Goal: Task Accomplishment & Management: Use online tool/utility

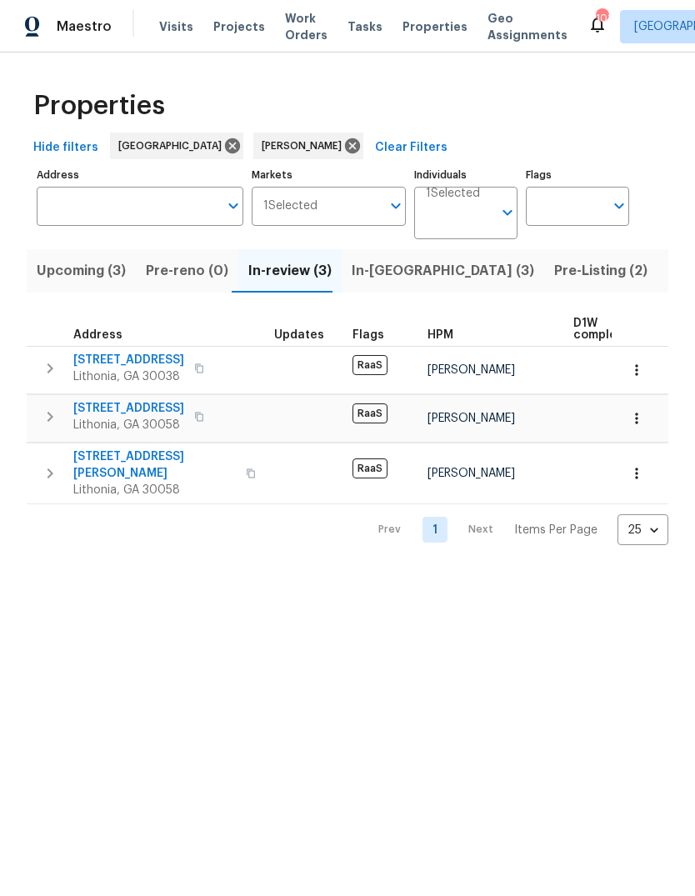
scroll to position [-5, 0]
click at [388, 273] on span "In-reno (3)" at bounding box center [443, 270] width 183 height 23
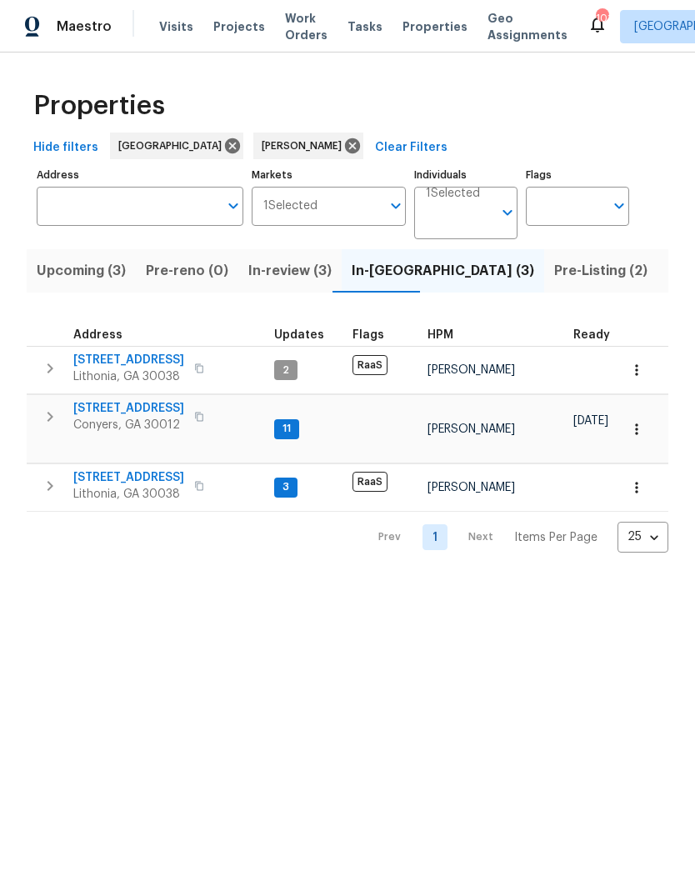
click at [107, 405] on span "2204 Evening Mist Ln" at bounding box center [128, 408] width 111 height 17
click at [668, 281] on span "Listed (13)" at bounding box center [702, 270] width 68 height 23
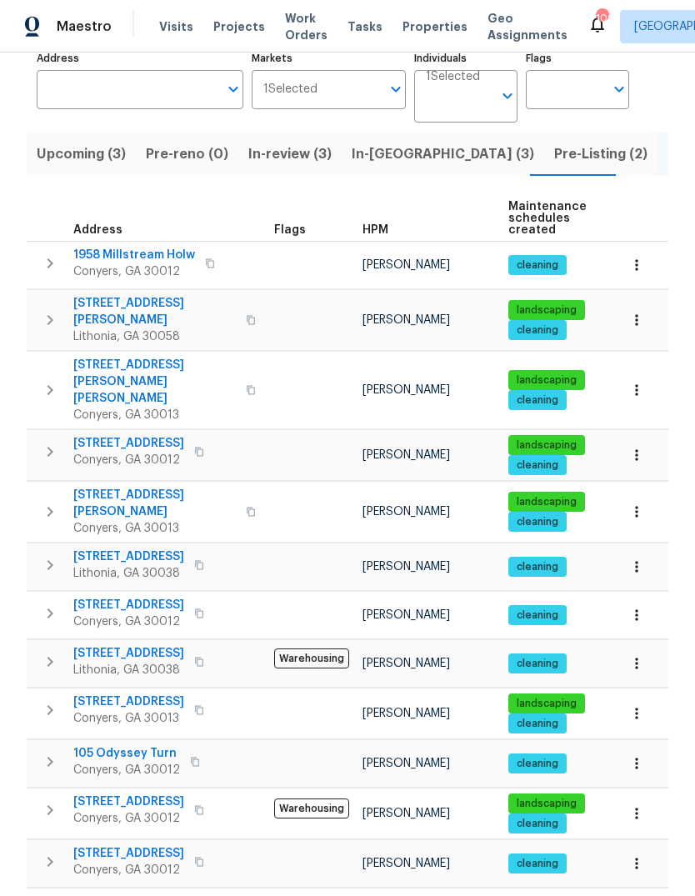
scroll to position [116, 0]
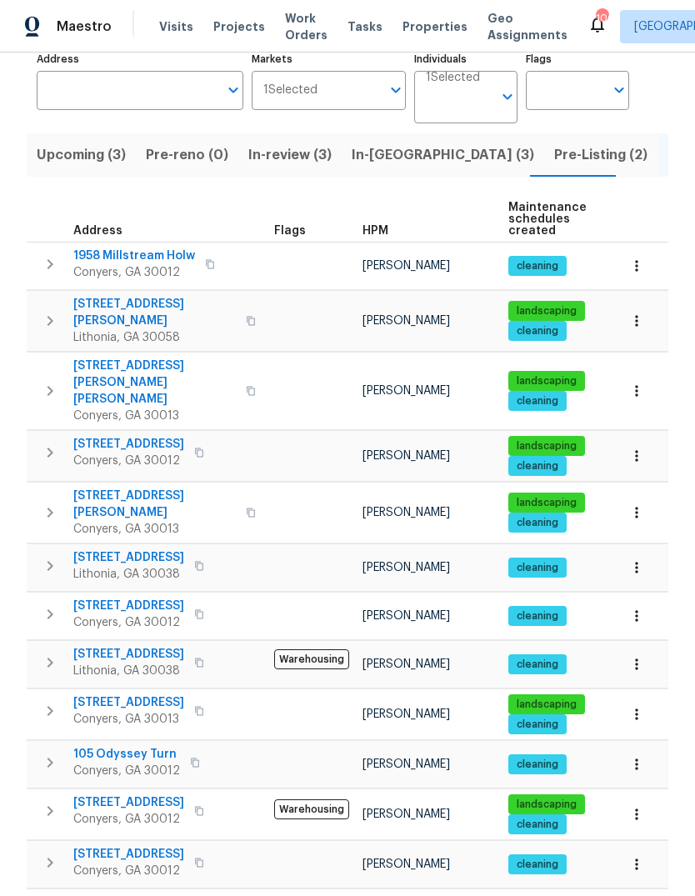
click at [103, 694] on span "2226 Exchange Pl SE" at bounding box center [128, 702] width 111 height 17
click at [298, 165] on span "In-review (3)" at bounding box center [289, 154] width 83 height 23
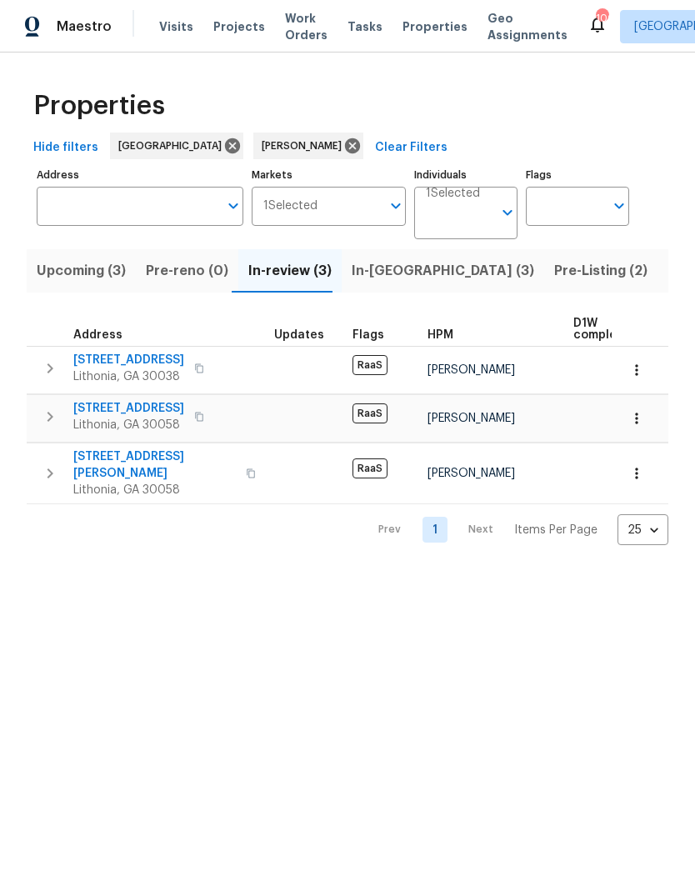
click at [93, 449] on span "[STREET_ADDRESS][PERSON_NAME]" at bounding box center [154, 464] width 163 height 33
click at [382, 263] on span "In-reno (3)" at bounding box center [443, 270] width 183 height 23
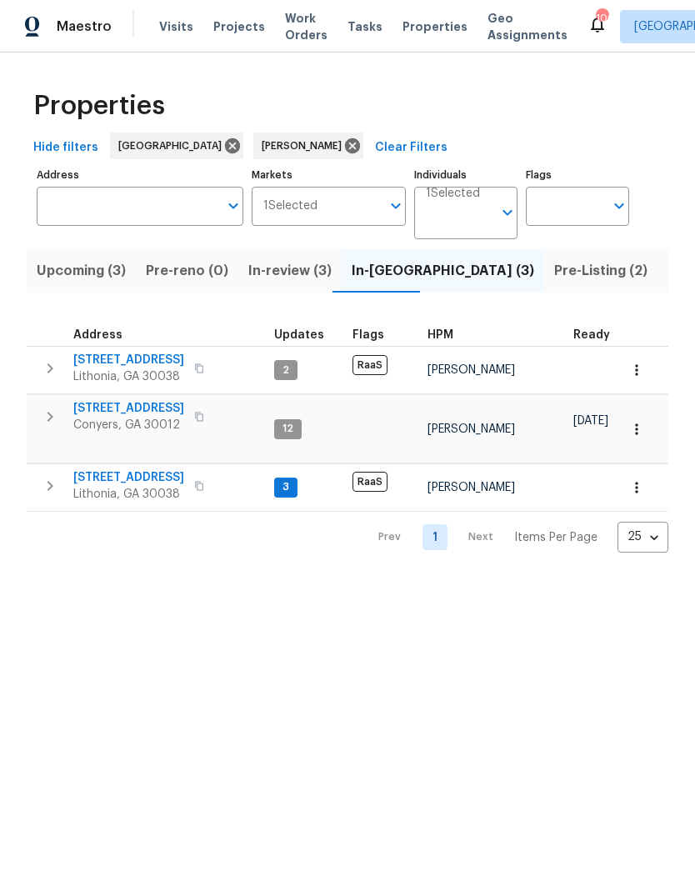
click at [43, 419] on icon "button" at bounding box center [50, 417] width 20 height 20
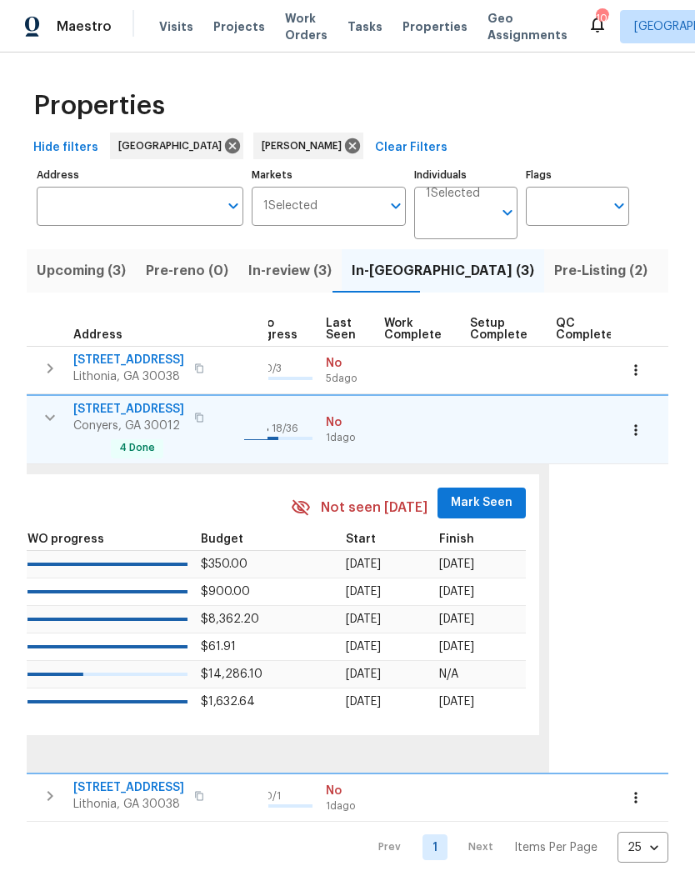
scroll to position [0, 789]
click at [489, 493] on span "Mark Seen" at bounding box center [484, 503] width 62 height 21
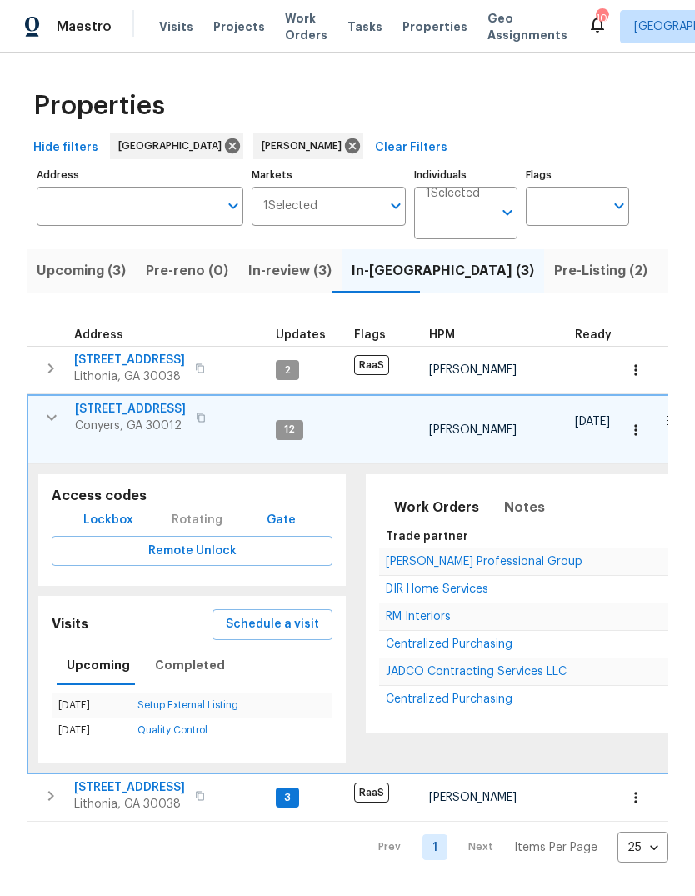
scroll to position [0, 0]
click at [98, 408] on span "2204 Evening Mist Ln" at bounding box center [130, 409] width 111 height 17
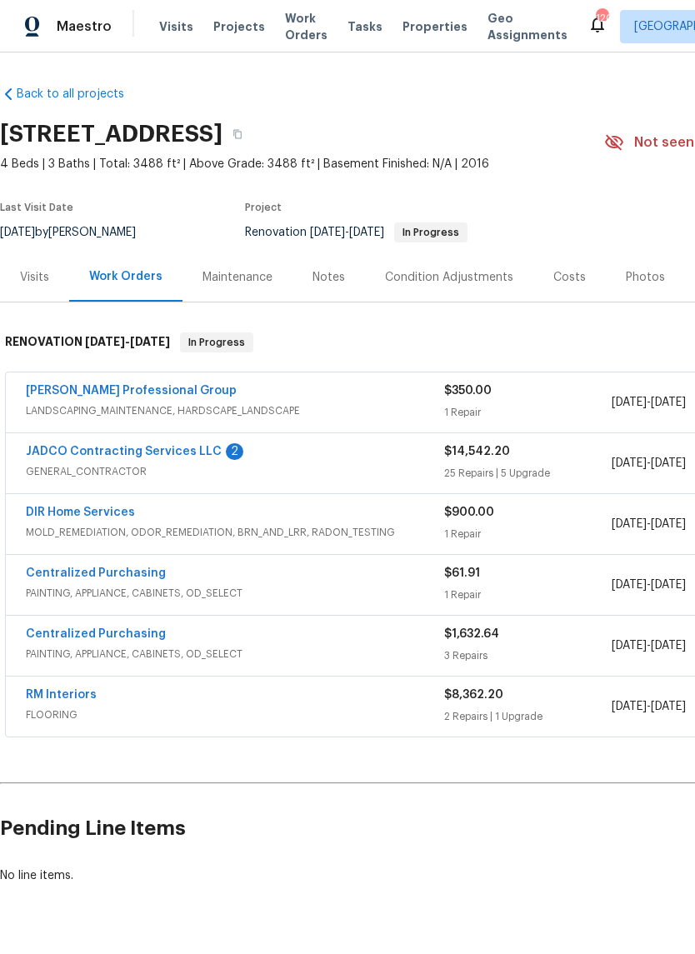
click at [75, 450] on link "JADCO Contracting Services LLC" at bounding box center [124, 452] width 196 height 12
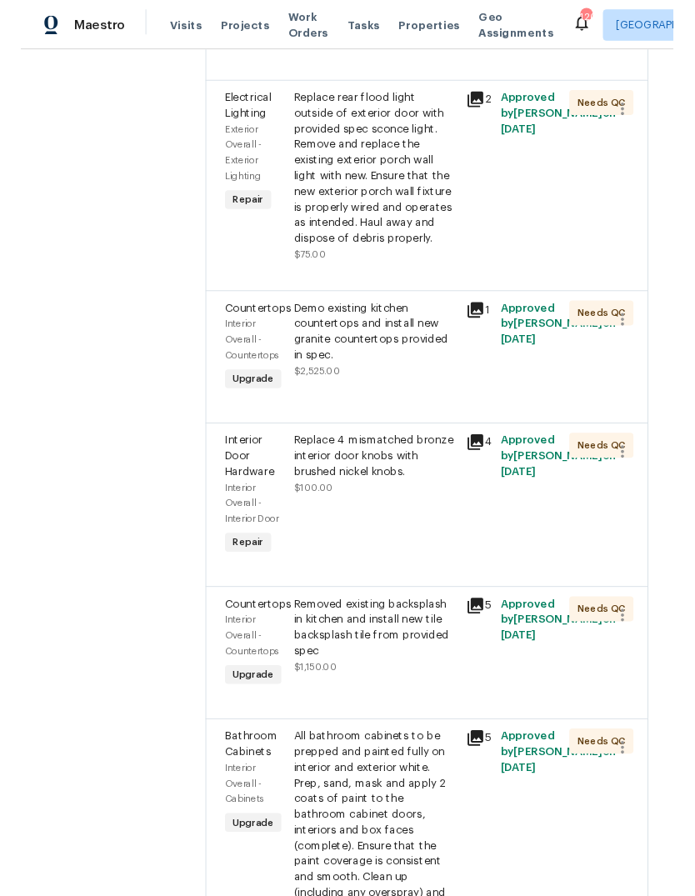
scroll to position [1301, 0]
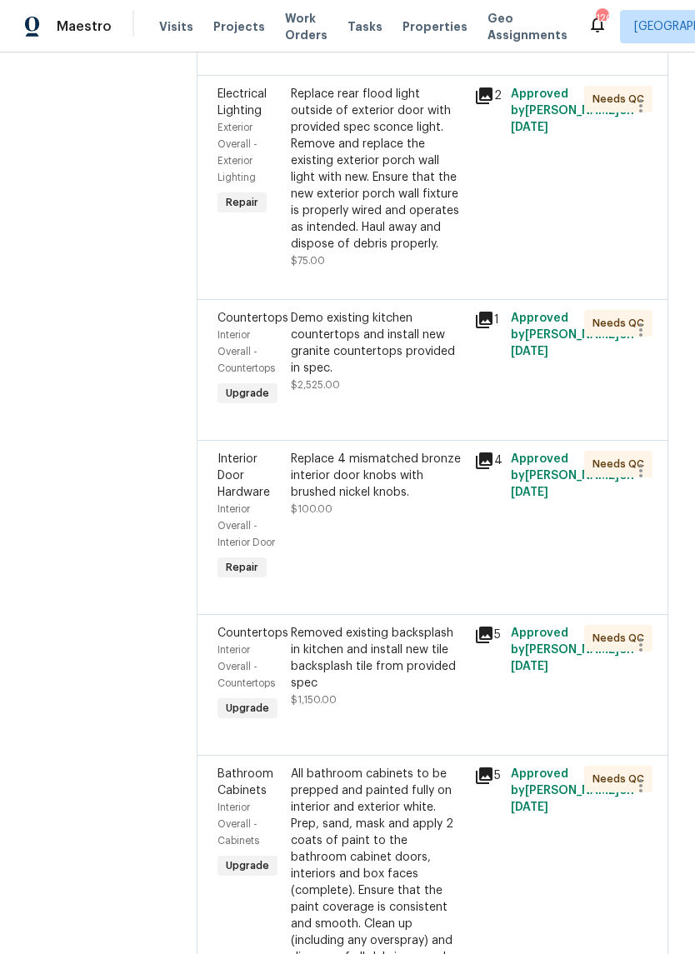
click at [407, 377] on div "Demo existing kitchen countertops and install new granite countertops provided …" at bounding box center [377, 343] width 173 height 67
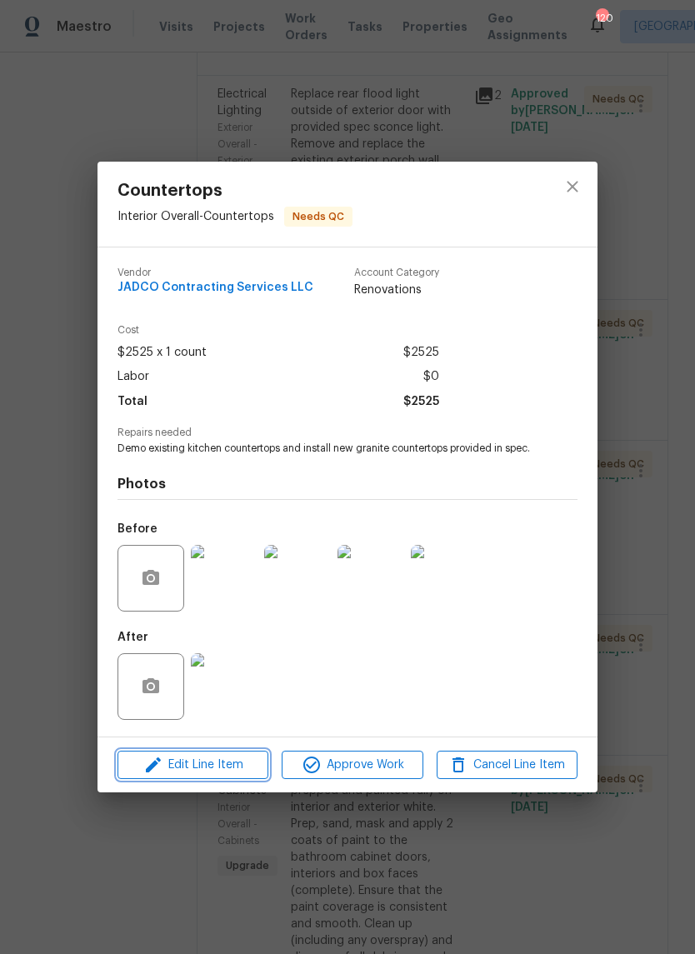
click at [178, 770] on span "Edit Line Item" at bounding box center [193, 765] width 141 height 21
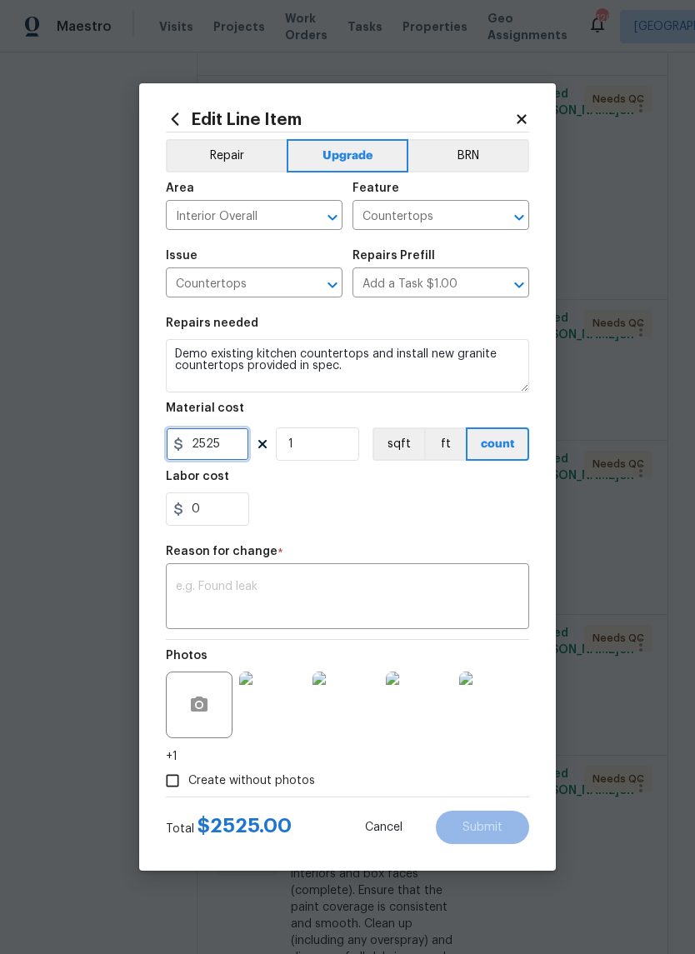
click at [221, 446] on input "2525" at bounding box center [207, 444] width 83 height 33
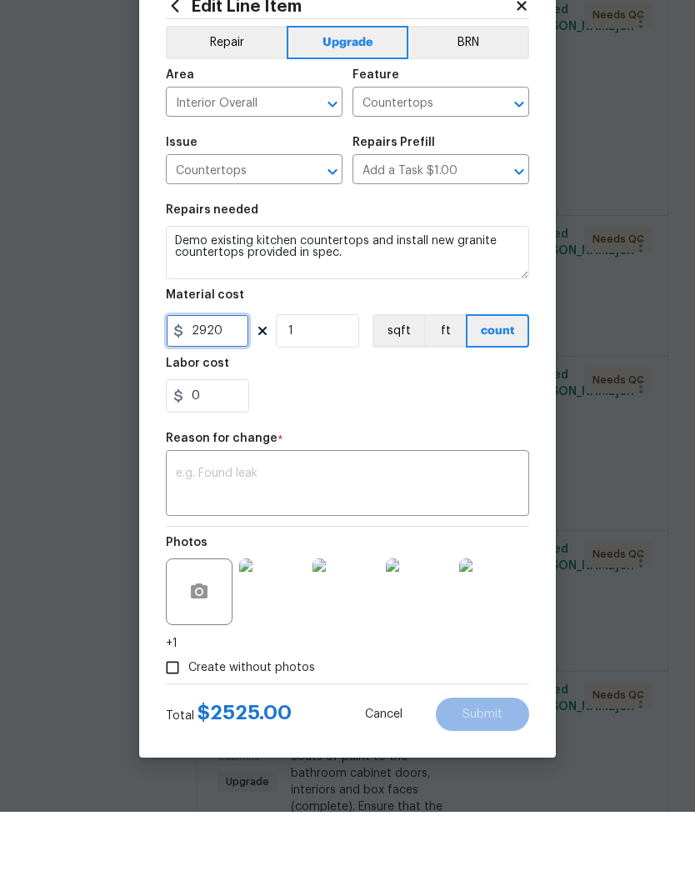
type input "2920"
click at [485, 552] on textarea at bounding box center [347, 569] width 343 height 35
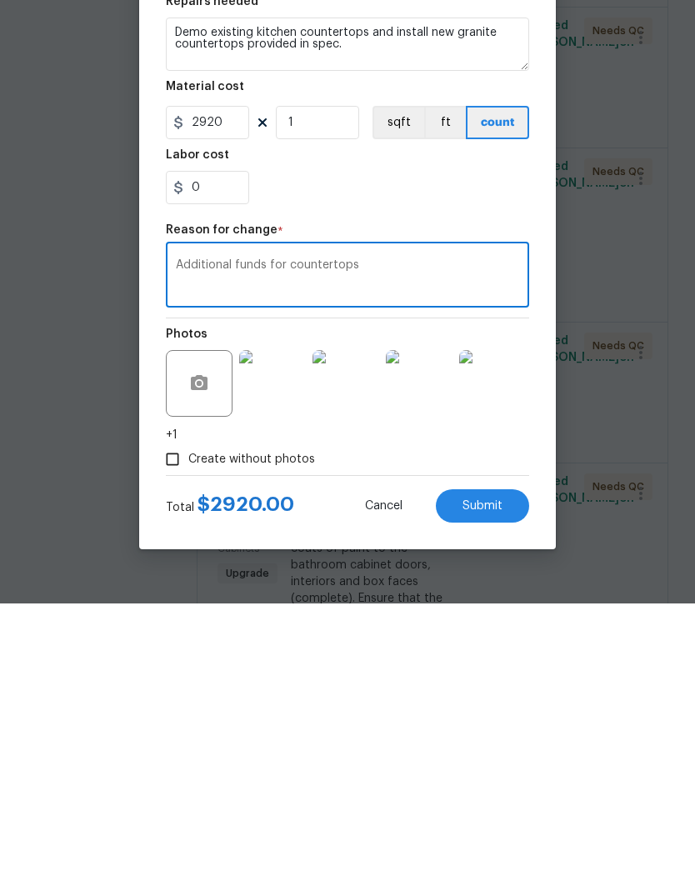
type textarea "Additional funds for countertops"
click at [504, 782] on button "Submit" at bounding box center [482, 798] width 93 height 33
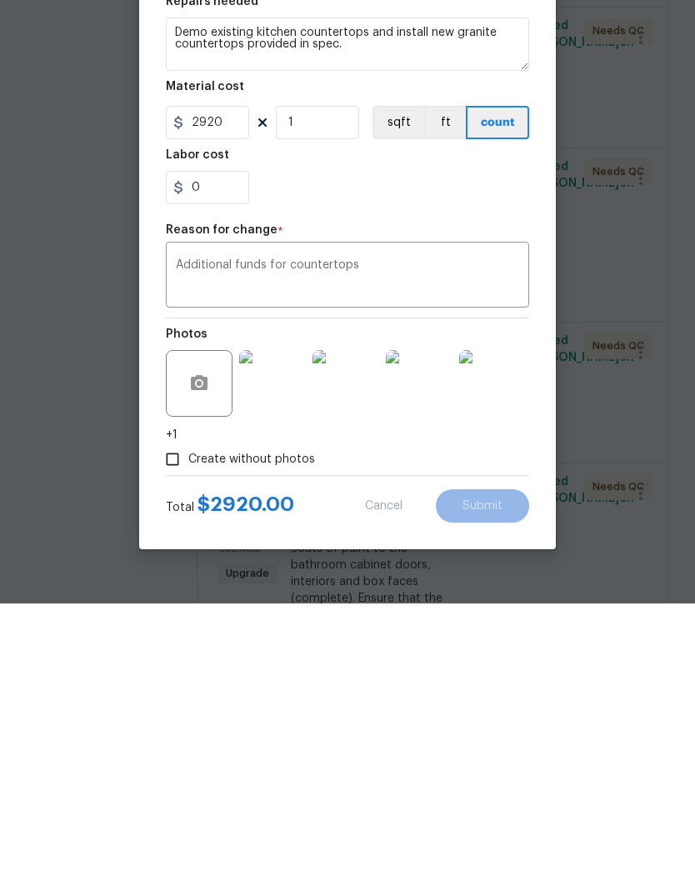
scroll to position [63, 0]
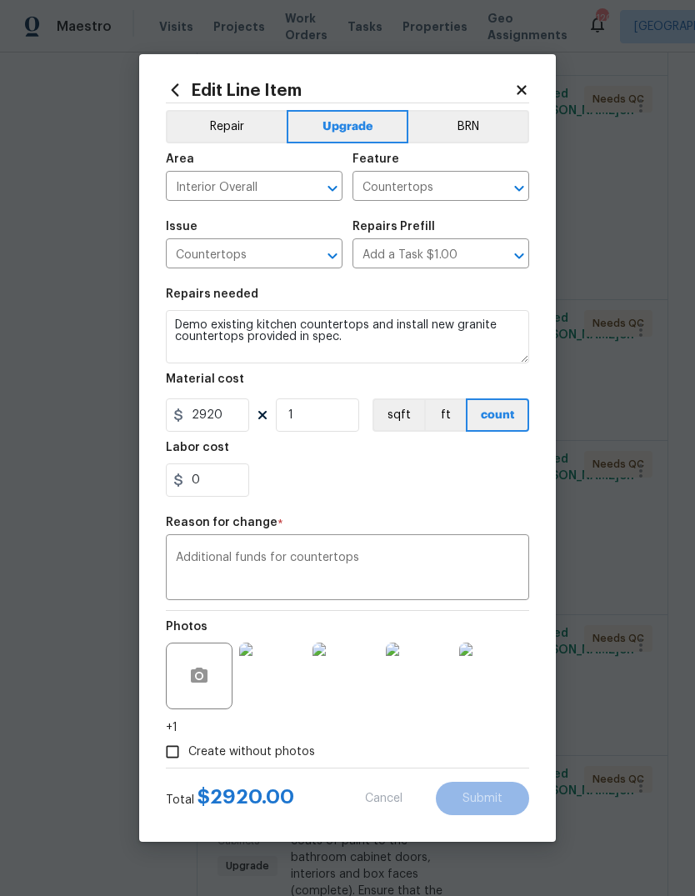
type input "2525"
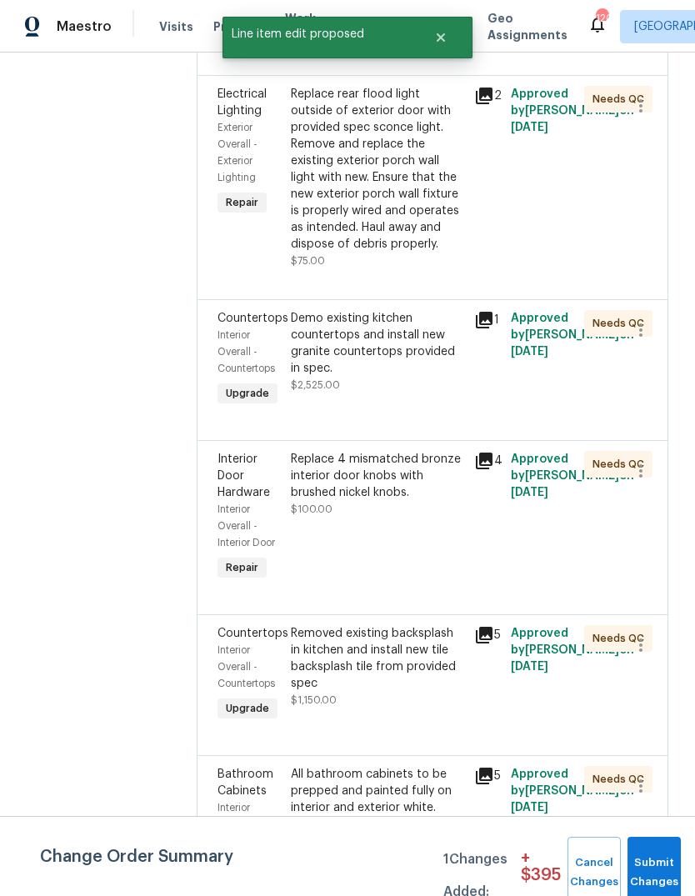
scroll to position [0, 0]
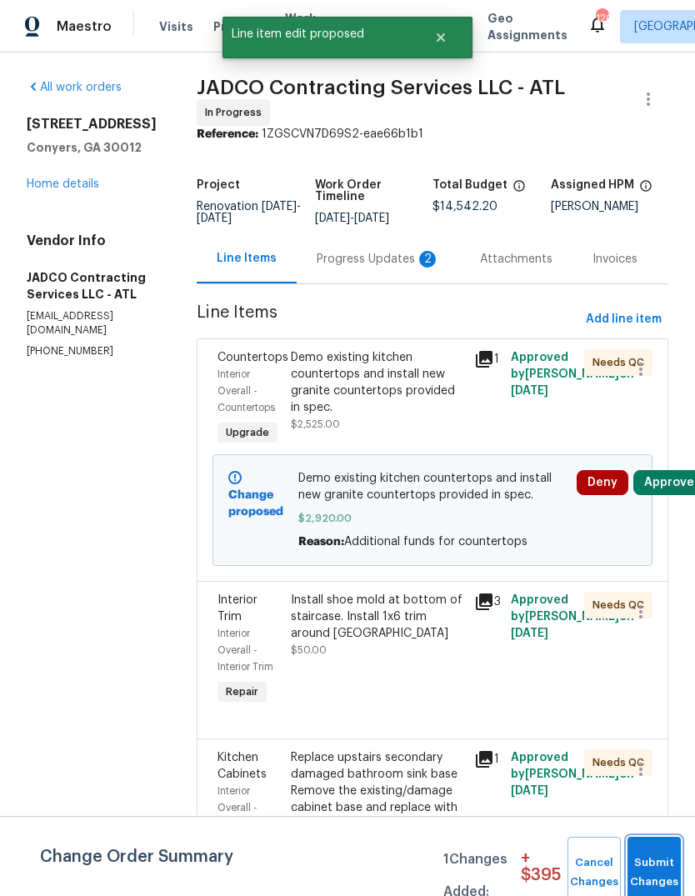
click at [657, 860] on button "Submit Changes" at bounding box center [654, 873] width 53 height 72
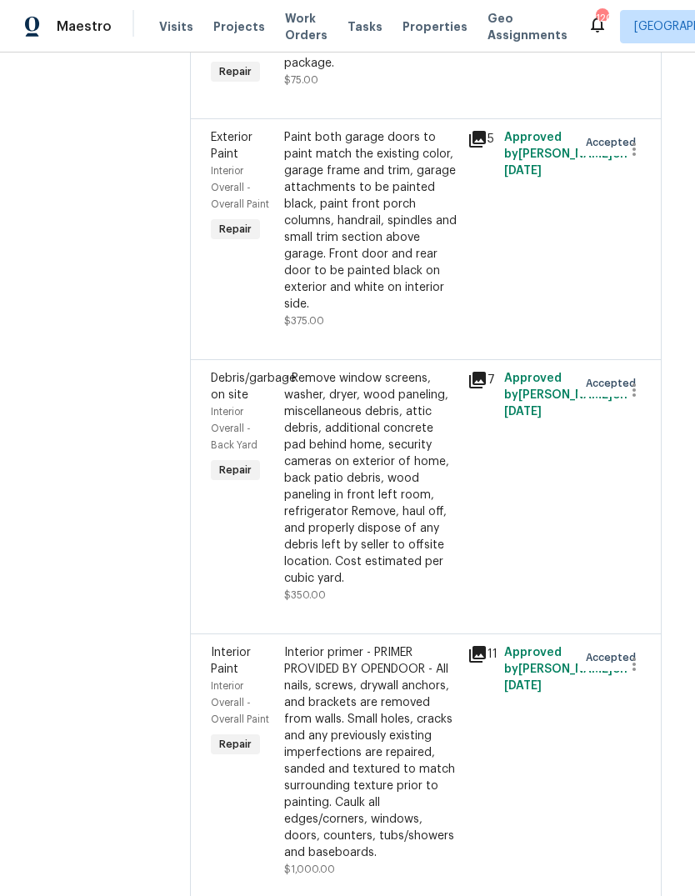
scroll to position [3578, 7]
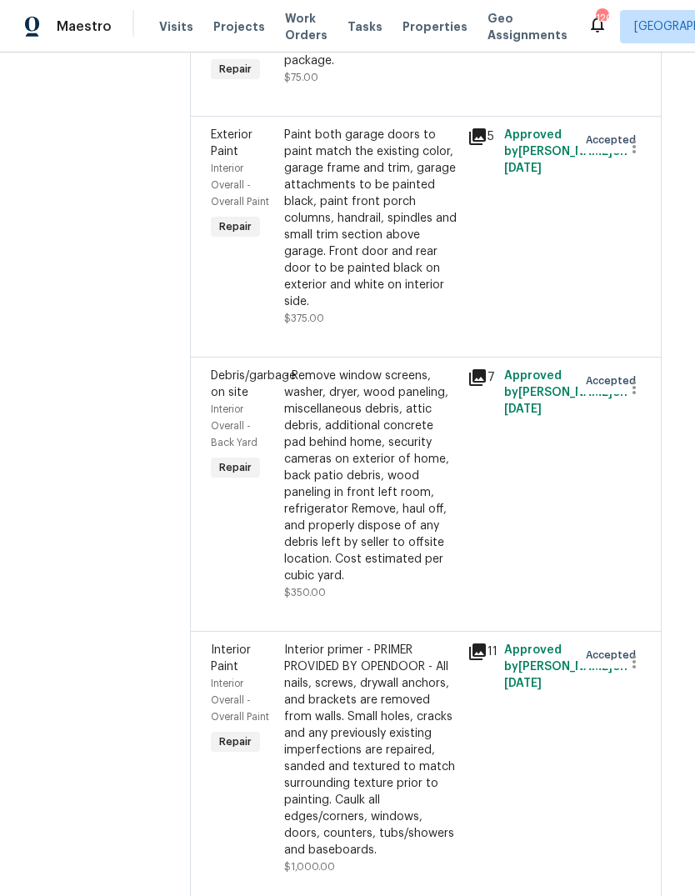
click at [417, 310] on div "Paint both garage doors to paint match the existing color, garage frame and tri…" at bounding box center [370, 218] width 173 height 183
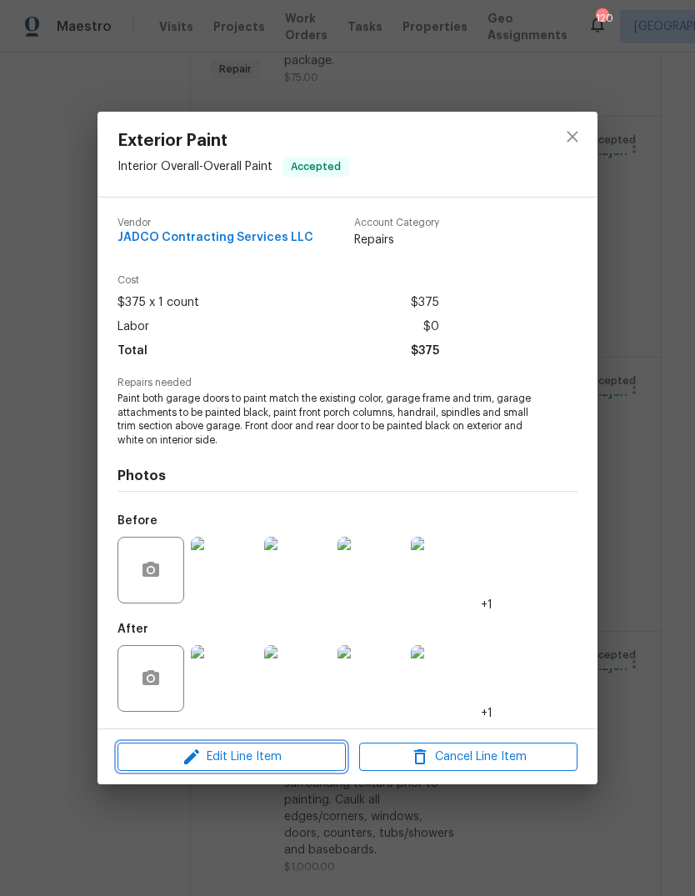
click at [210, 757] on span "Edit Line Item" at bounding box center [232, 757] width 218 height 21
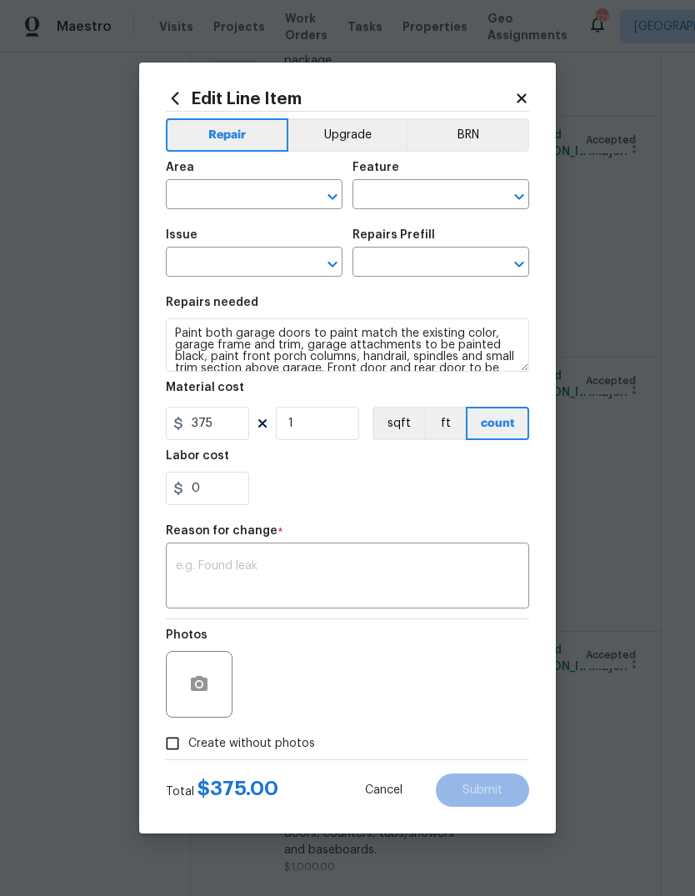
type input "Interior Overall"
type input "Overall Paint"
type input "Exterior Paint"
type input "Add a Task $1.00"
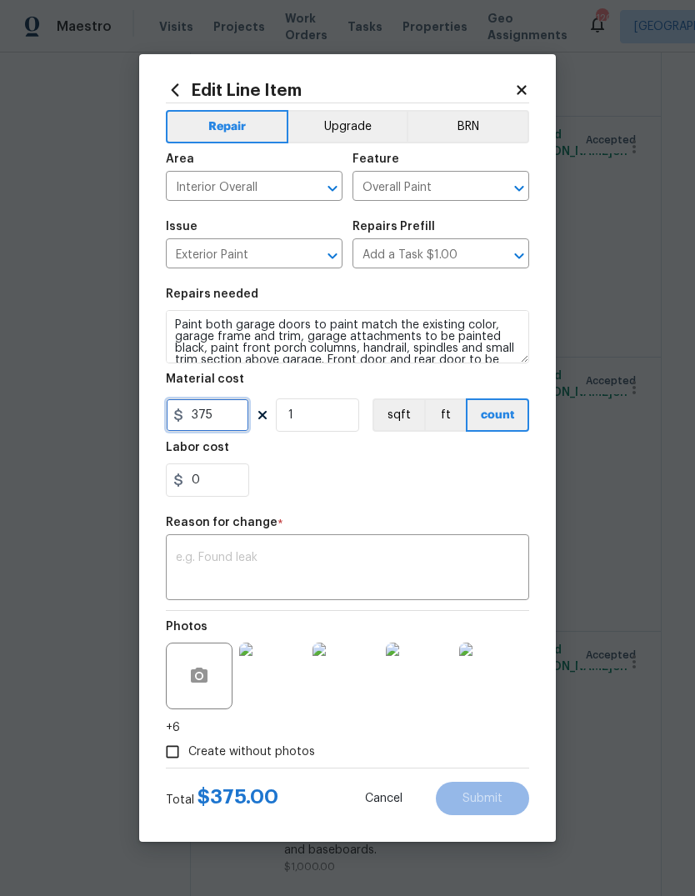
click at [219, 421] on input "375" at bounding box center [207, 414] width 83 height 33
type input "620"
click at [452, 542] on div "x ​" at bounding box center [347, 569] width 363 height 62
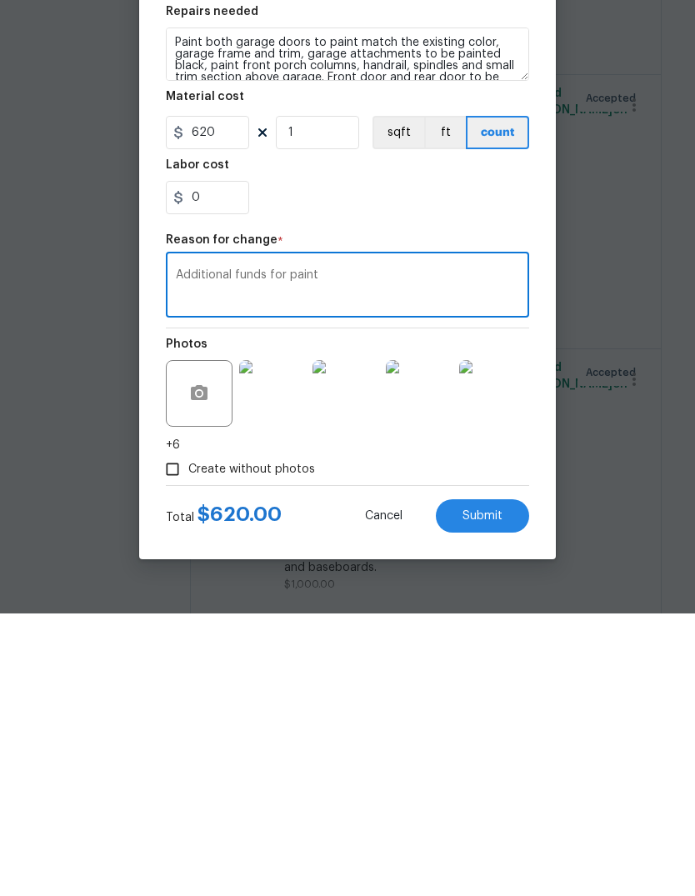
type textarea "Additional funds for paint"
click at [499, 793] on span "Submit" at bounding box center [483, 799] width 40 height 13
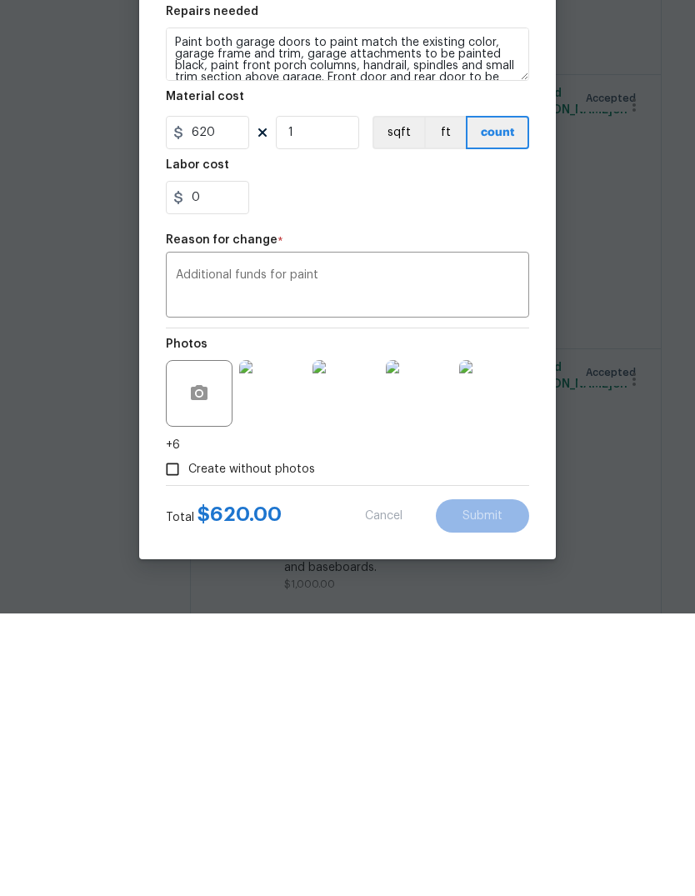
scroll to position [63, 0]
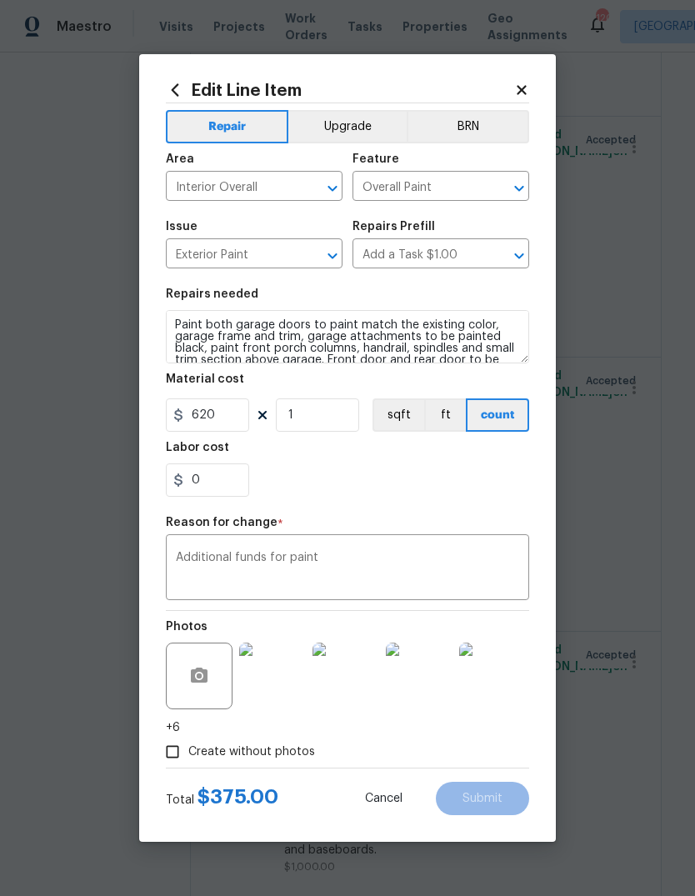
type input "375"
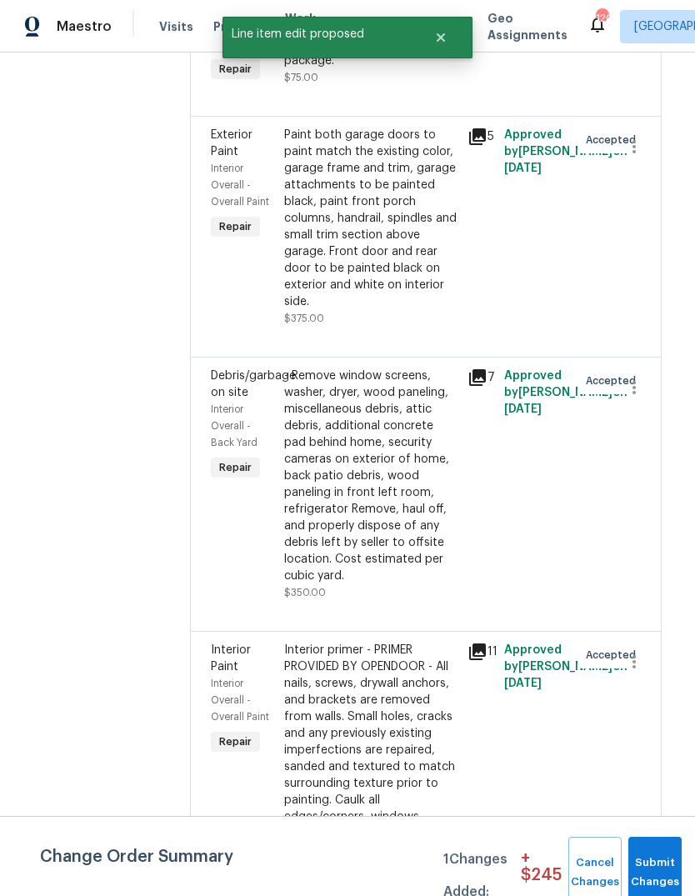
scroll to position [0, 0]
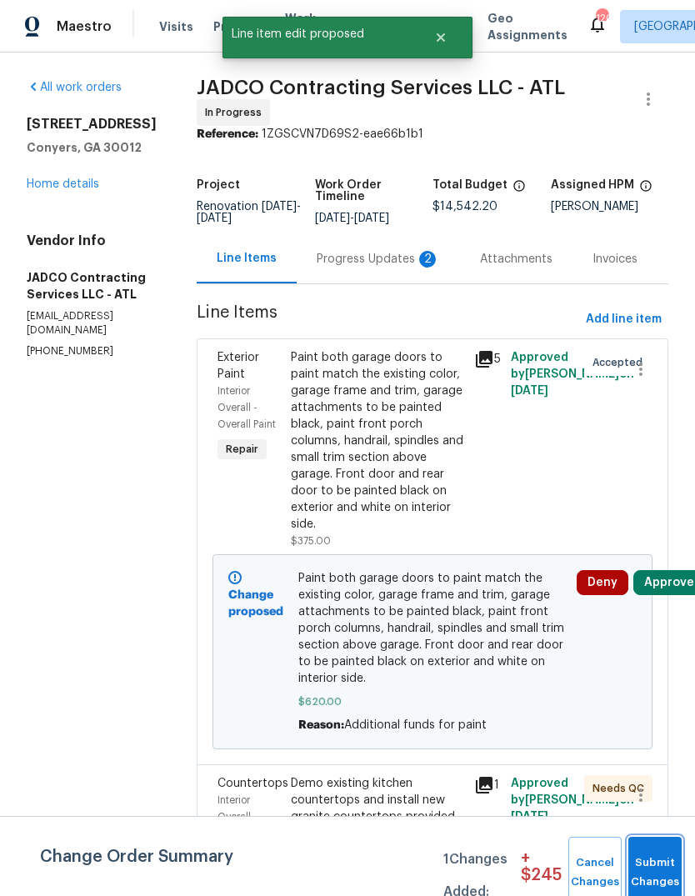
click at [657, 858] on button "Submit Changes" at bounding box center [654, 873] width 53 height 72
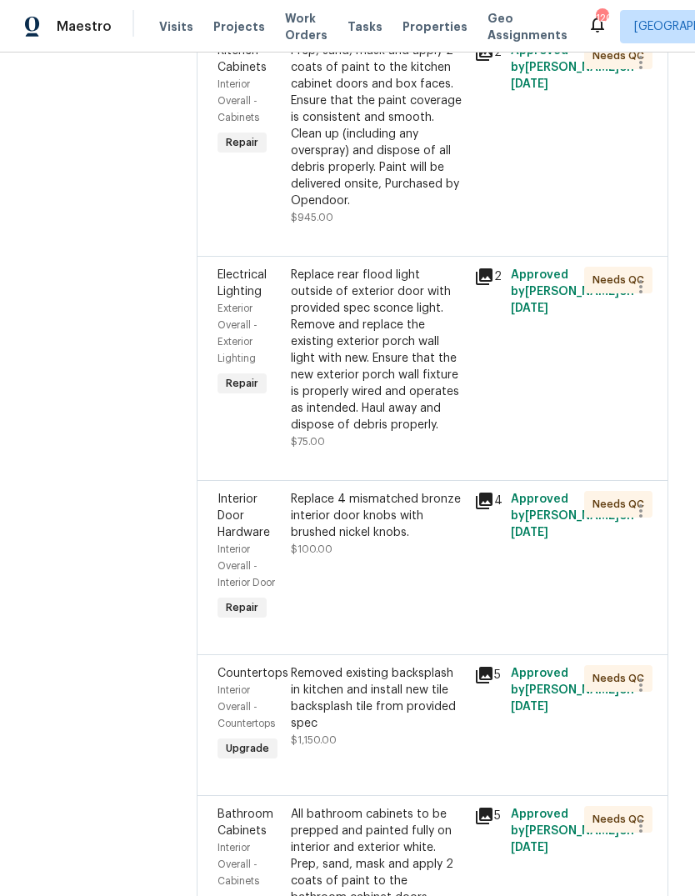
scroll to position [1790, 0]
click at [422, 208] on div "Prep, sand, mask and apply 2 coats of paint to the kitchen cabinet doors and bo…" at bounding box center [377, 125] width 173 height 167
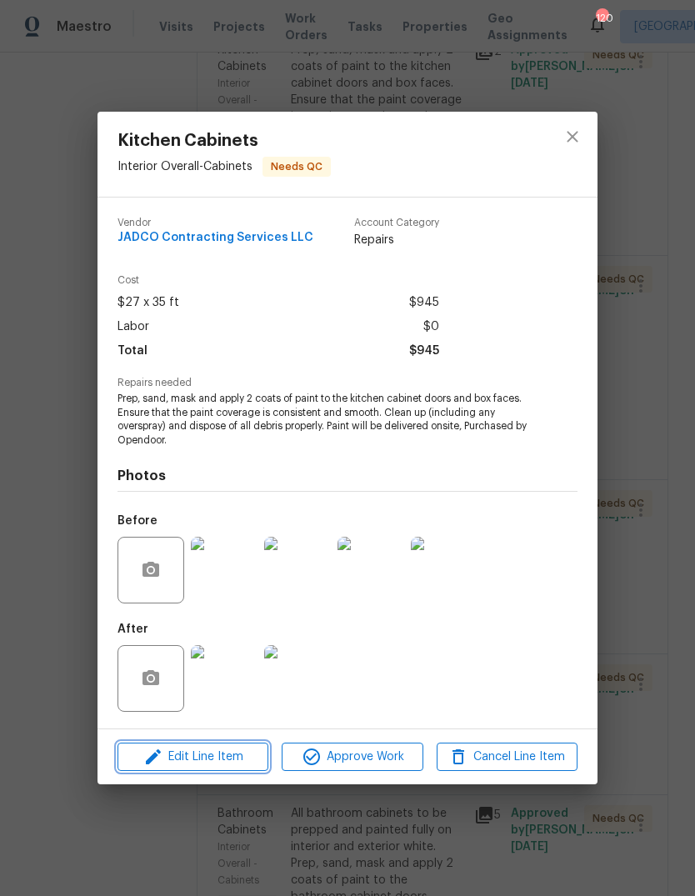
click at [184, 759] on span "Edit Line Item" at bounding box center [193, 757] width 141 height 21
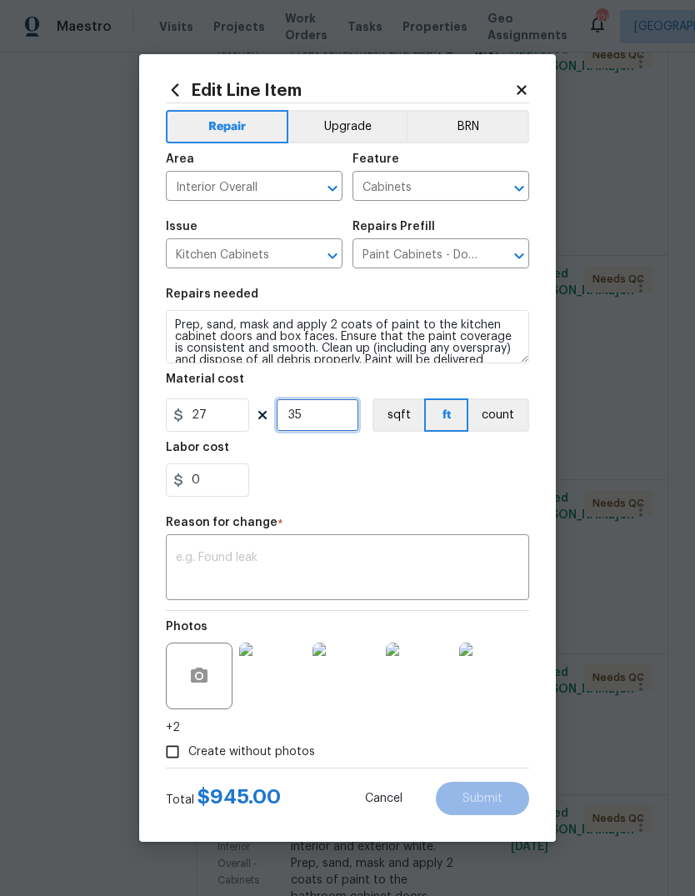
click at [349, 414] on input "35" at bounding box center [317, 414] width 83 height 33
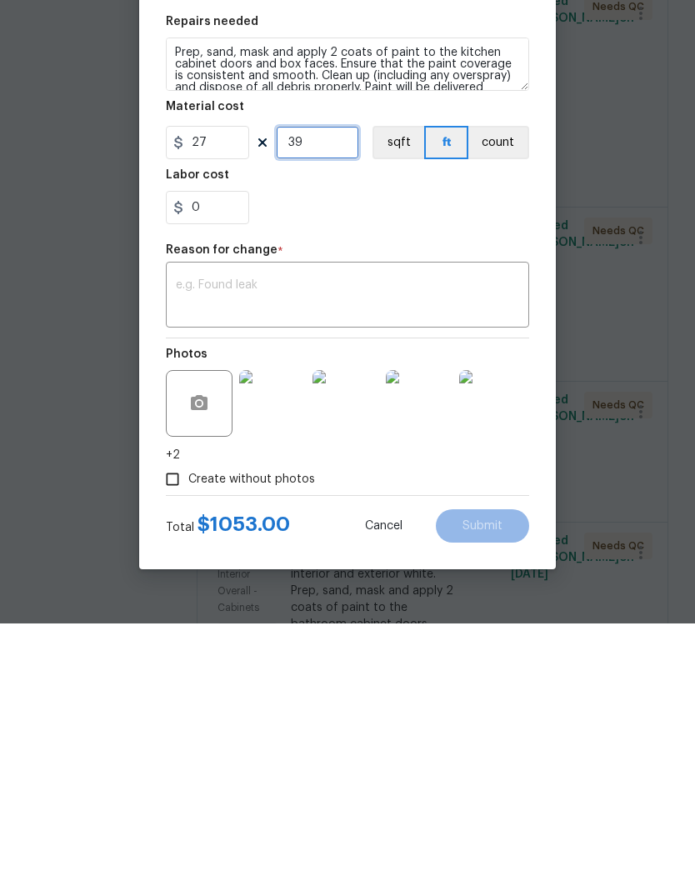
type input "39"
click at [490, 552] on textarea at bounding box center [347, 569] width 343 height 35
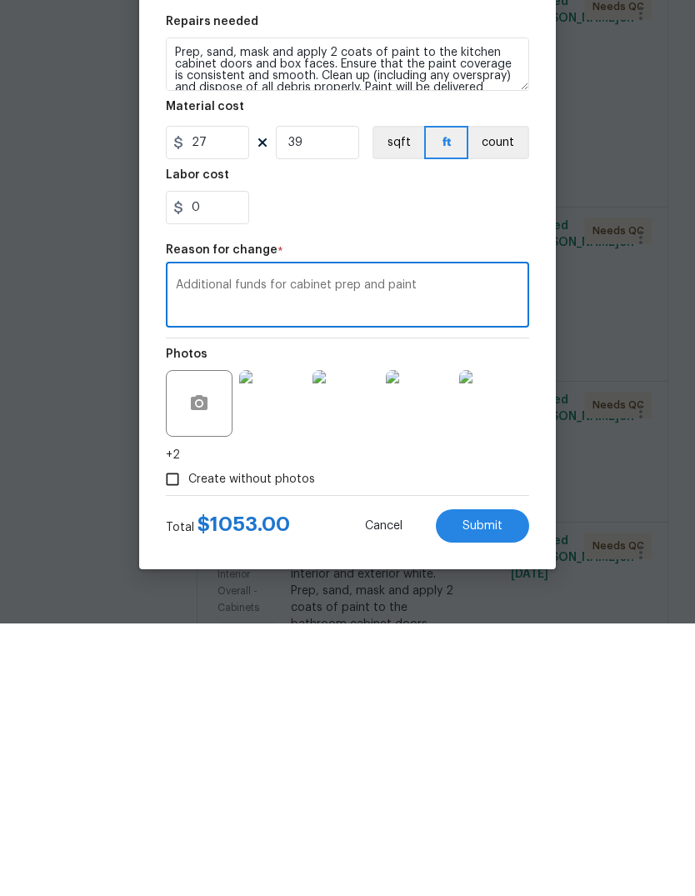
type textarea "Additional funds for cabinet prep and paint"
click at [501, 793] on span "Submit" at bounding box center [483, 799] width 40 height 13
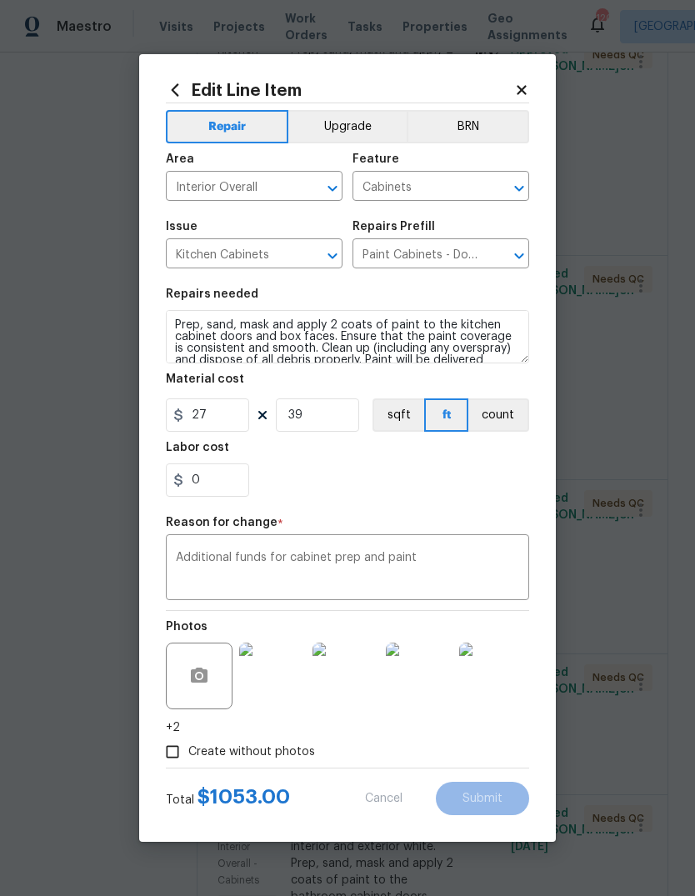
type input "35"
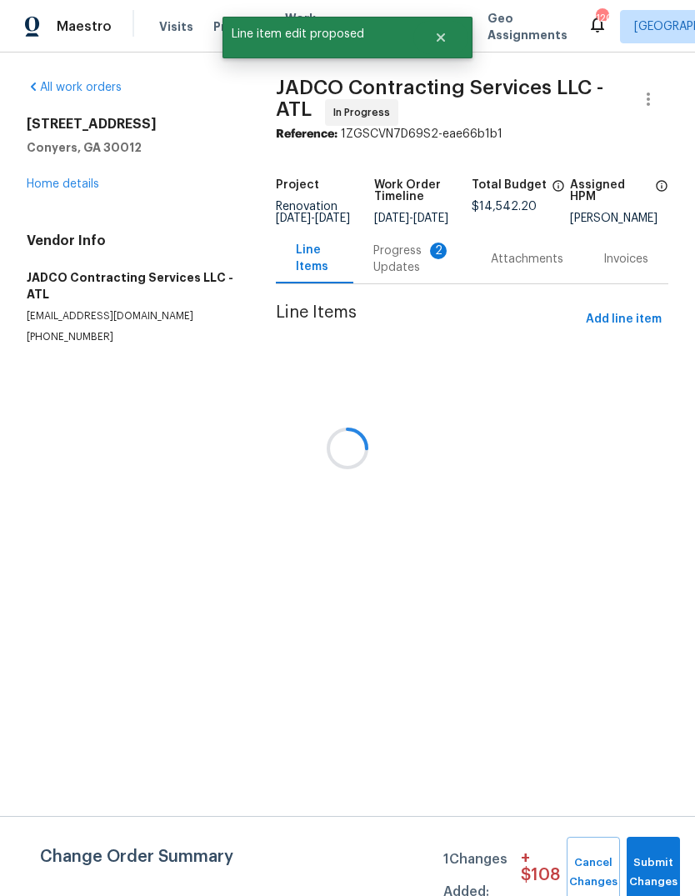
scroll to position [0, 0]
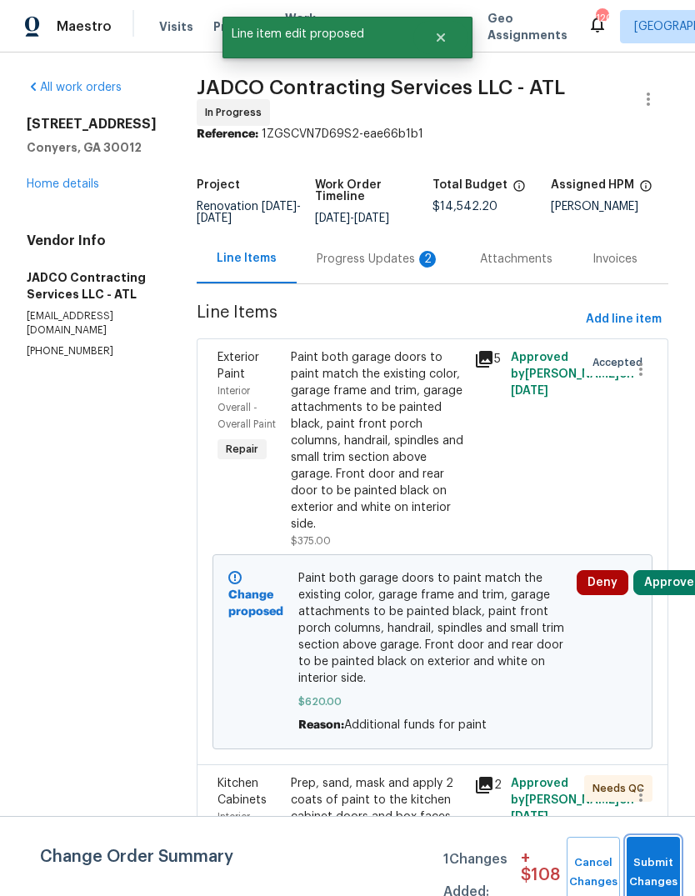
click at [661, 858] on button "Submit Changes" at bounding box center [653, 873] width 53 height 72
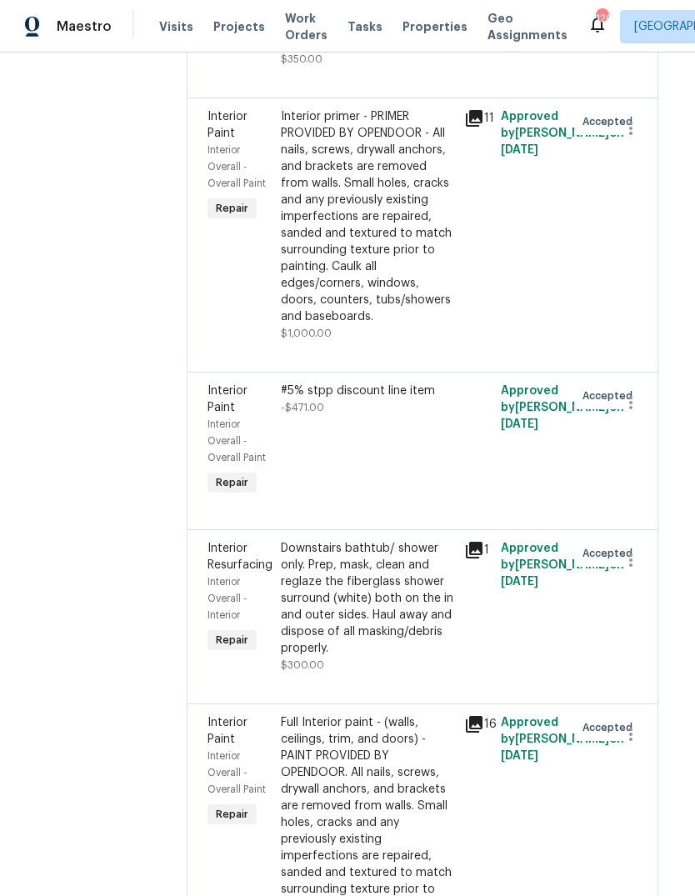
scroll to position [4482, 13]
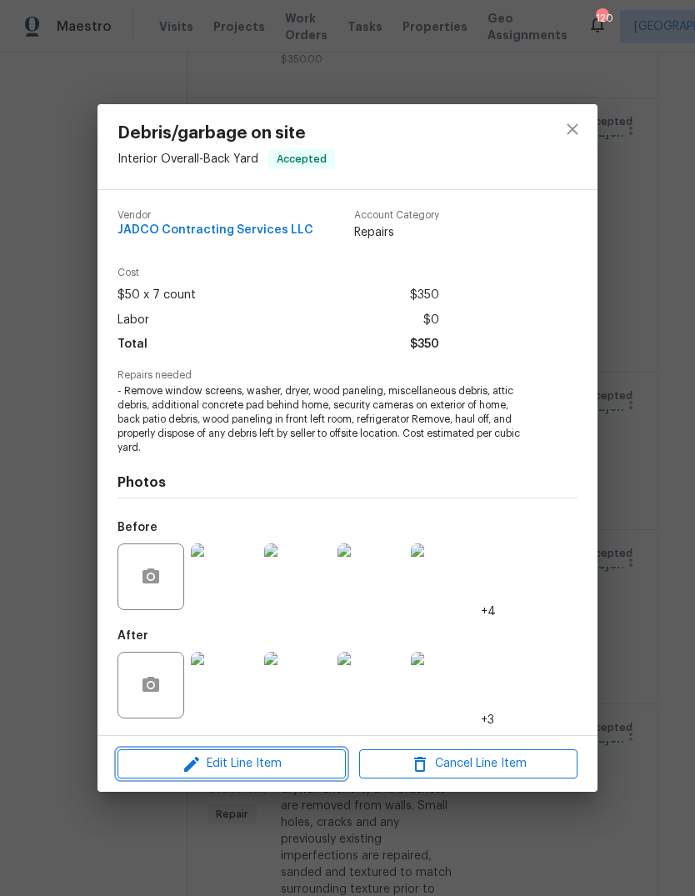
click at [208, 763] on span "Edit Line Item" at bounding box center [232, 764] width 218 height 21
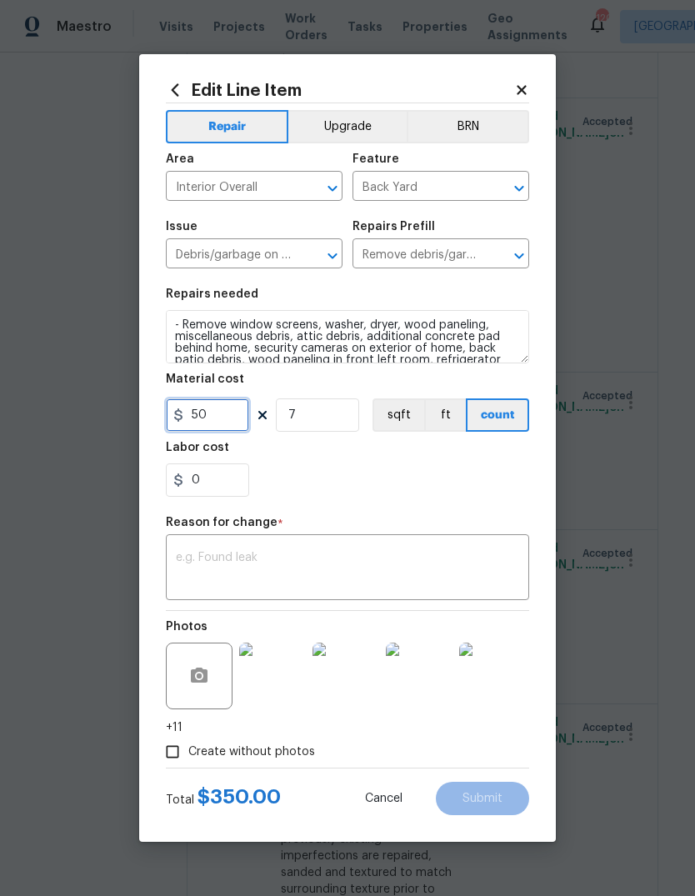
click at [222, 418] on input "50" at bounding box center [207, 414] width 83 height 33
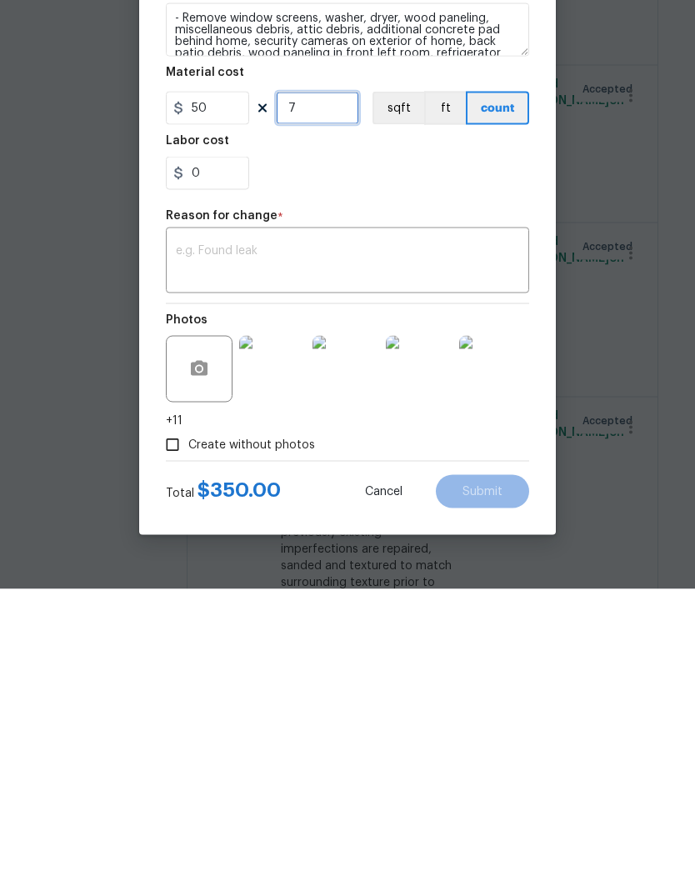
click at [328, 398] on input "7" at bounding box center [317, 414] width 83 height 33
type input "9"
click at [223, 463] on input "0" at bounding box center [207, 479] width 83 height 33
type input "25"
click at [471, 552] on textarea at bounding box center [347, 569] width 343 height 35
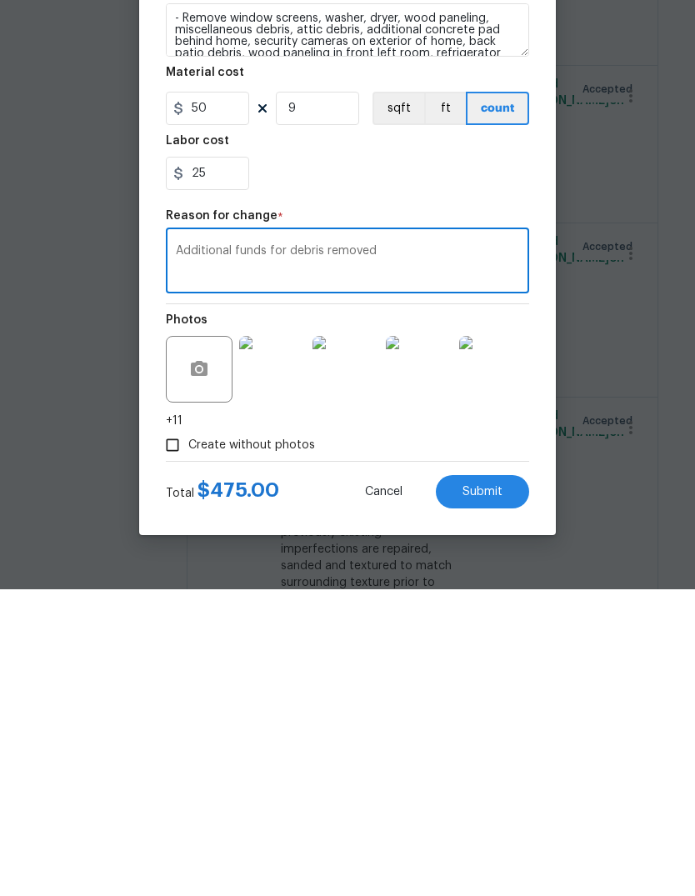
type textarea "Additional funds for debris removed"
click at [503, 782] on button "Submit" at bounding box center [482, 798] width 93 height 33
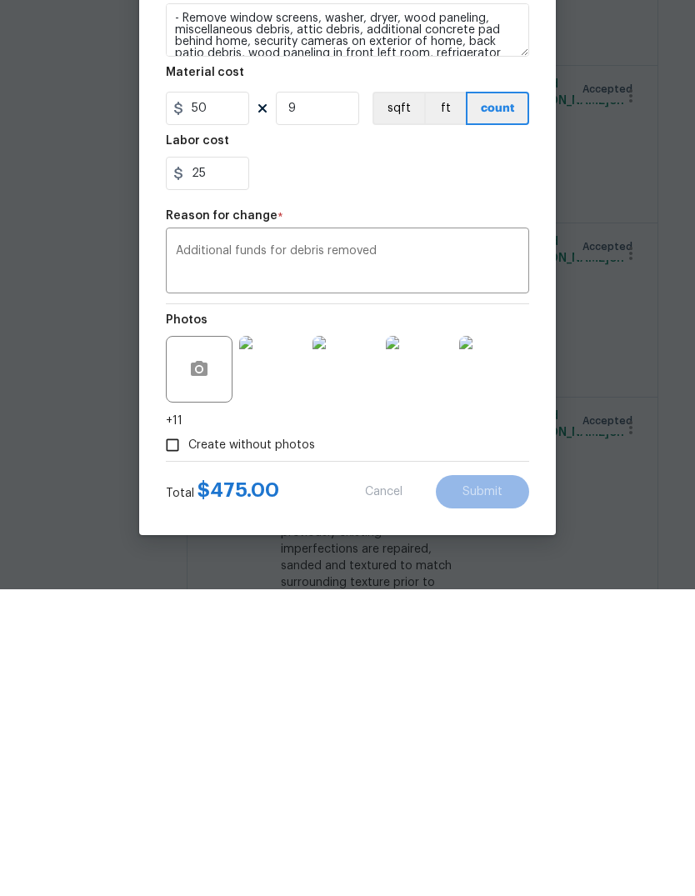
scroll to position [63, 0]
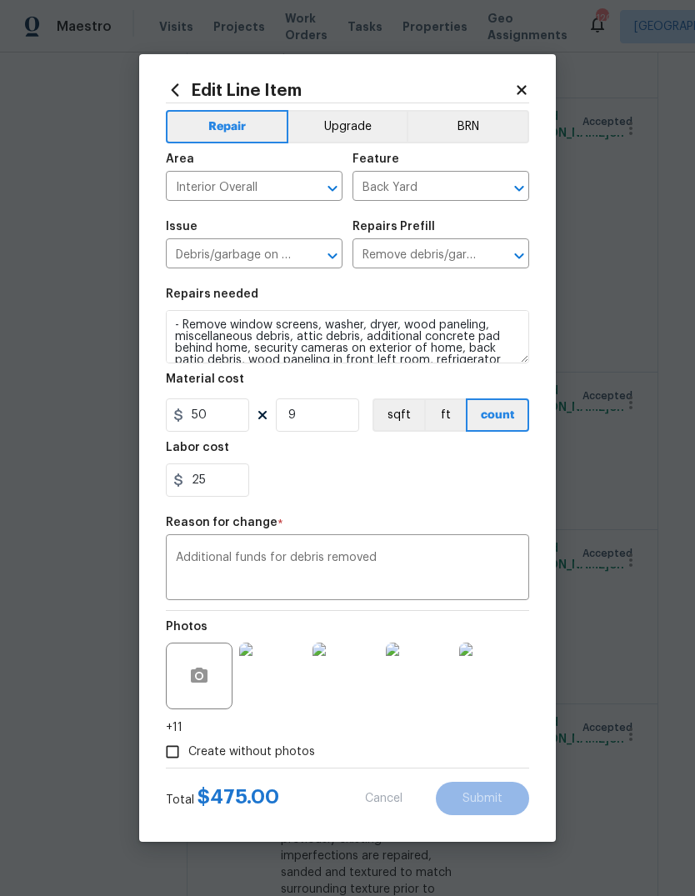
type input "7"
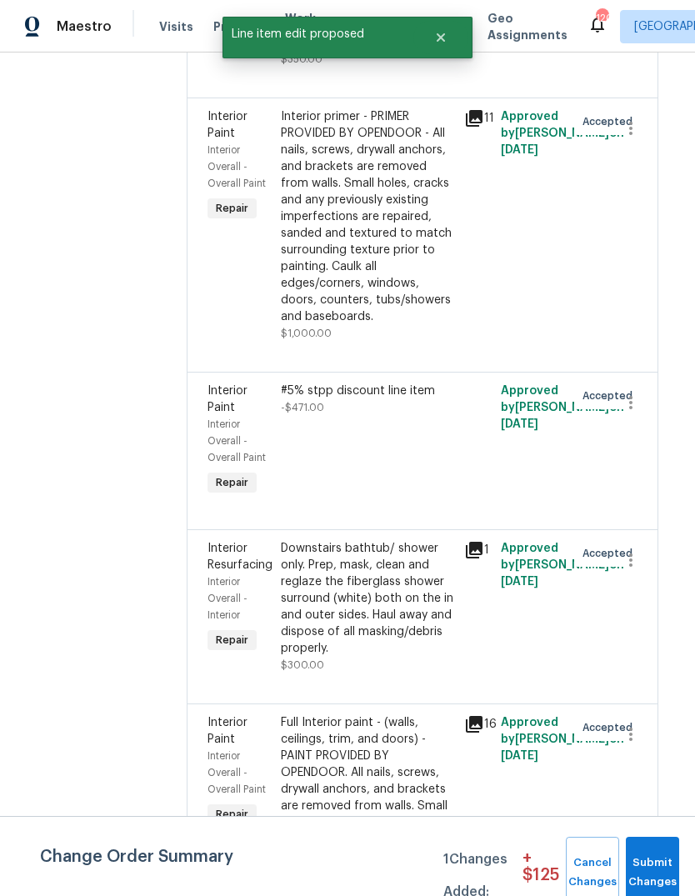
scroll to position [0, 0]
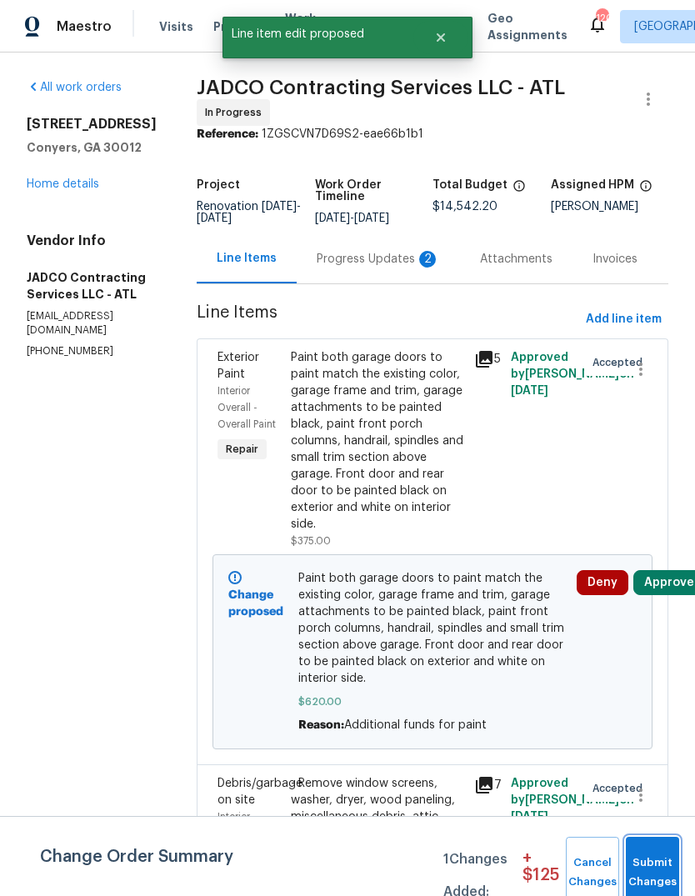
click at [669, 853] on button "Submit Changes" at bounding box center [652, 873] width 53 height 72
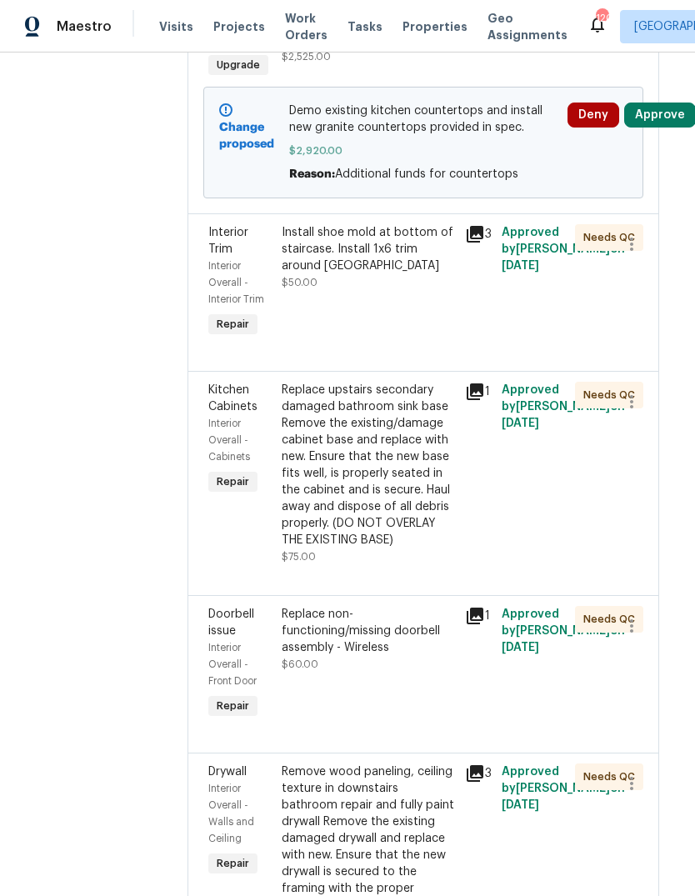
scroll to position [1681, 9]
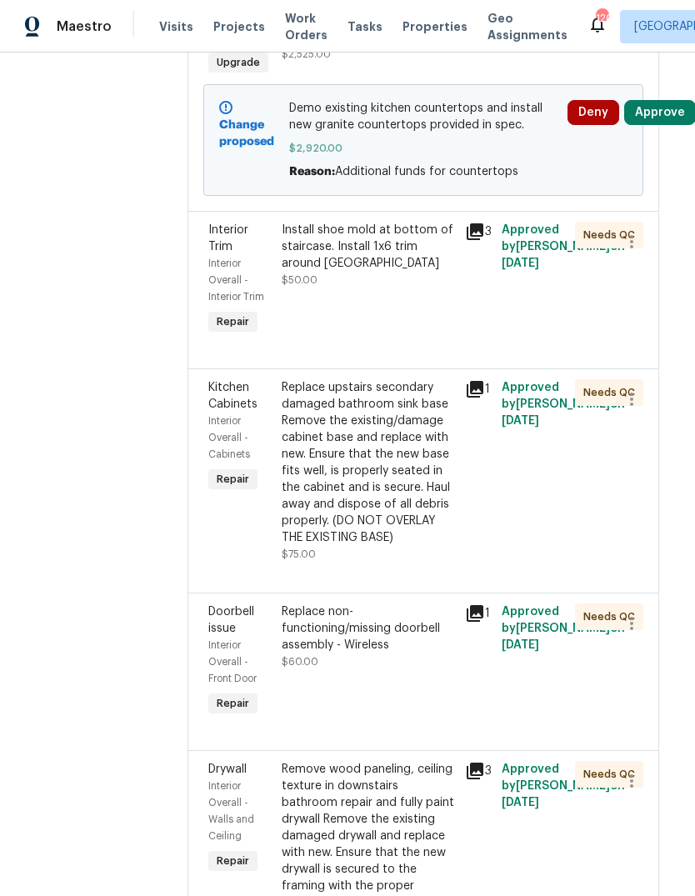
click at [416, 272] on div "Install shoe mold at bottom of staircase. Install 1x6 trim around kitchen island" at bounding box center [368, 247] width 173 height 50
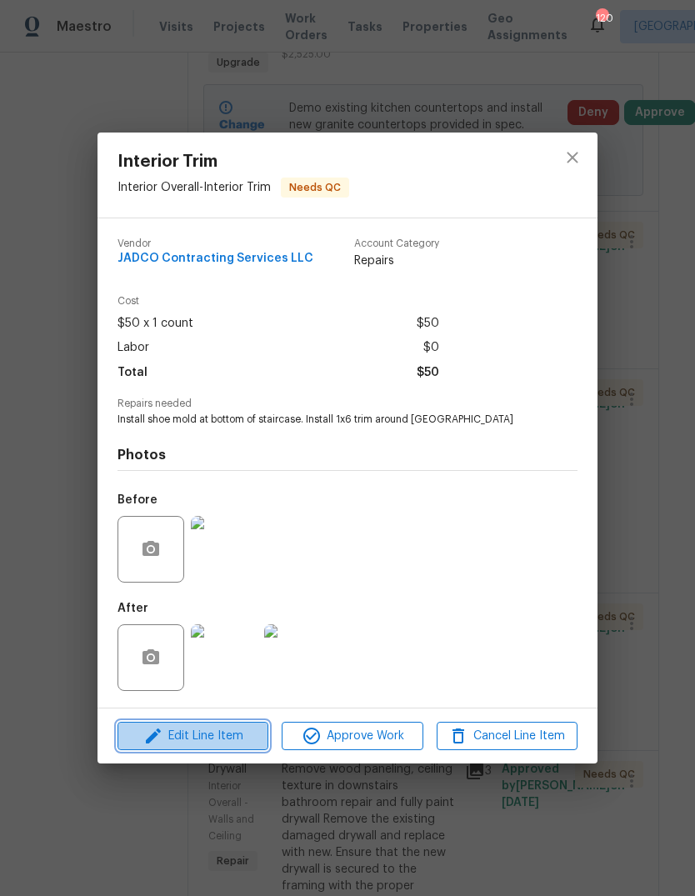
click at [173, 734] on span "Edit Line Item" at bounding box center [193, 736] width 141 height 21
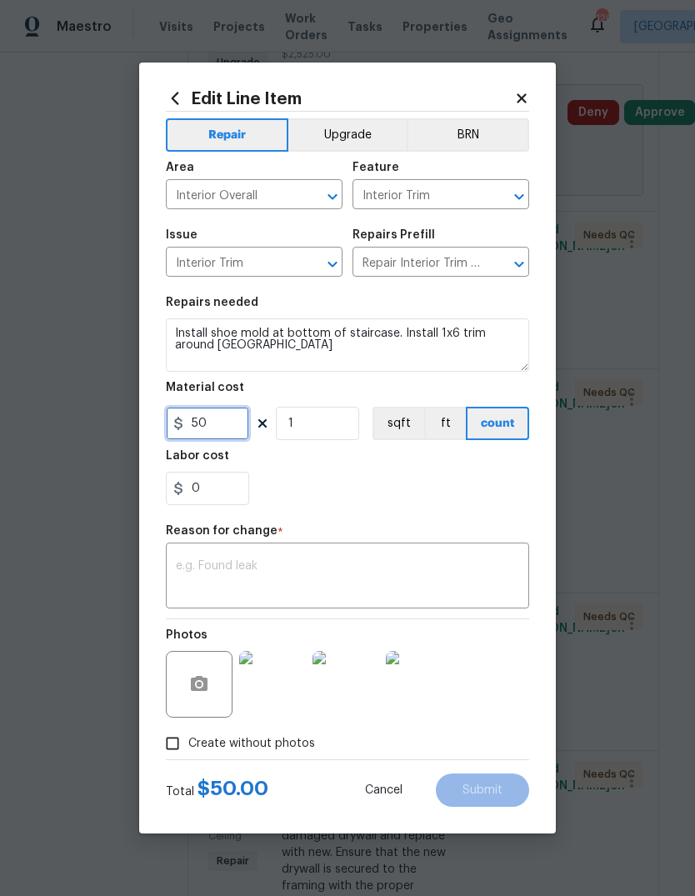
click at [222, 428] on input "50" at bounding box center [207, 423] width 83 height 33
type input "115"
click at [481, 543] on div "Reason for change *" at bounding box center [347, 536] width 363 height 22
click at [488, 579] on textarea at bounding box center [347, 577] width 343 height 35
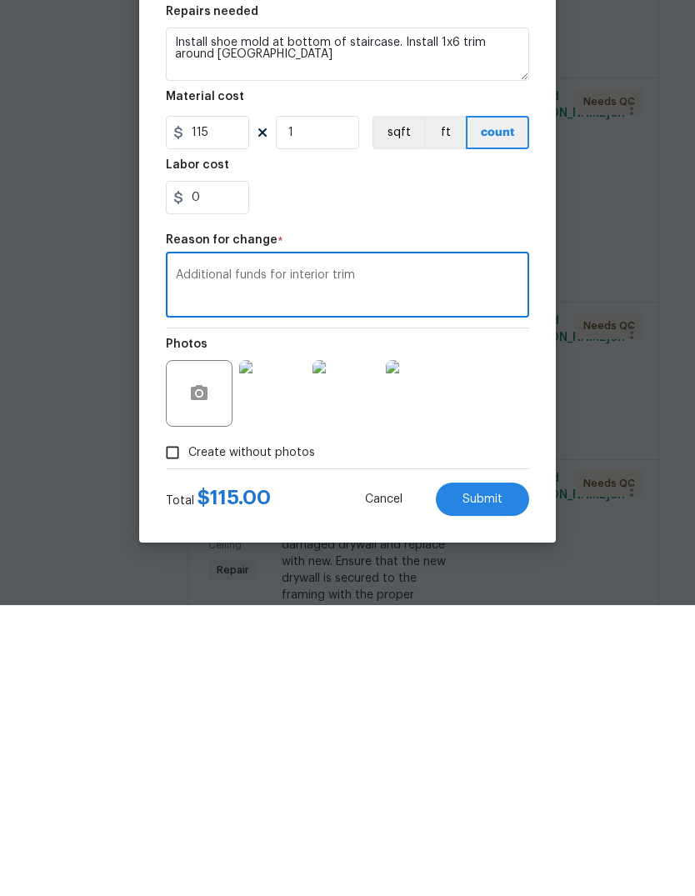
type textarea "Additional funds for interior trim"
click at [495, 784] on span "Submit" at bounding box center [483, 790] width 40 height 13
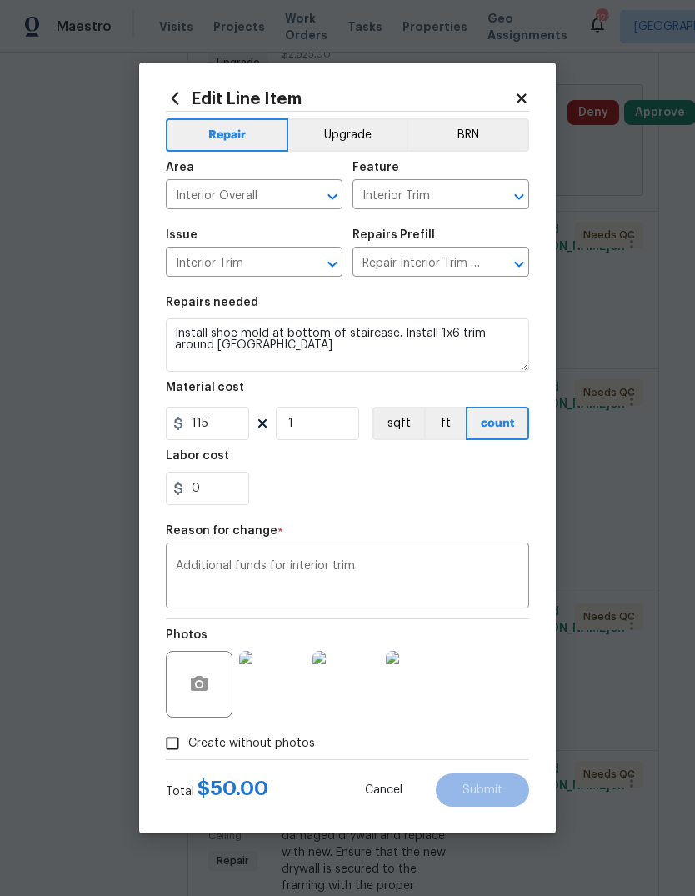
type input "50"
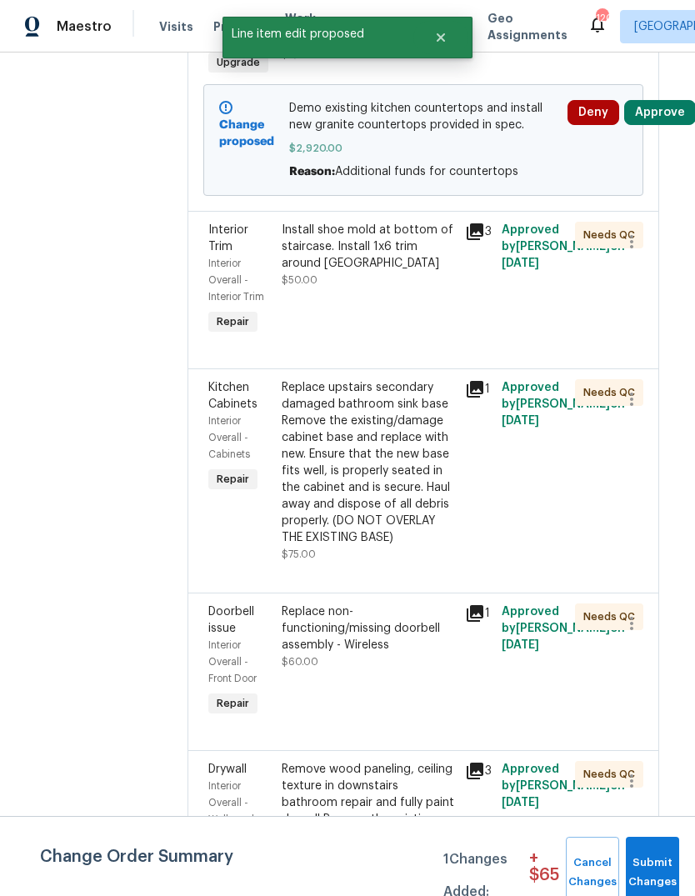
scroll to position [0, 0]
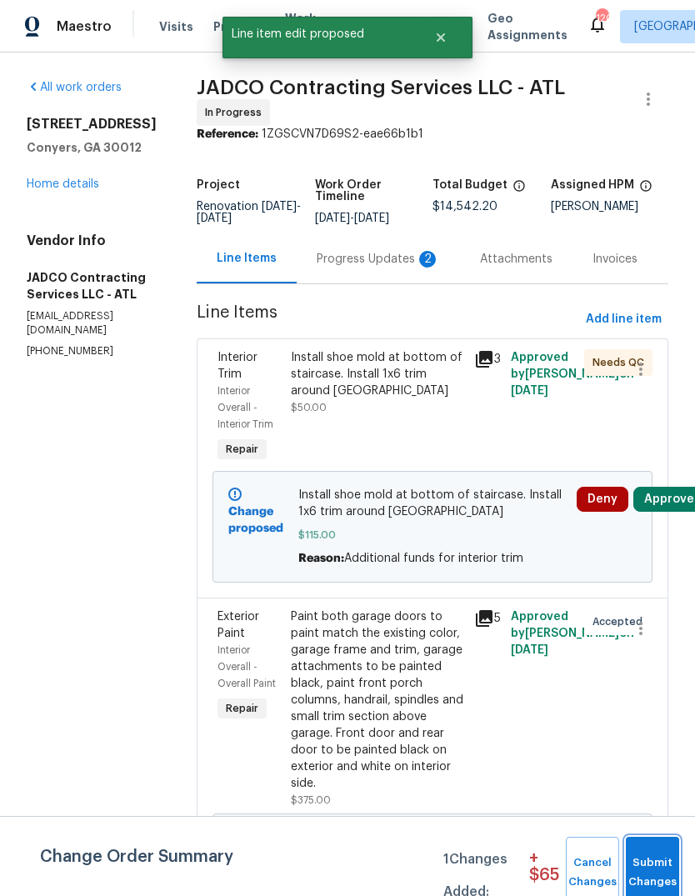
click at [663, 848] on button "Submit Changes" at bounding box center [652, 873] width 53 height 72
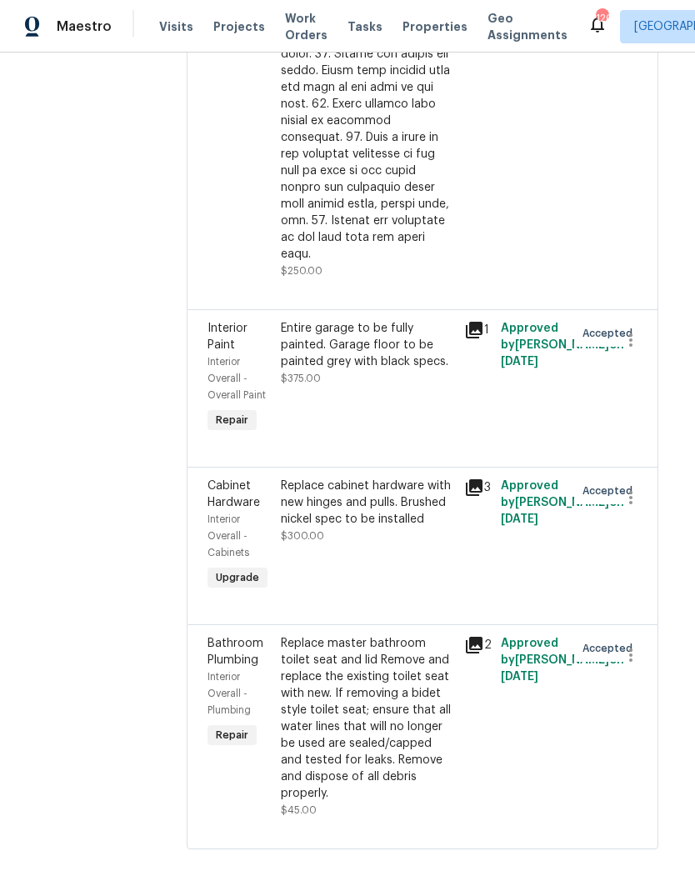
scroll to position [7272, 13]
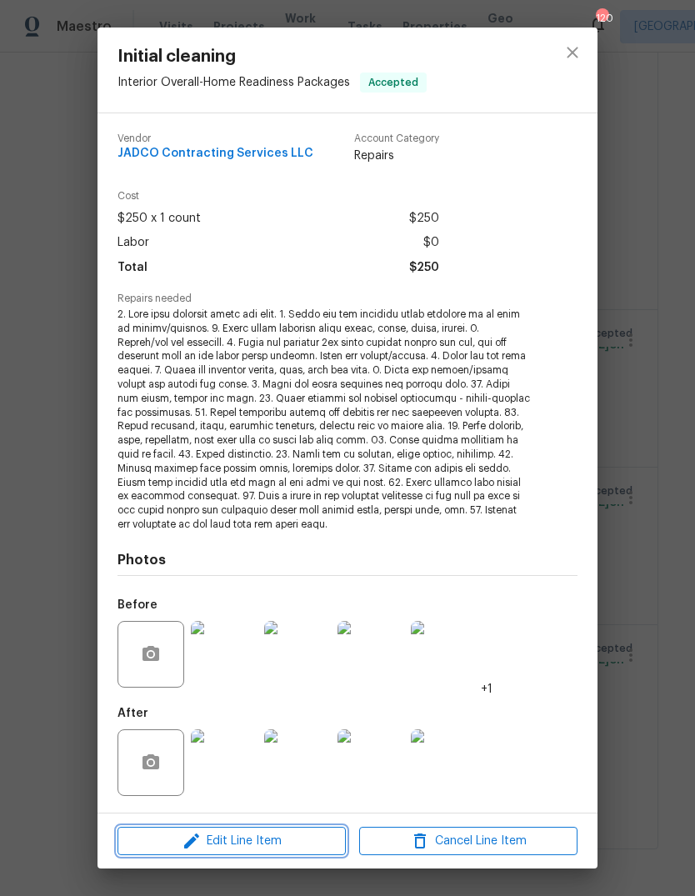
click at [190, 839] on icon "button" at bounding box center [191, 841] width 15 height 15
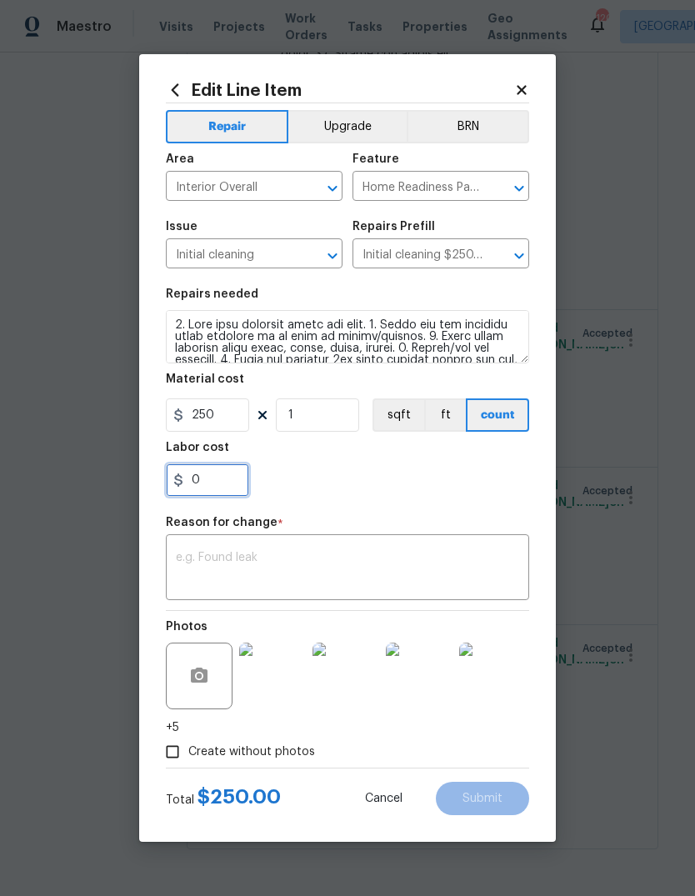
click at [202, 479] on input "0" at bounding box center [207, 479] width 83 height 33
type input "50"
click at [473, 568] on textarea at bounding box center [347, 569] width 343 height 35
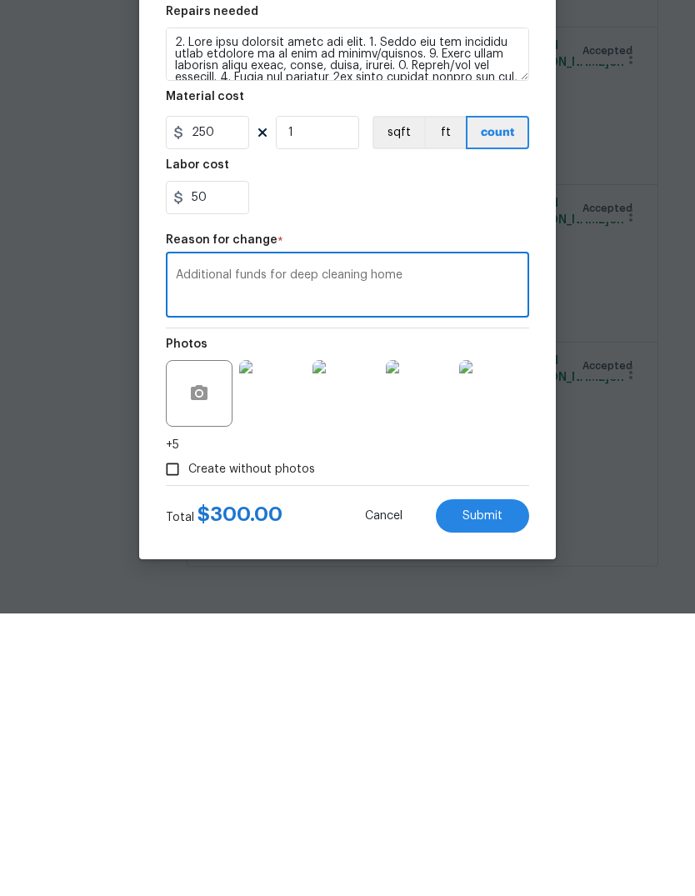
type textarea "Additional funds for deep cleaning home"
click at [505, 782] on button "Submit" at bounding box center [482, 798] width 93 height 33
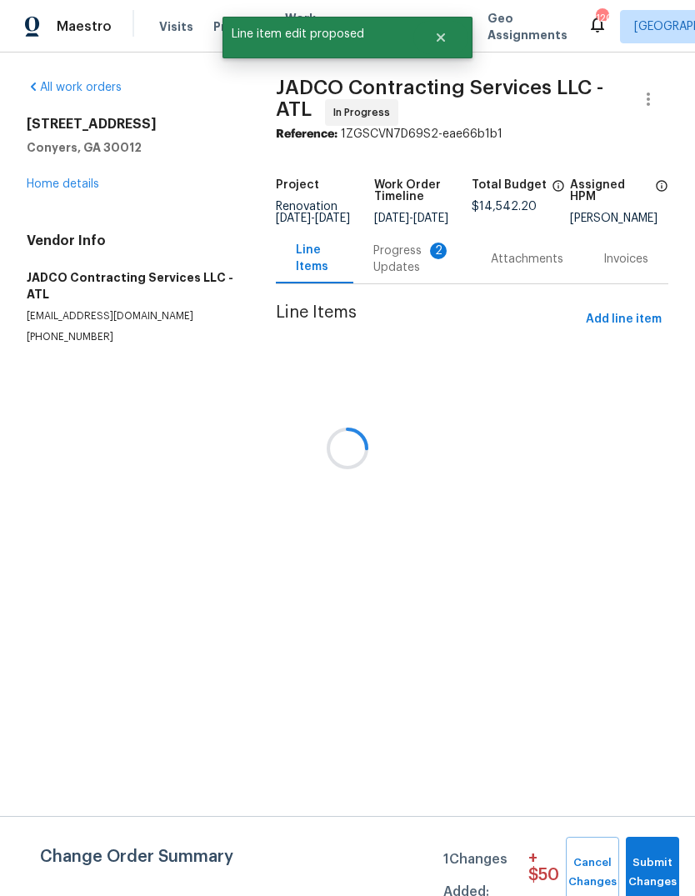
scroll to position [0, 0]
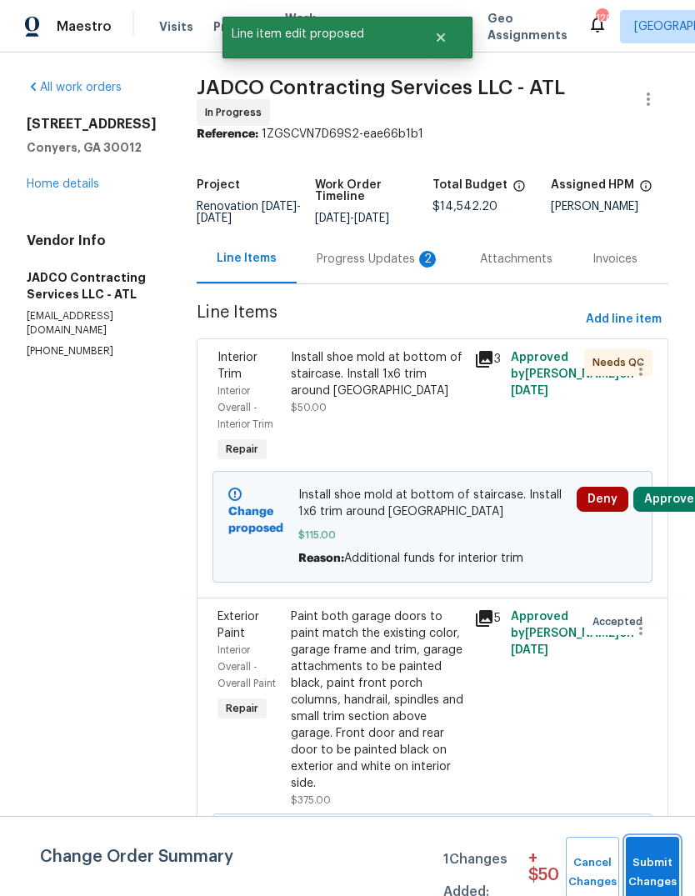
click at [664, 862] on span "Submit Changes" at bounding box center [652, 873] width 37 height 38
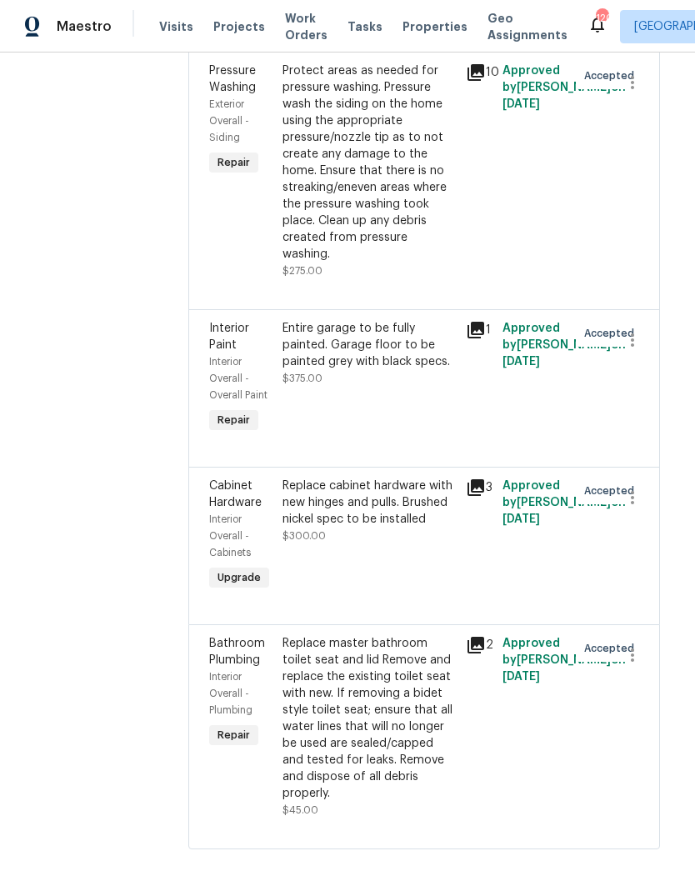
scroll to position [7953, 13]
click at [398, 370] on div "Entire garage to be fully painted. Garage floor to be painted grey with black s…" at bounding box center [367, 345] width 173 height 50
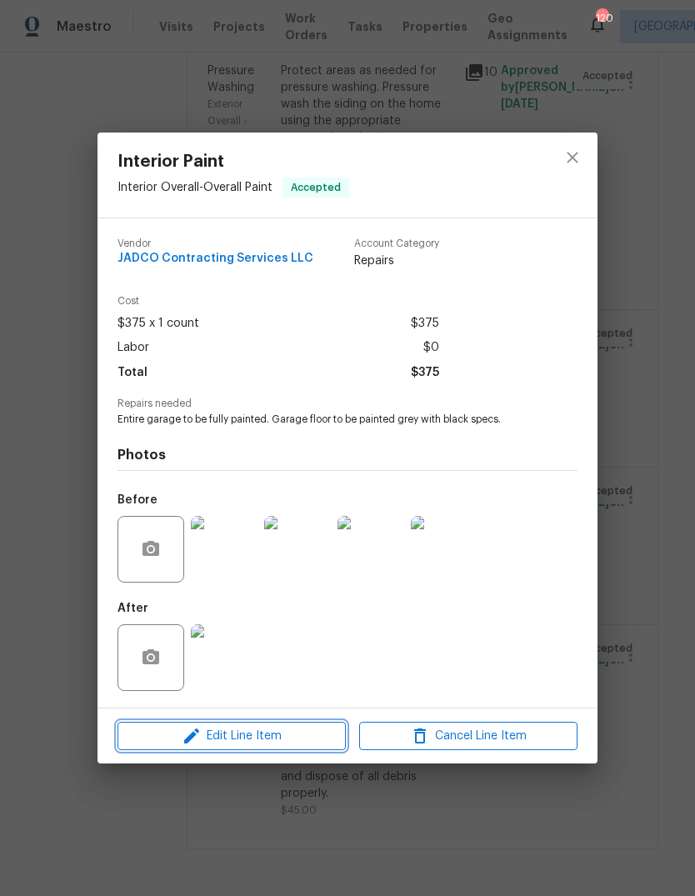
click at [192, 743] on icon "button" at bounding box center [192, 736] width 20 height 20
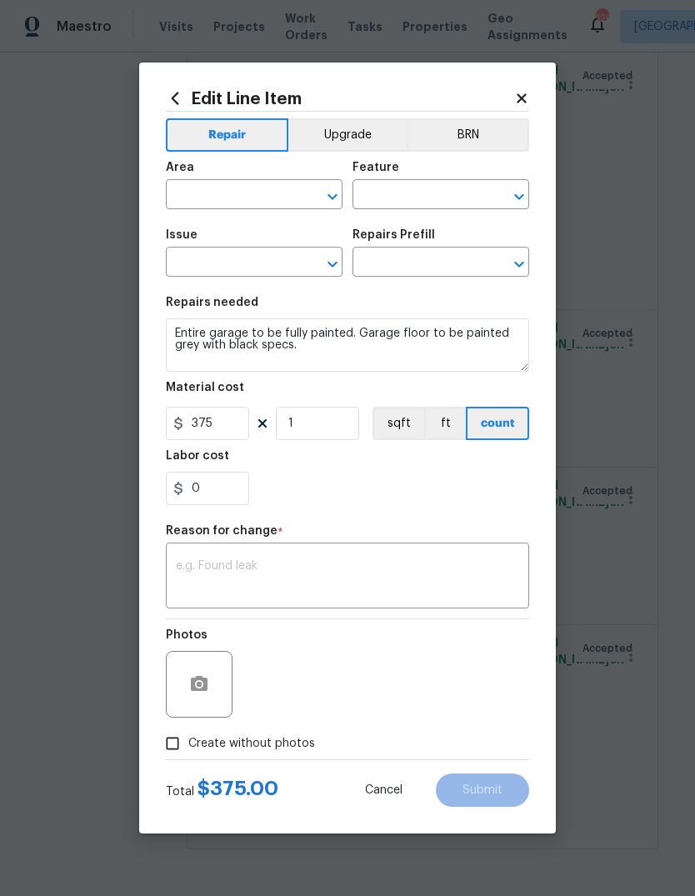
type input "Interior Overall"
type input "Overall Paint"
type input "Interior Paint"
type input "Add a Task $1.00"
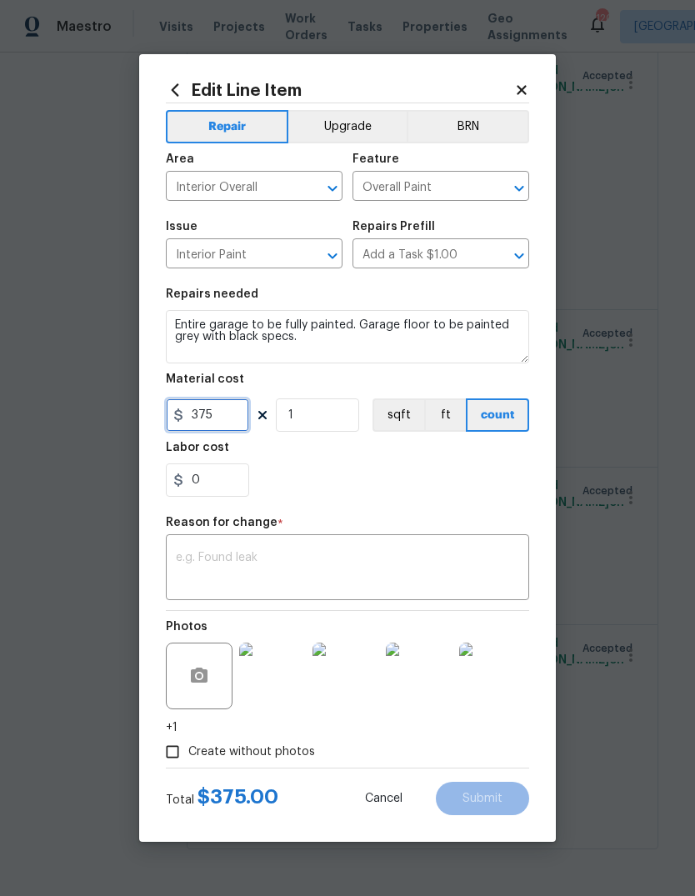
click at [225, 420] on input "375" at bounding box center [207, 414] width 83 height 33
click at [212, 485] on input "0" at bounding box center [207, 479] width 83 height 33
type input "100"
click at [510, 555] on textarea at bounding box center [347, 569] width 343 height 35
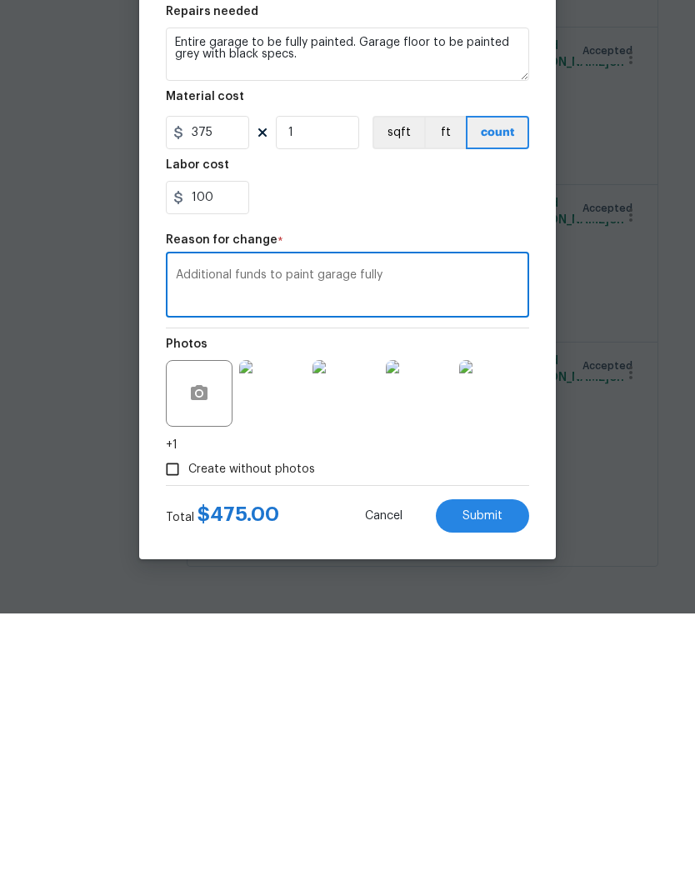
type textarea "Additional funds to paint garage fully"
click at [494, 793] on span "Submit" at bounding box center [483, 799] width 40 height 13
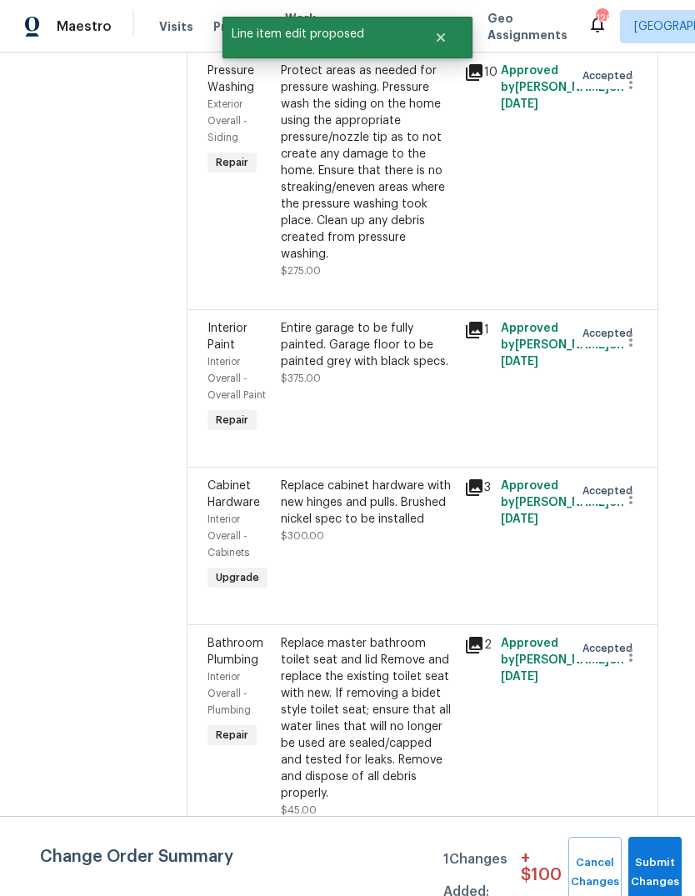
scroll to position [0, 0]
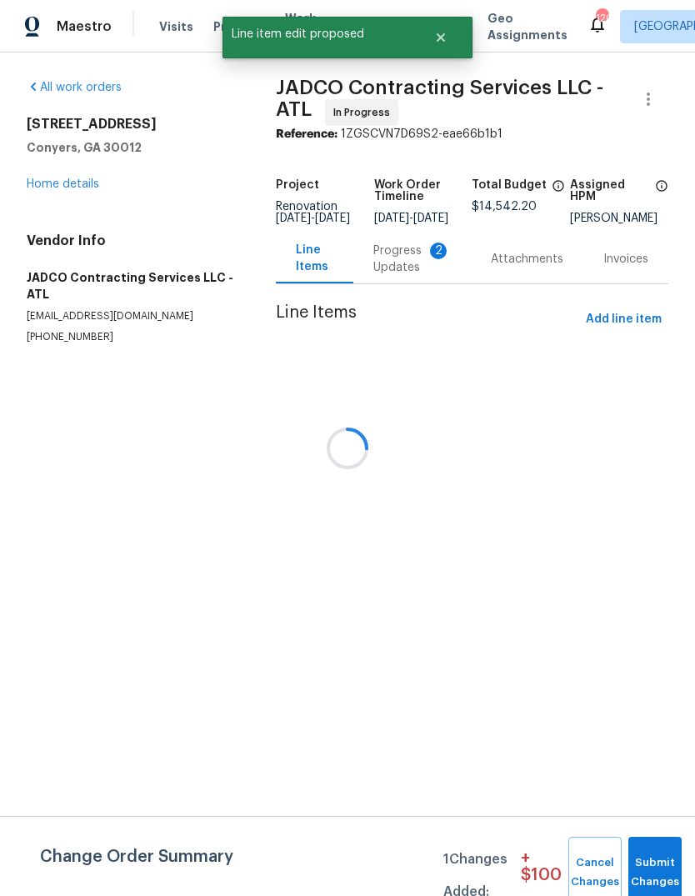
click at [665, 854] on button "Submit Changes" at bounding box center [654, 873] width 53 height 72
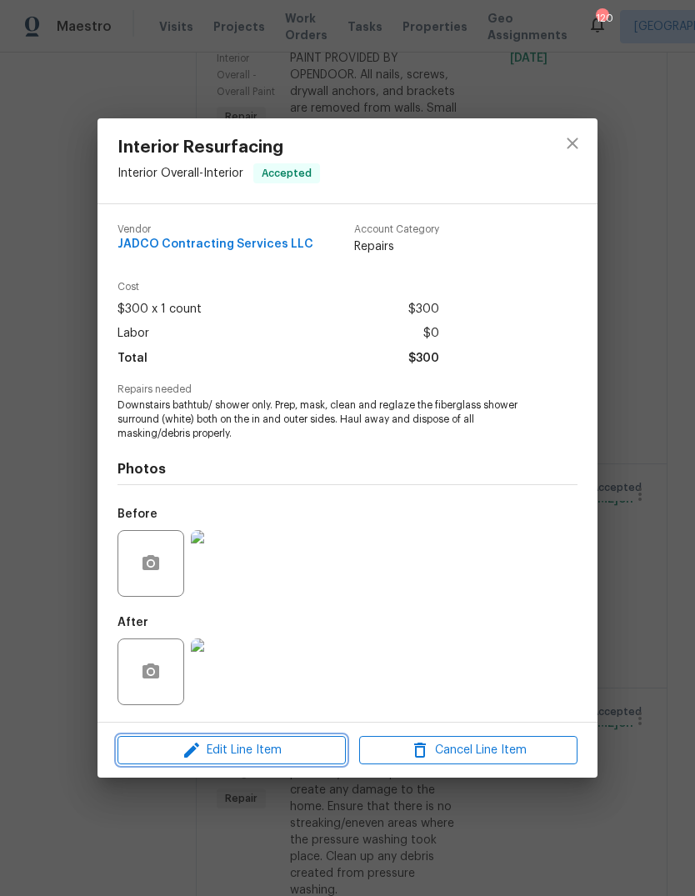
click at [187, 753] on icon "button" at bounding box center [192, 750] width 20 height 20
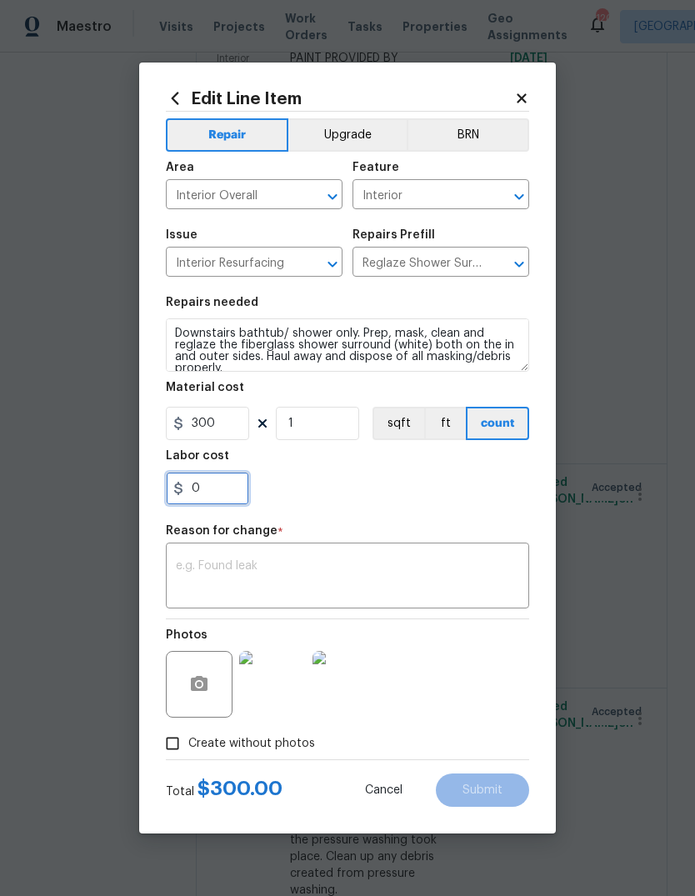
click at [207, 493] on input "0" at bounding box center [207, 488] width 83 height 33
type input "250"
click at [491, 565] on textarea at bounding box center [347, 577] width 343 height 35
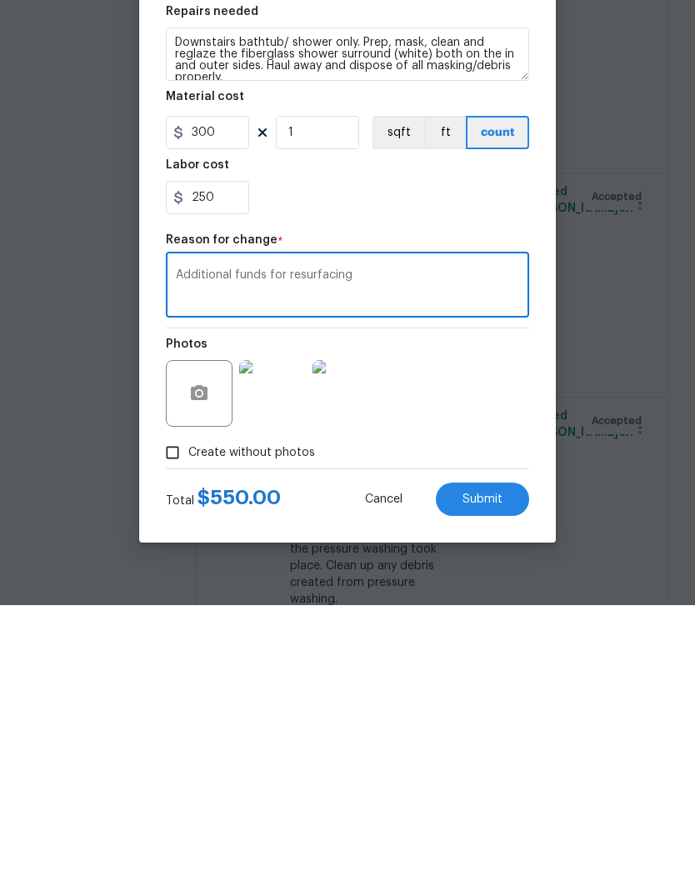
type textarea "Additional funds for resurfacing"
click at [509, 774] on button "Submit" at bounding box center [482, 790] width 93 height 33
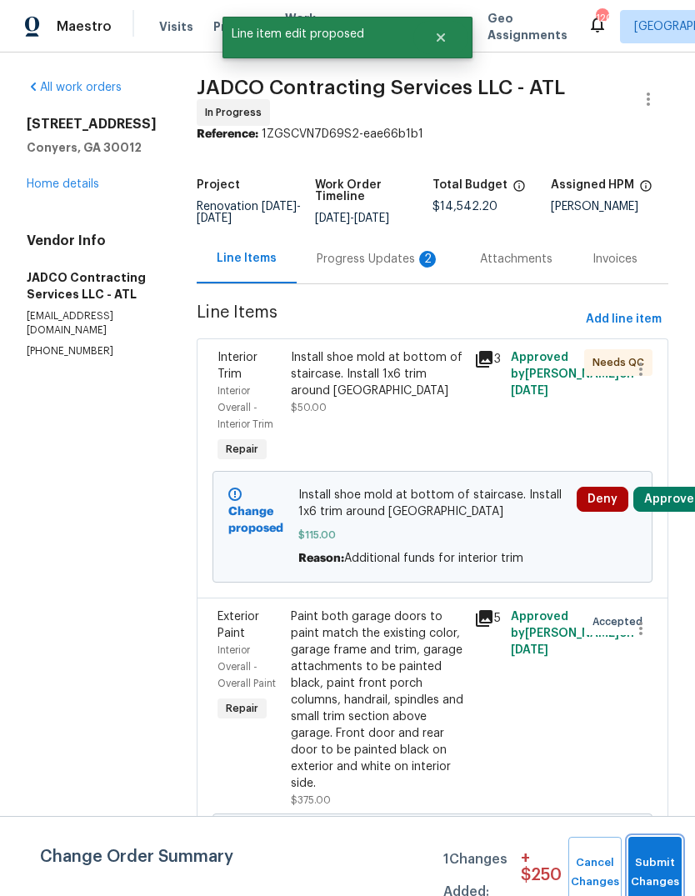
click at [663, 860] on button "Submit Changes" at bounding box center [654, 873] width 53 height 72
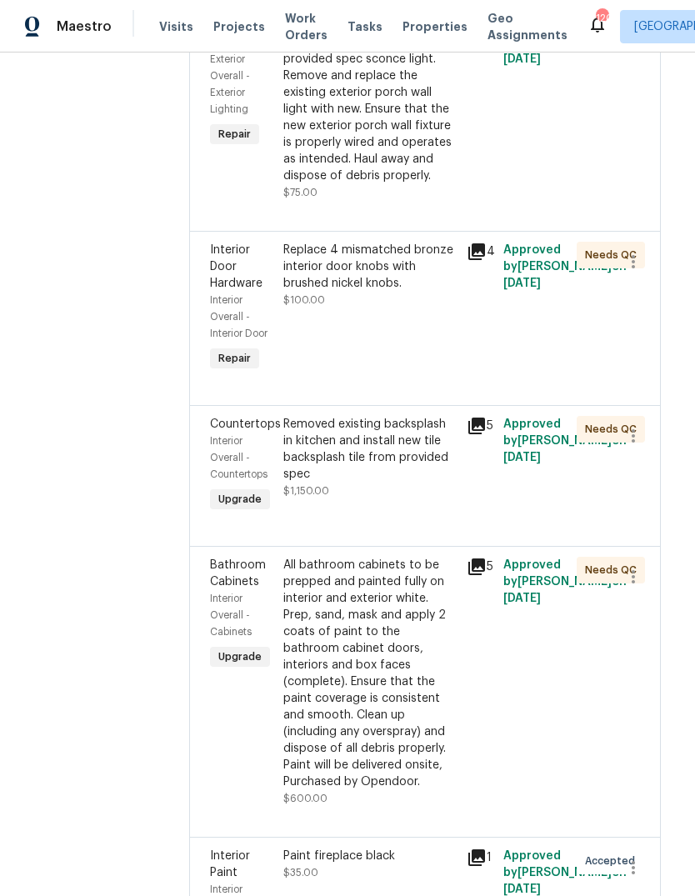
scroll to position [4813, 8]
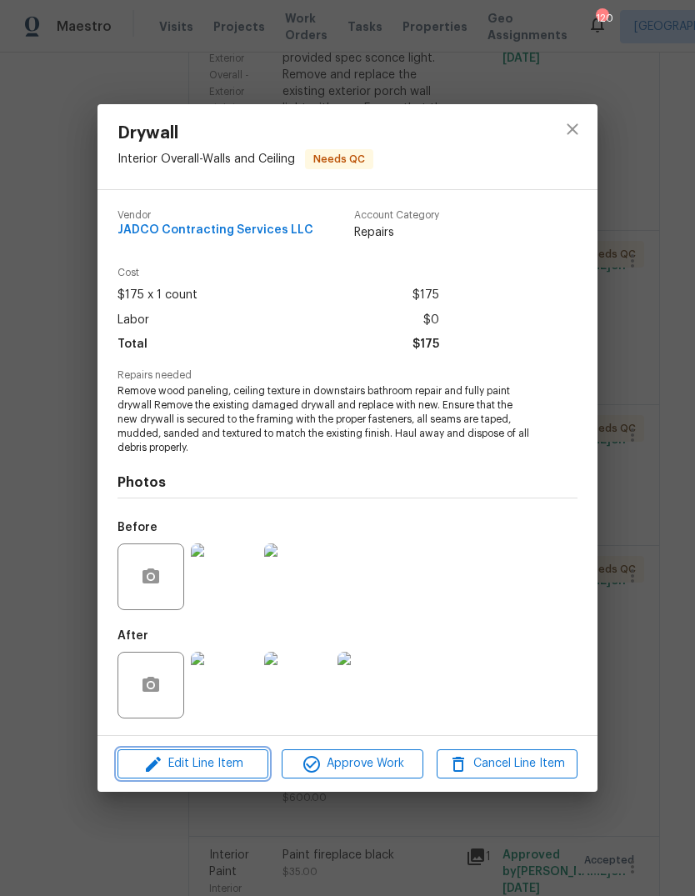
click at [171, 770] on span "Edit Line Item" at bounding box center [193, 764] width 141 height 21
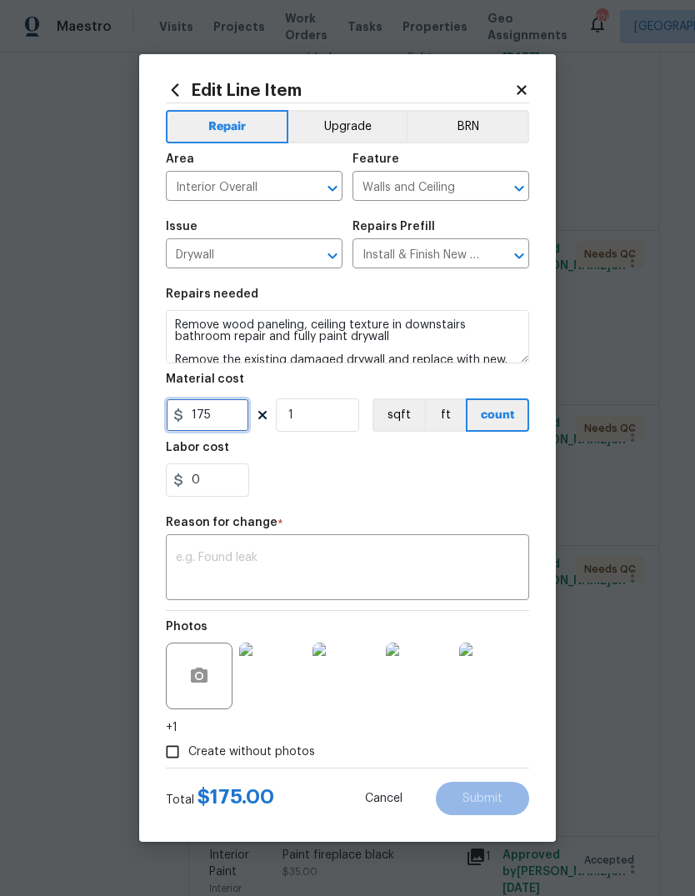
click at [220, 411] on input "175" at bounding box center [207, 414] width 83 height 33
click at [215, 479] on input "0" at bounding box center [207, 479] width 83 height 33
type input "120"
click at [485, 533] on div "Reason for change *" at bounding box center [347, 528] width 363 height 22
click at [490, 542] on div "x ​" at bounding box center [347, 569] width 363 height 62
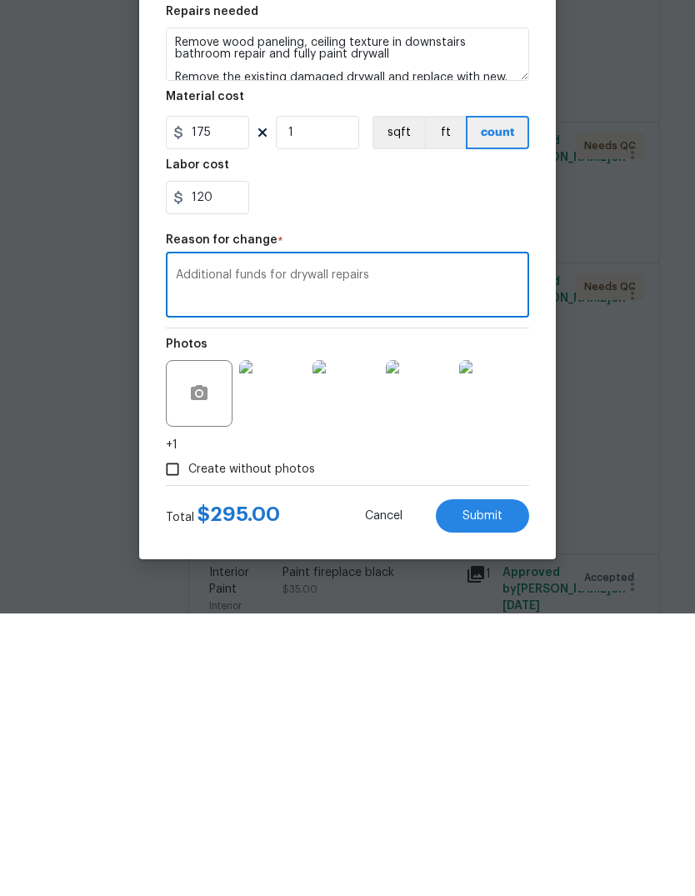
type textarea "Additional funds for drywall repairs"
click at [504, 782] on button "Submit" at bounding box center [482, 798] width 93 height 33
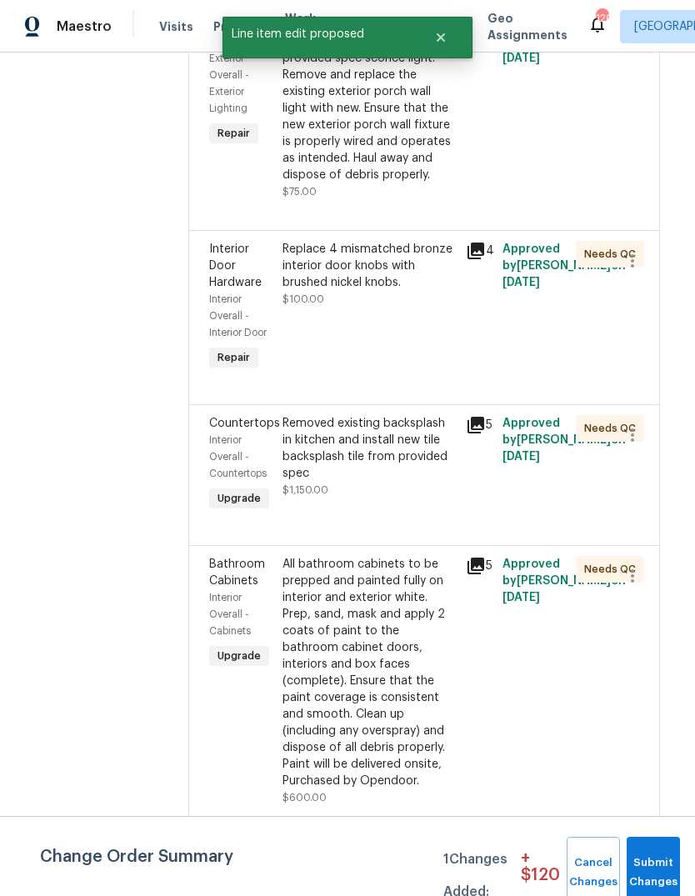
scroll to position [0, 0]
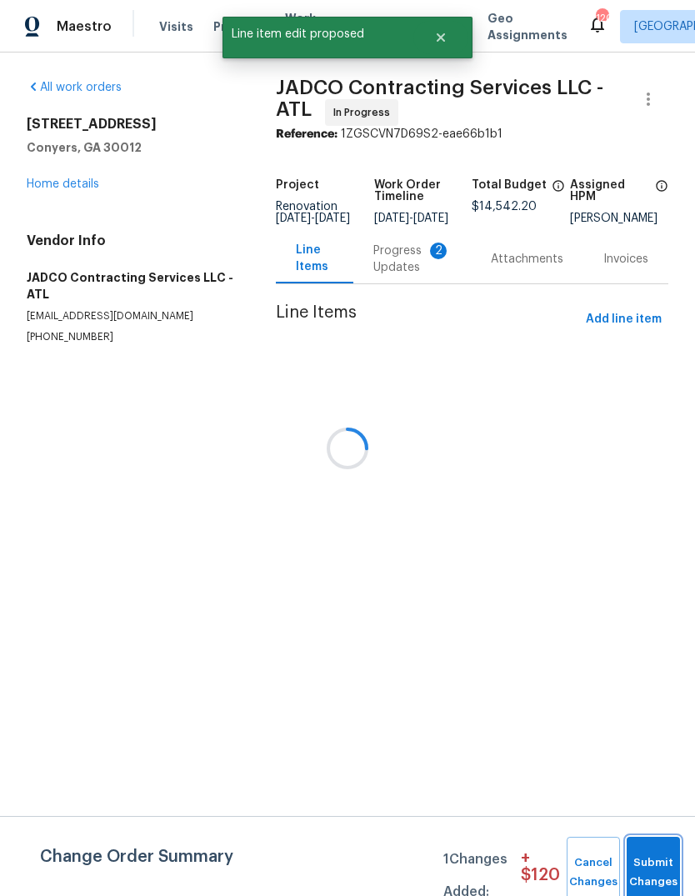
click at [663, 850] on button "Submit Changes" at bounding box center [653, 873] width 53 height 72
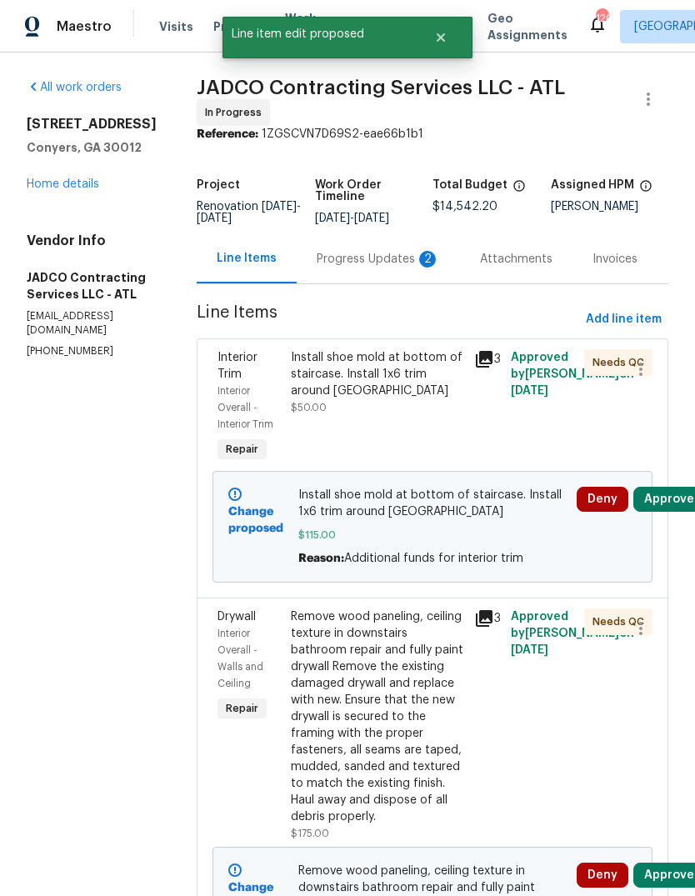
click at [388, 268] on div "Progress Updates 2" at bounding box center [378, 259] width 123 height 17
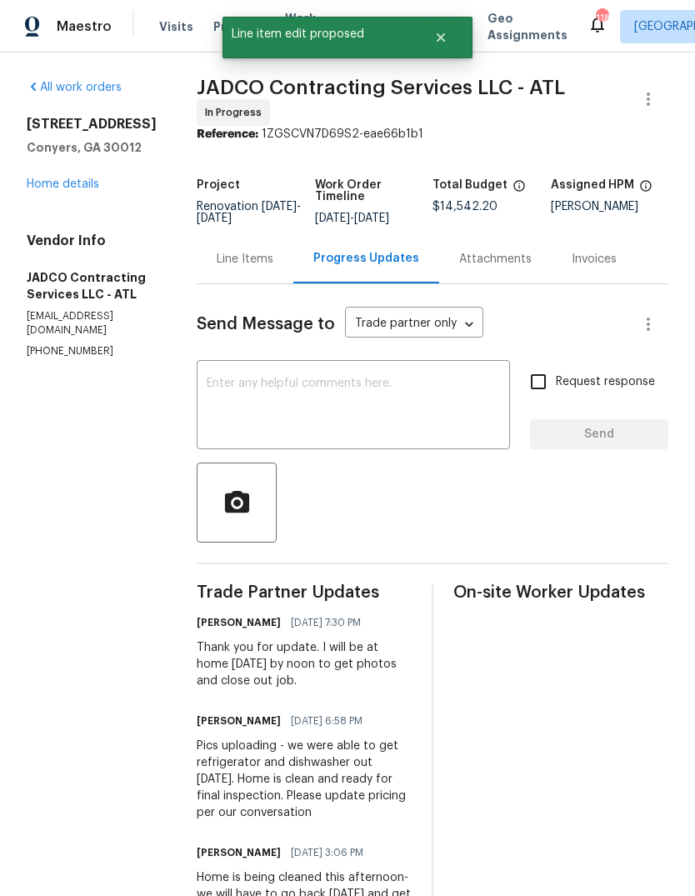
click at [455, 423] on textarea at bounding box center [353, 407] width 293 height 58
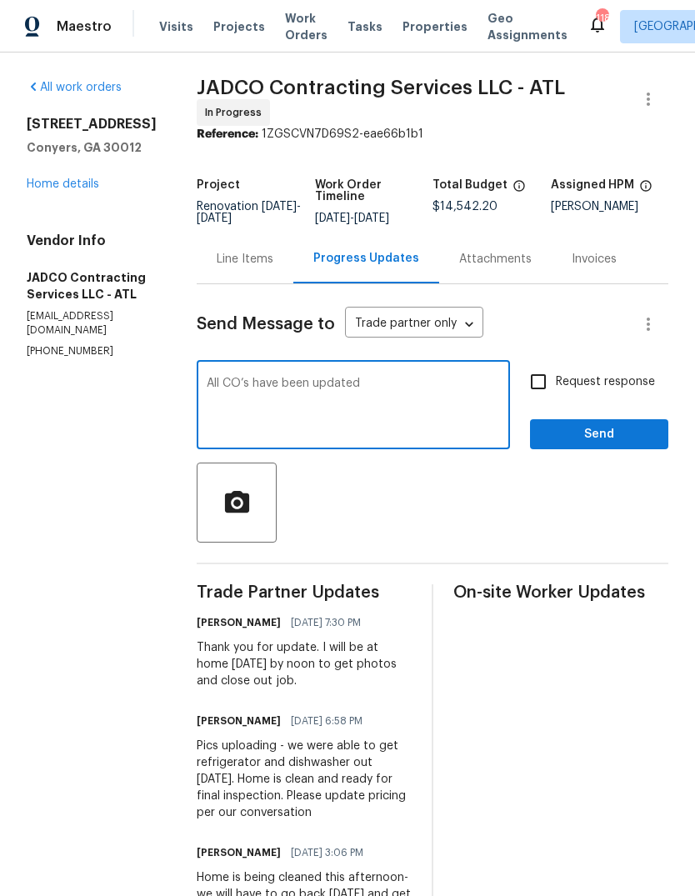
type textarea "All CO’s have been updated"
click at [626, 445] on span "Send" at bounding box center [599, 434] width 112 height 21
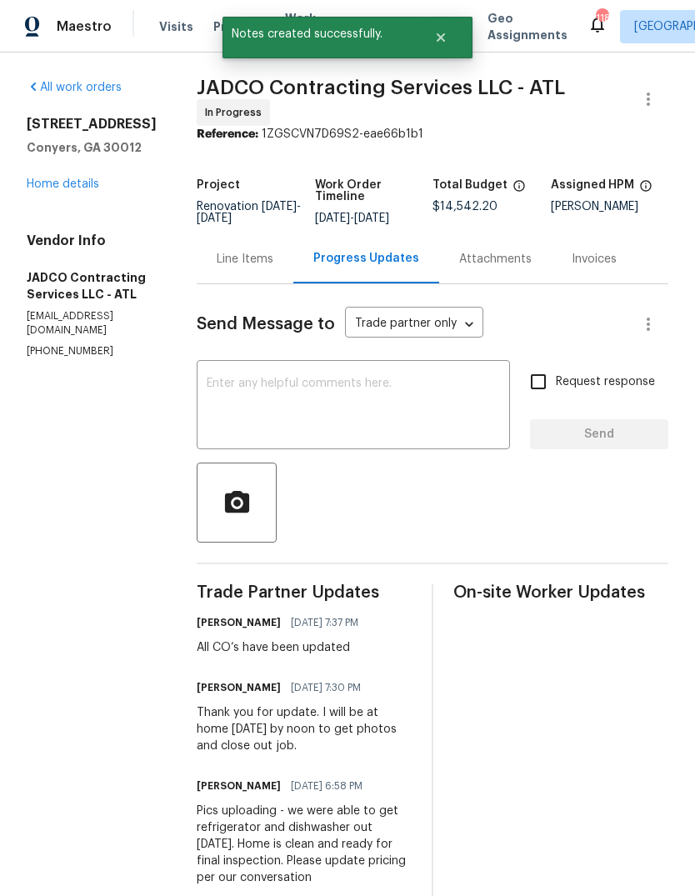
click at [273, 266] on div "Line Items" at bounding box center [245, 259] width 57 height 17
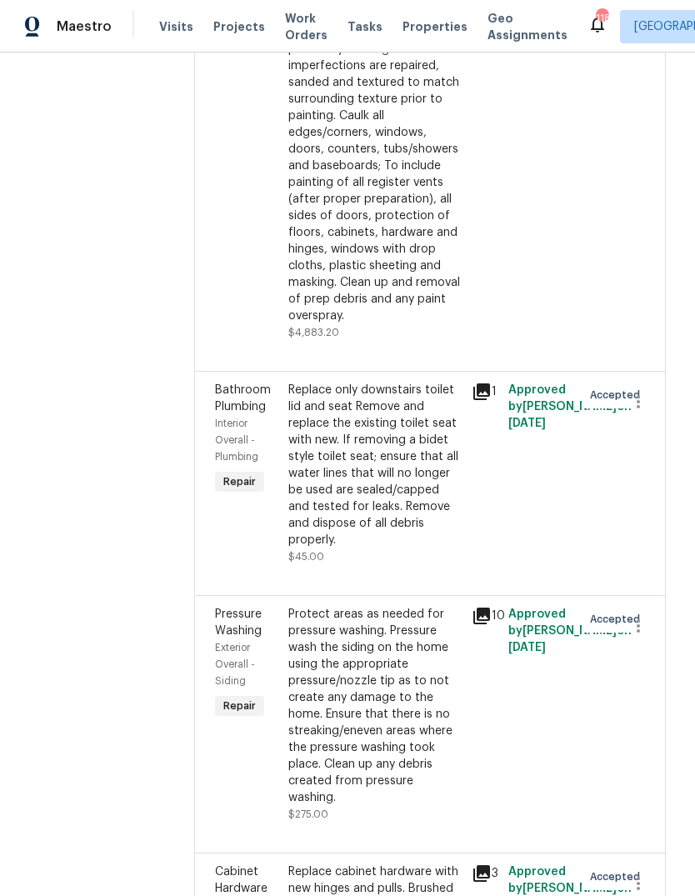
scroll to position [7632, 3]
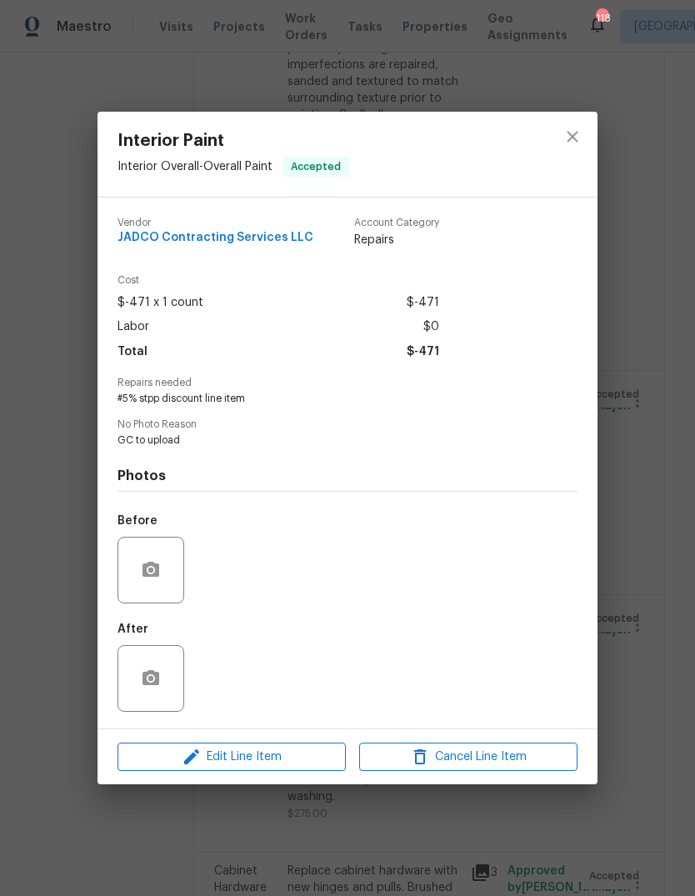
click at [211, 756] on span "Edit Line Item" at bounding box center [232, 757] width 218 height 21
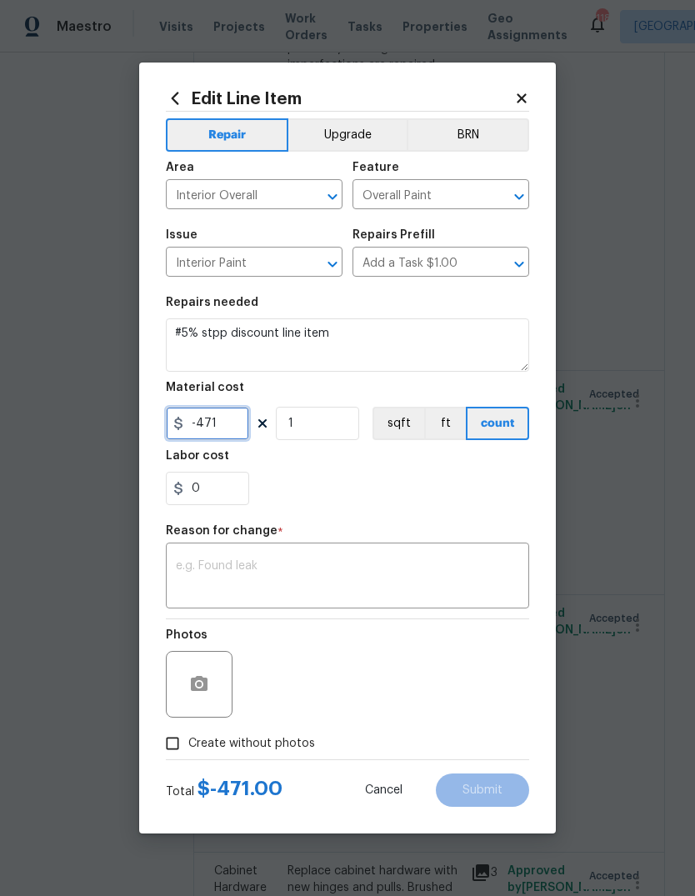
click at [208, 430] on input "-471" at bounding box center [207, 423] width 83 height 33
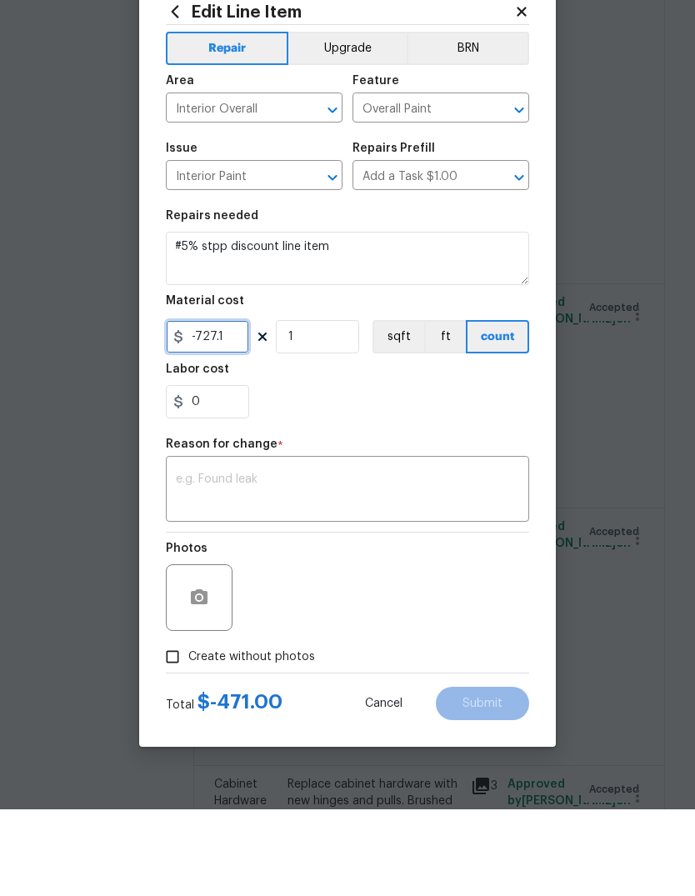
type input "-727.1"
click at [490, 560] on textarea at bounding box center [347, 577] width 343 height 35
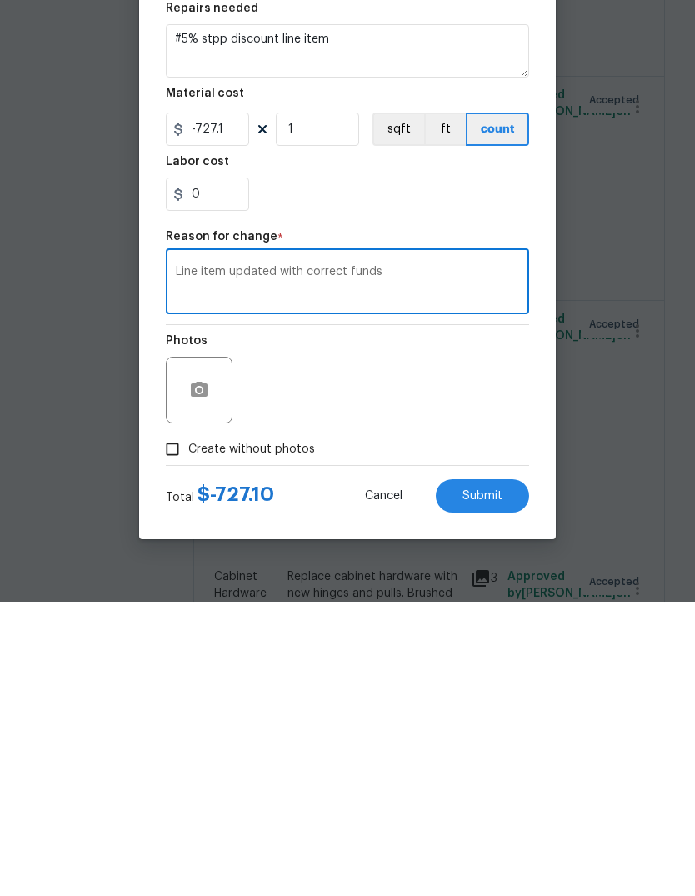
type textarea "Line item updated with correct funds"
click at [503, 774] on button "Submit" at bounding box center [482, 790] width 93 height 33
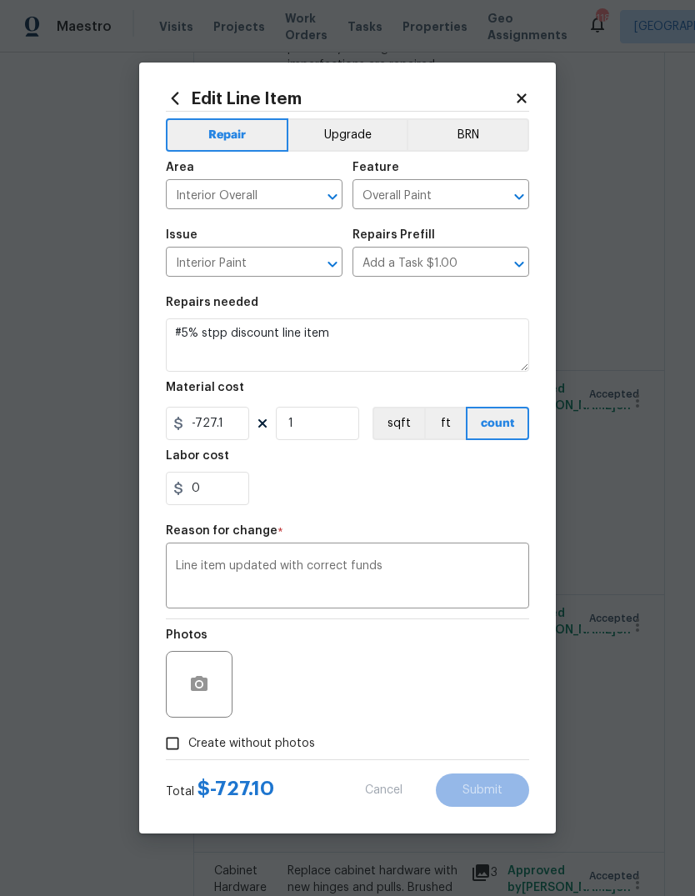
type input "-471"
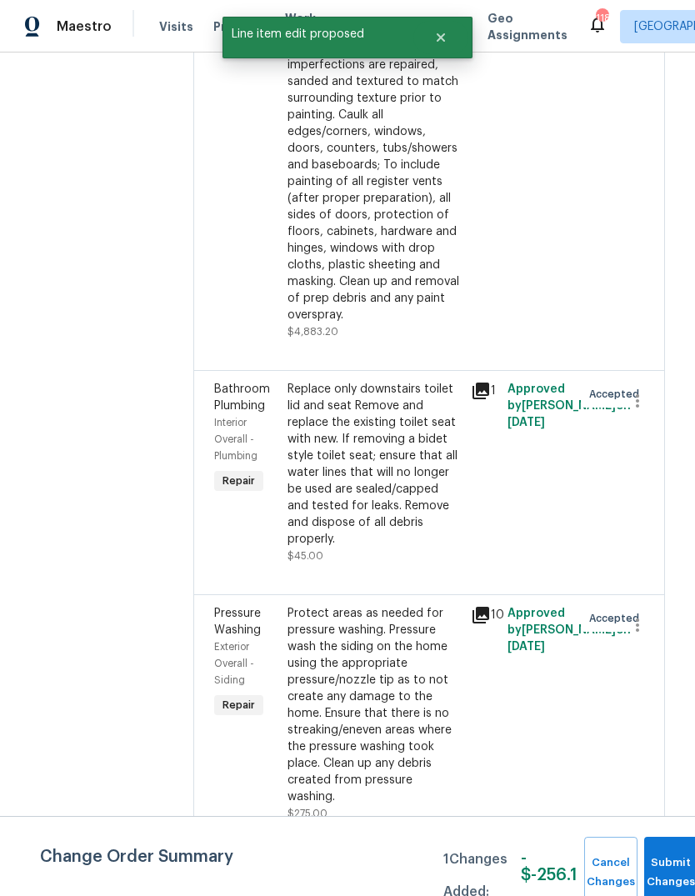
scroll to position [0, 0]
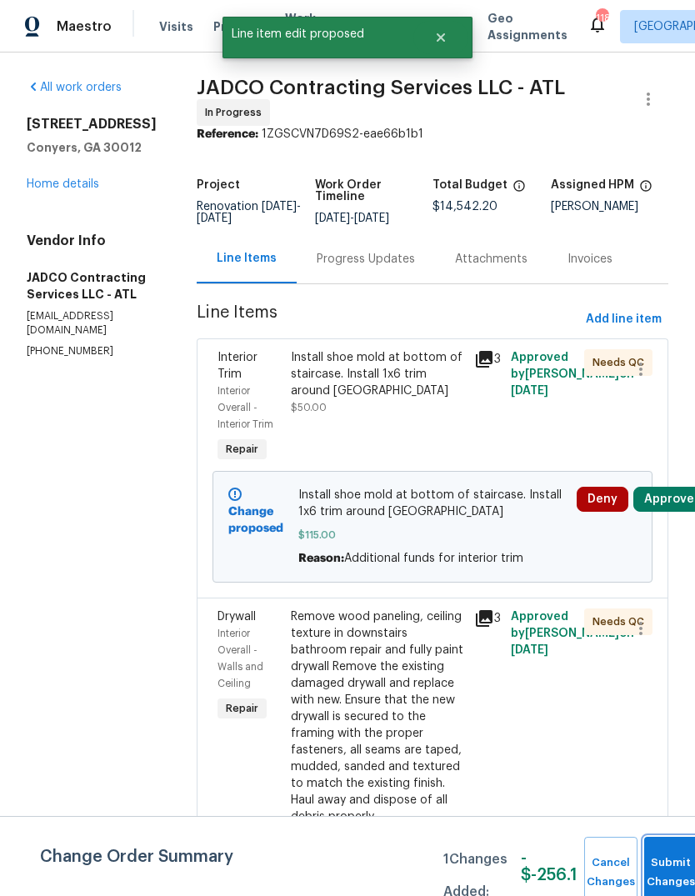
click at [674, 856] on button "Submit Changes" at bounding box center [670, 873] width 53 height 72
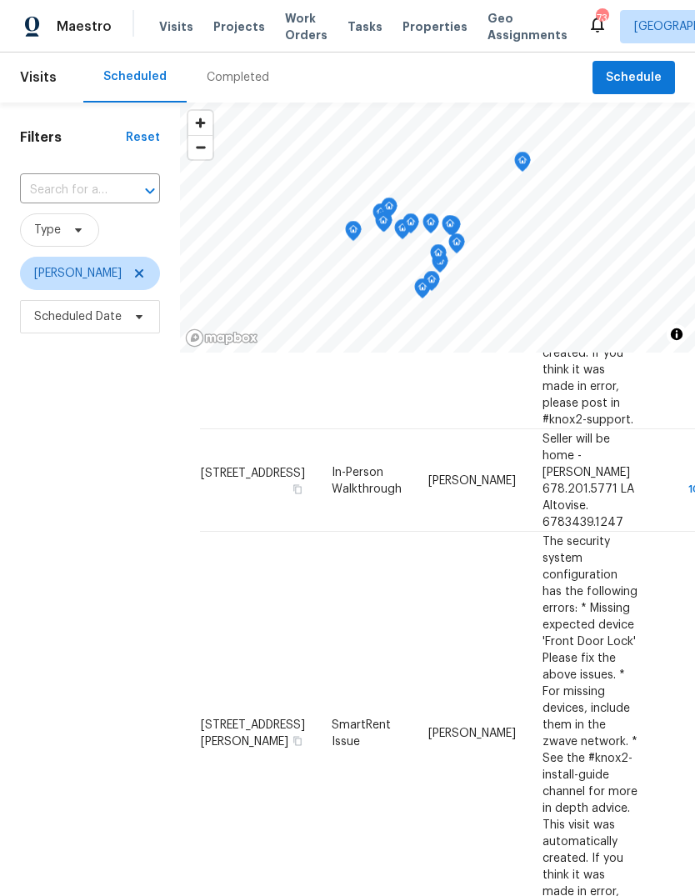
scroll to position [366, 0]
click at [637, 73] on span "Schedule" at bounding box center [634, 78] width 56 height 21
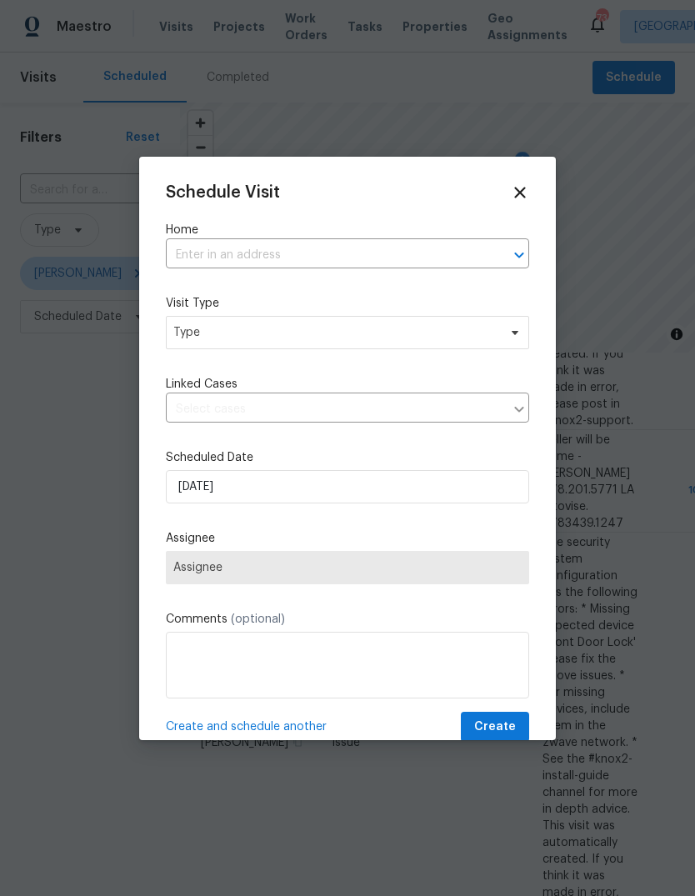
click at [428, 252] on input "text" at bounding box center [324, 256] width 317 height 26
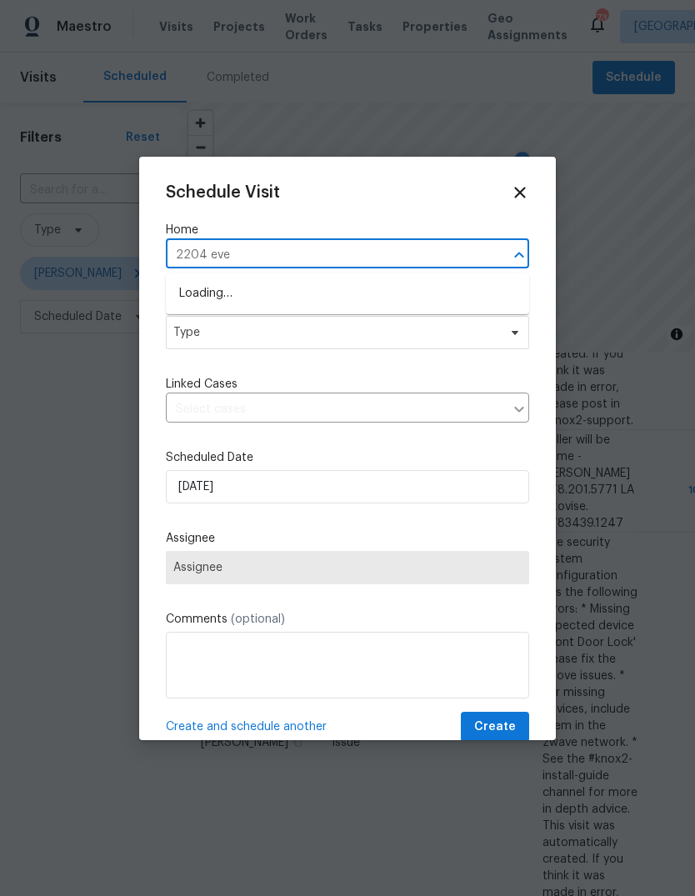
type input "2204 even"
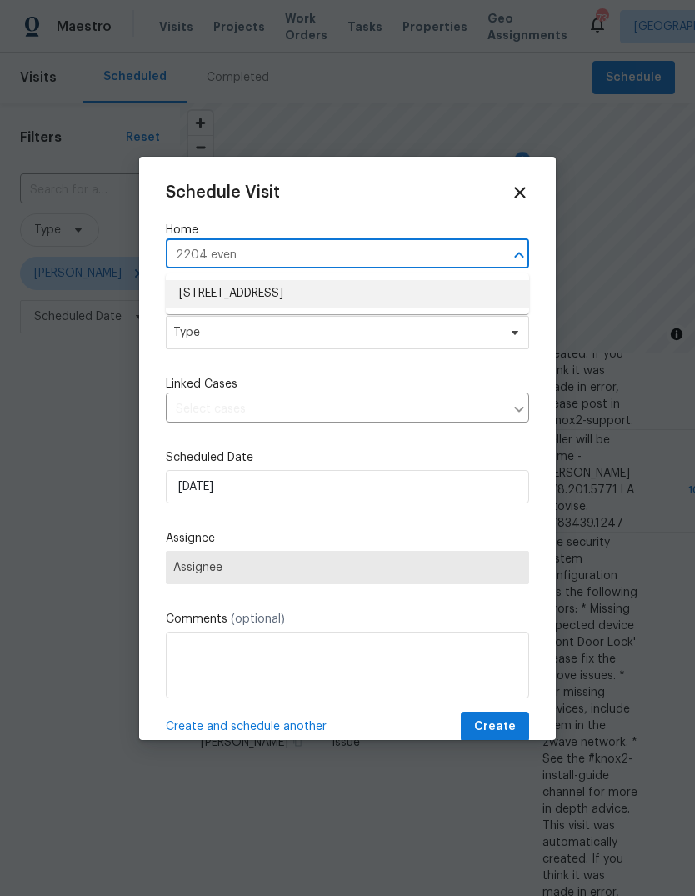
click at [363, 295] on li "2204 Evening Mist Ln, Conyers, GA 30012" at bounding box center [347, 294] width 363 height 28
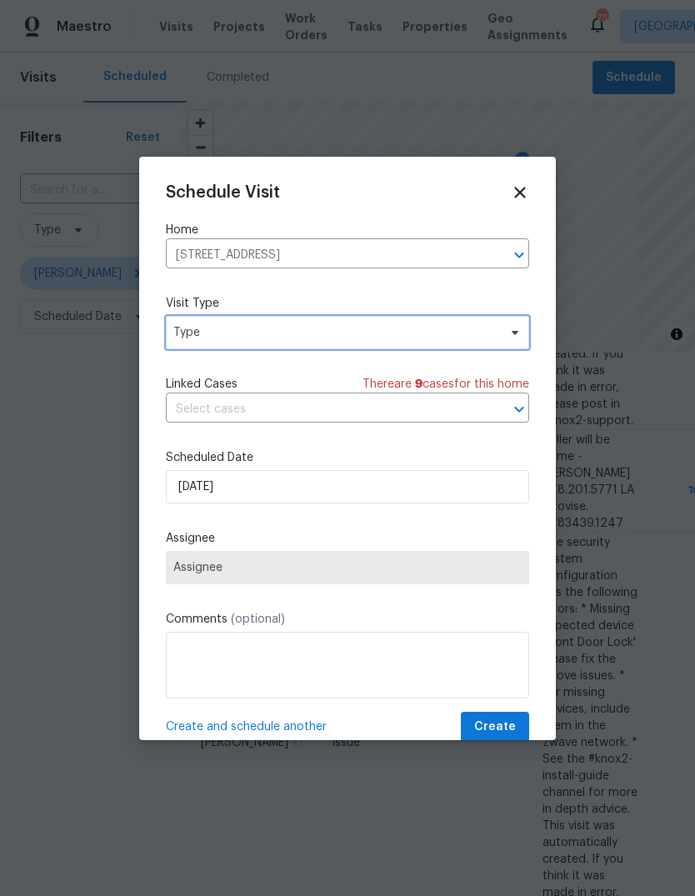
click at [428, 331] on span "Type" at bounding box center [335, 332] width 324 height 17
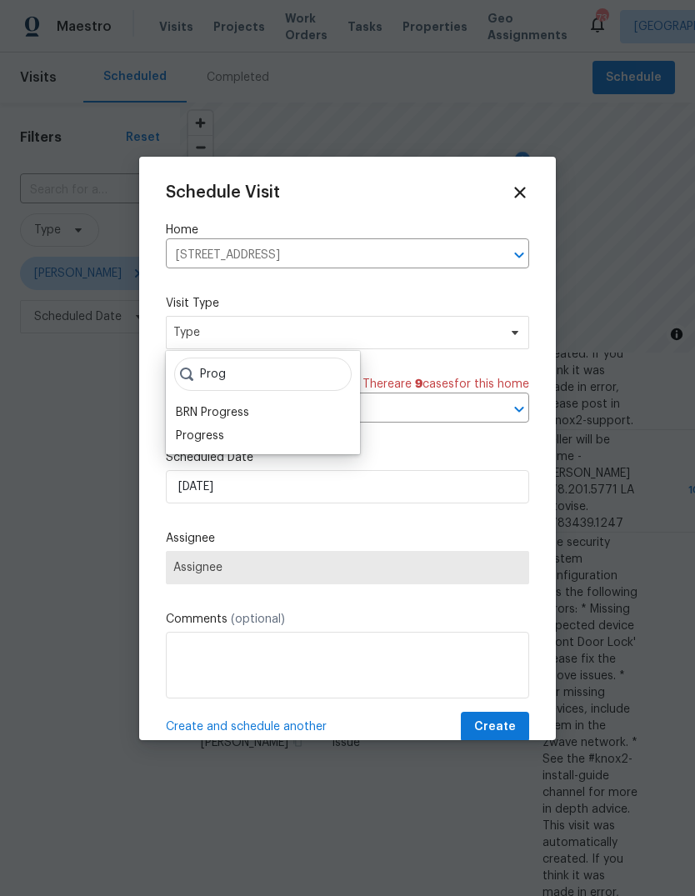
type input "Prog"
click at [197, 437] on div "Progress" at bounding box center [200, 436] width 48 height 17
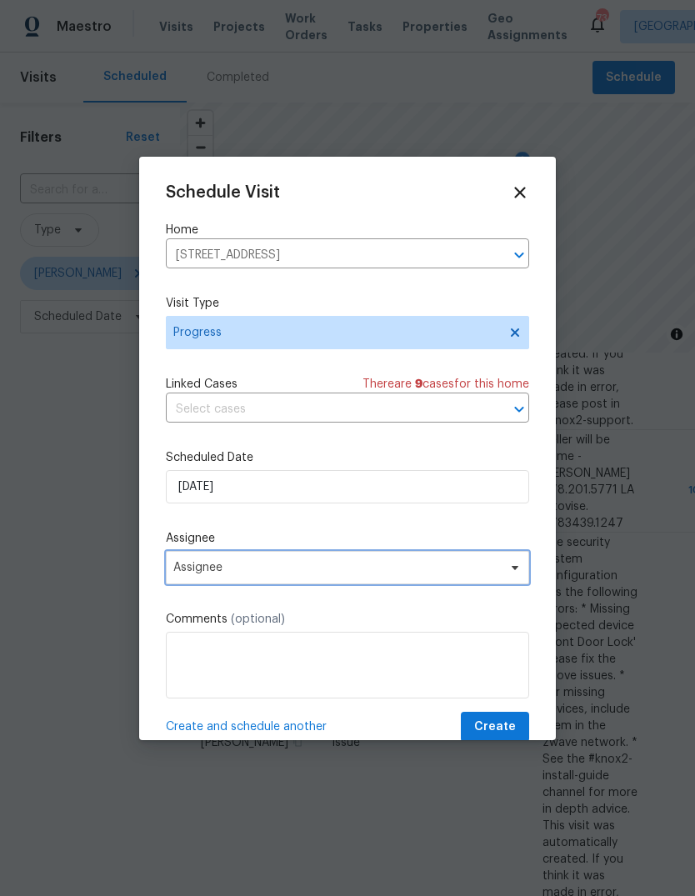
click at [243, 569] on span "Assignee" at bounding box center [336, 567] width 327 height 13
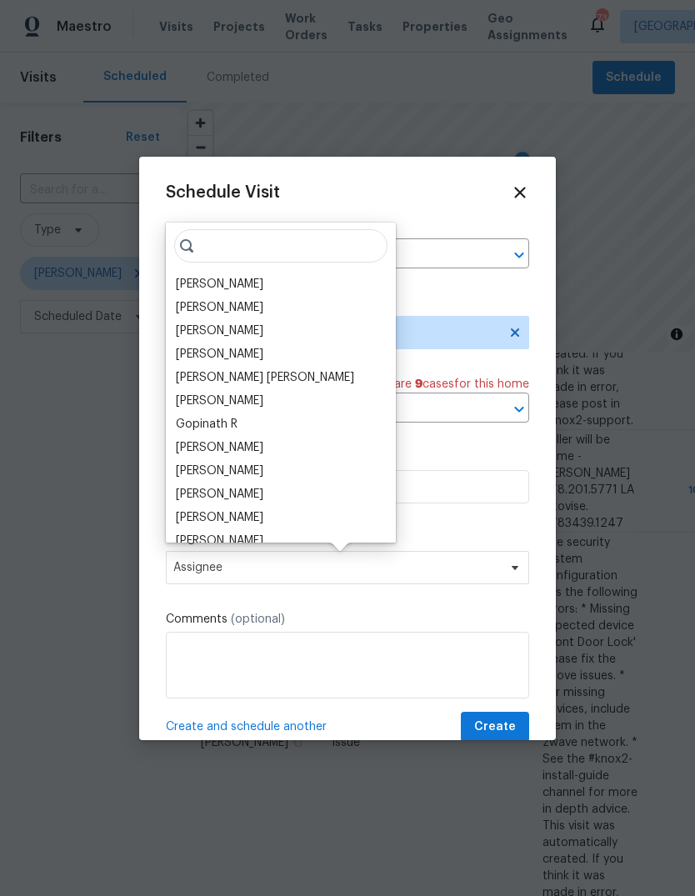
click at [201, 283] on div "[PERSON_NAME]" at bounding box center [220, 284] width 88 height 17
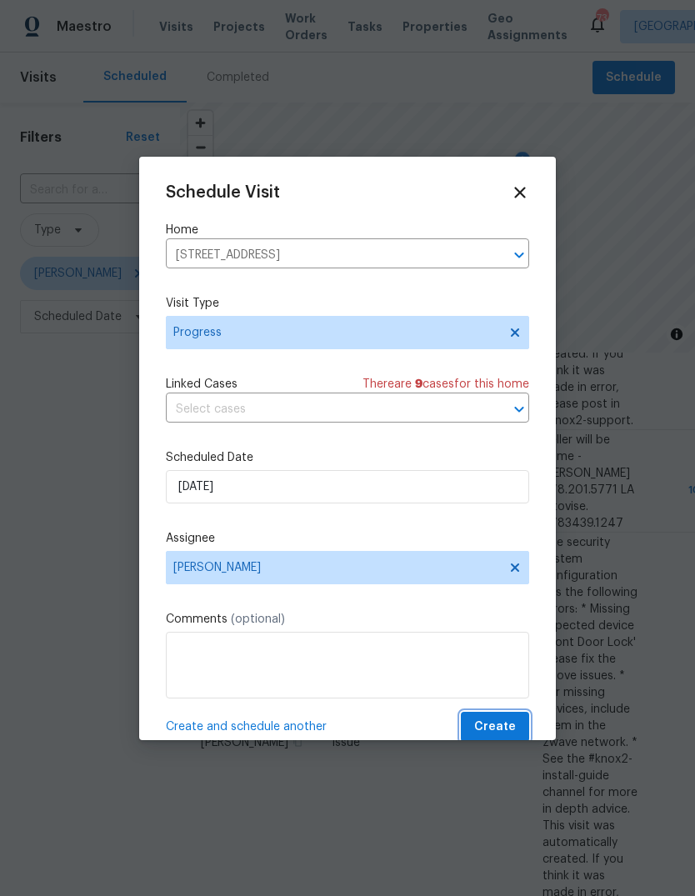
click at [517, 725] on button "Create" at bounding box center [495, 727] width 68 height 31
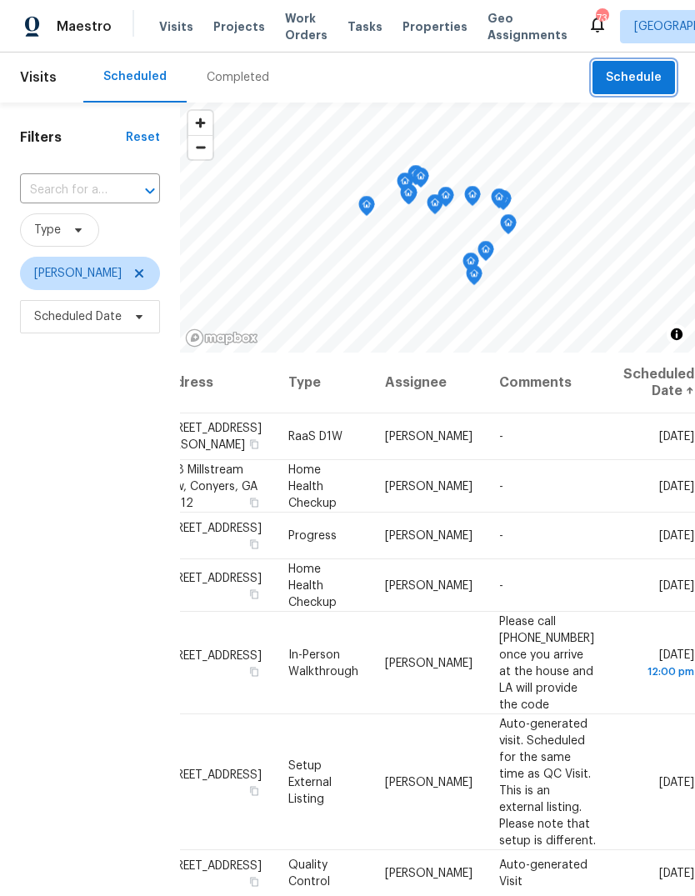
scroll to position [0, 132]
click at [0, 0] on icon at bounding box center [0, 0] width 0 height 0
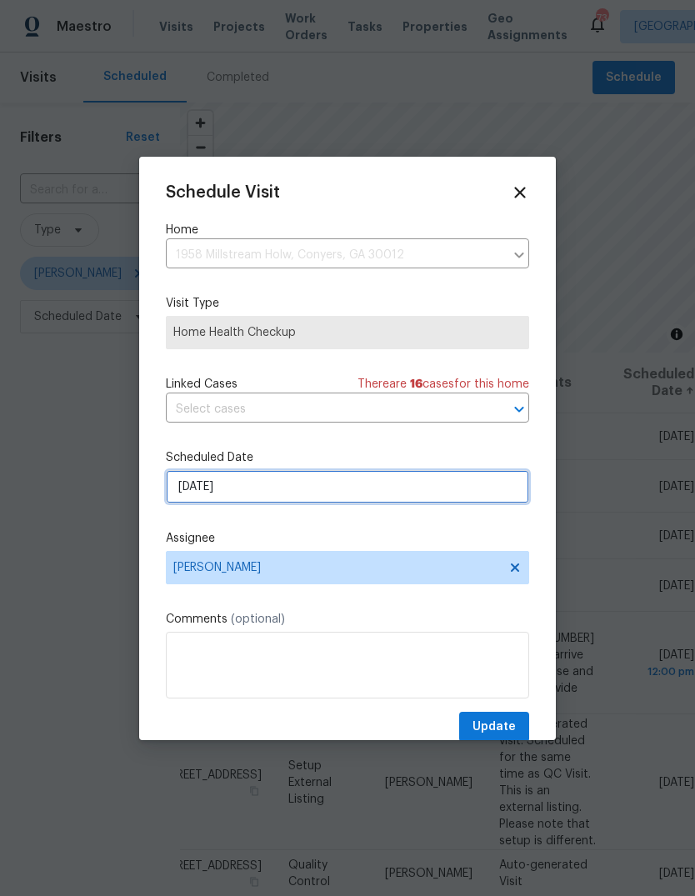
click at [490, 496] on input "[DATE]" at bounding box center [347, 486] width 363 height 33
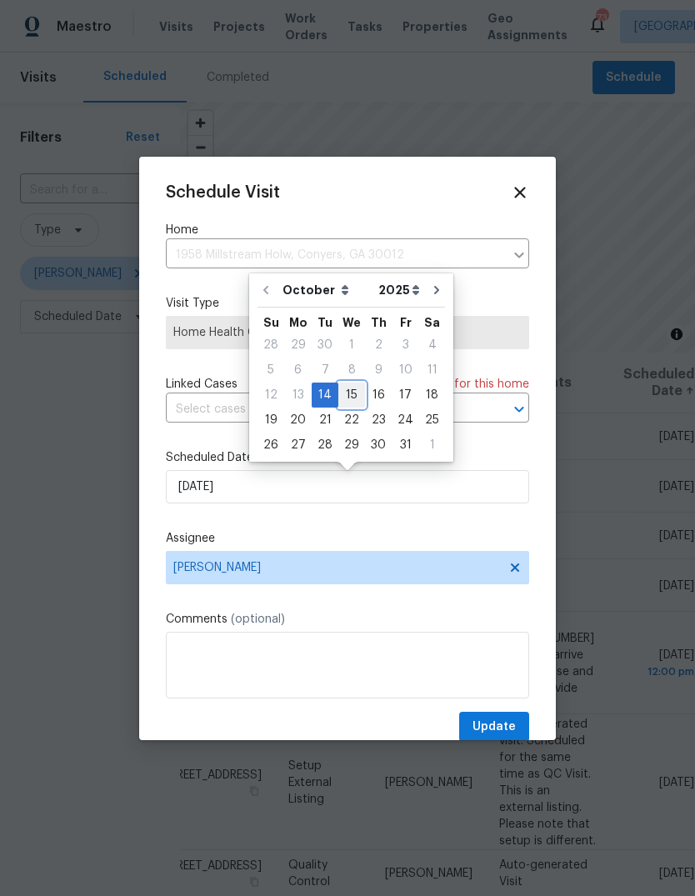
click at [355, 390] on div "15" at bounding box center [351, 394] width 27 height 23
type input "10/15/2025"
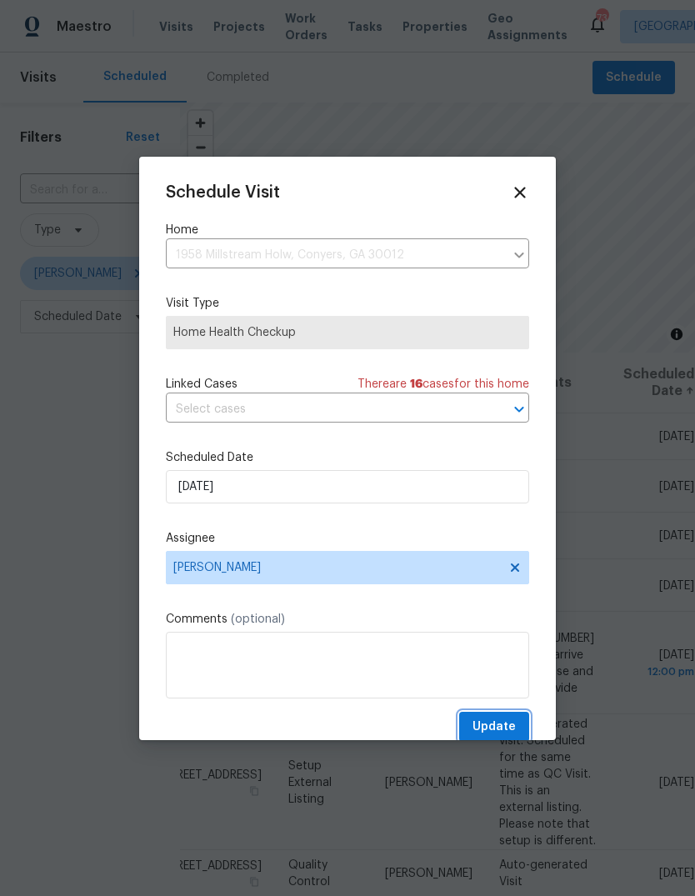
click at [523, 727] on button "Update" at bounding box center [494, 727] width 70 height 31
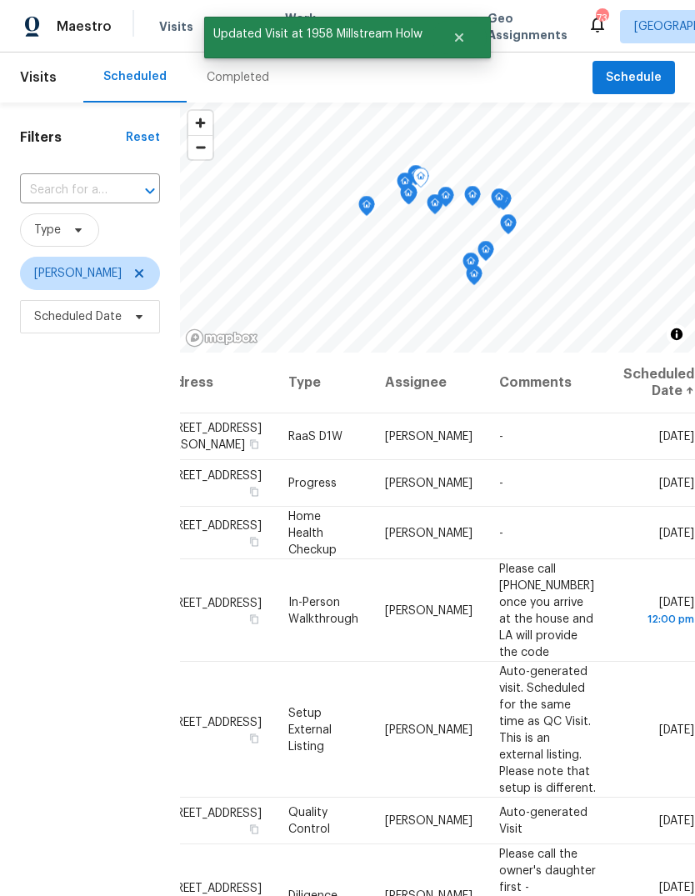
click at [0, 0] on icon at bounding box center [0, 0] width 0 height 0
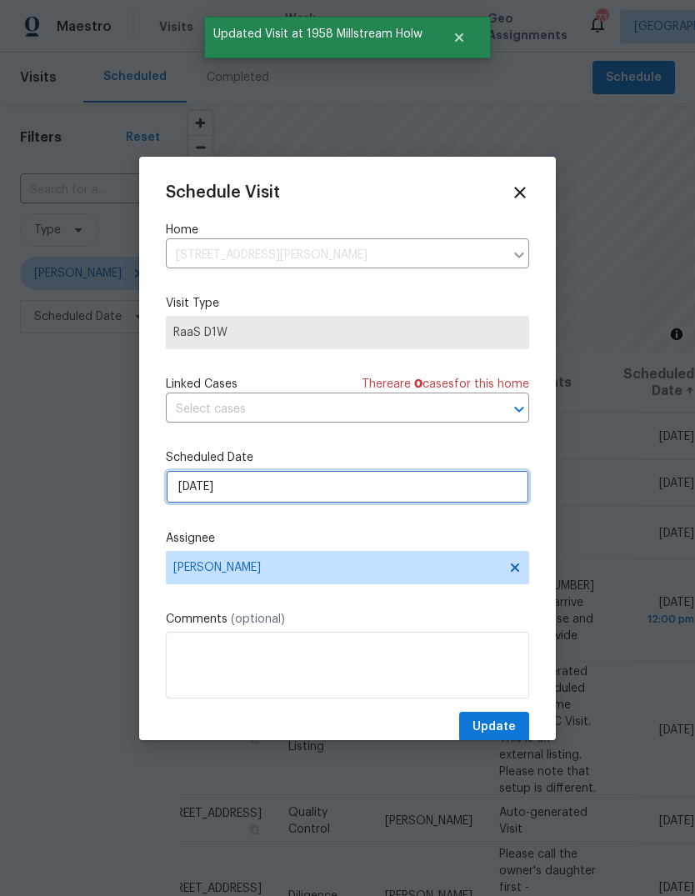
click at [484, 486] on input "[DATE]" at bounding box center [347, 486] width 363 height 33
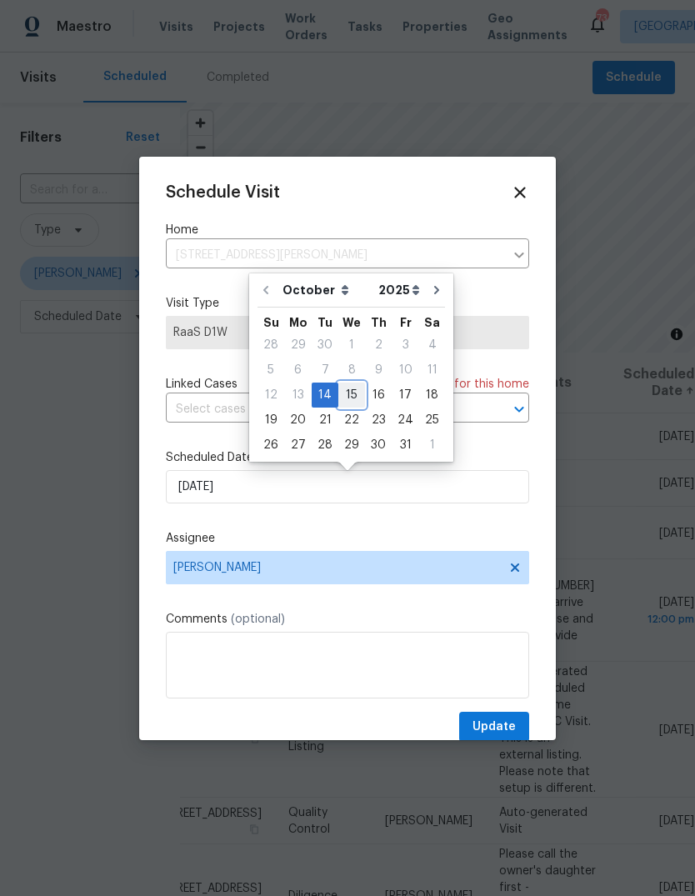
click at [353, 392] on div "15" at bounding box center [351, 394] width 27 height 23
type input "10/15/2025"
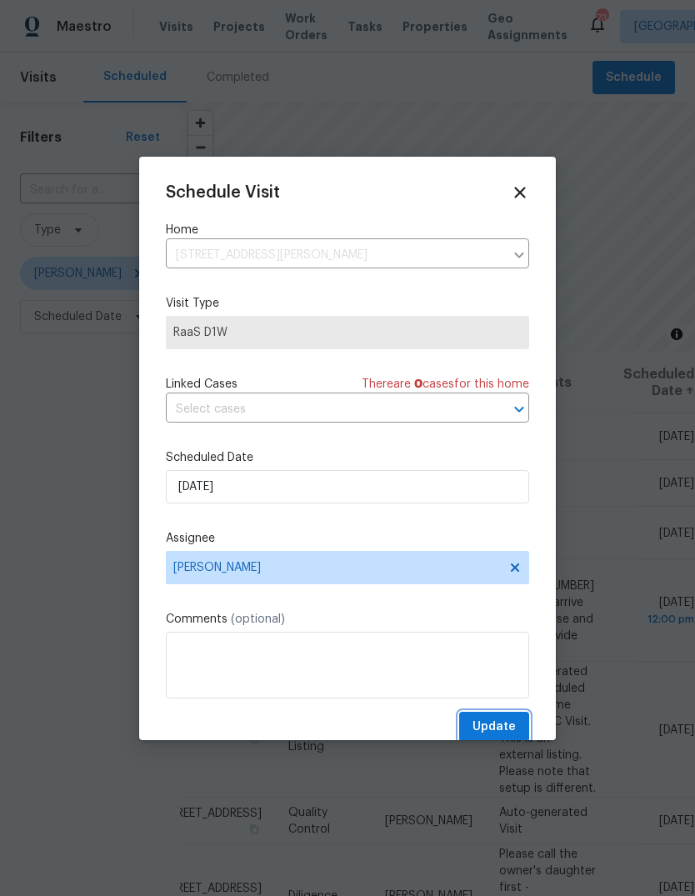
click at [513, 729] on span "Update" at bounding box center [494, 727] width 43 height 21
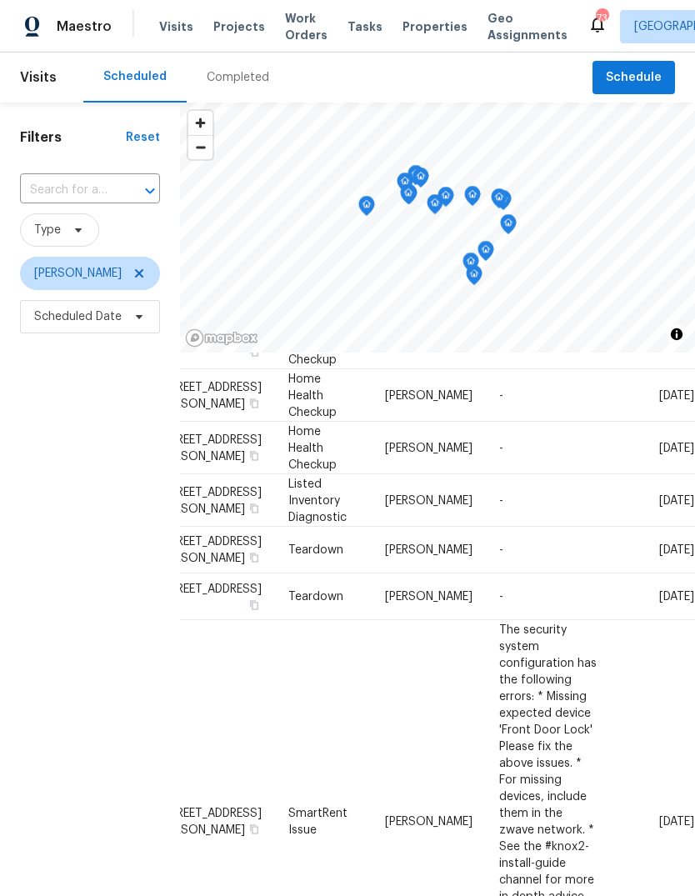
scroll to position [836, 132]
click at [0, 0] on icon at bounding box center [0, 0] width 0 height 0
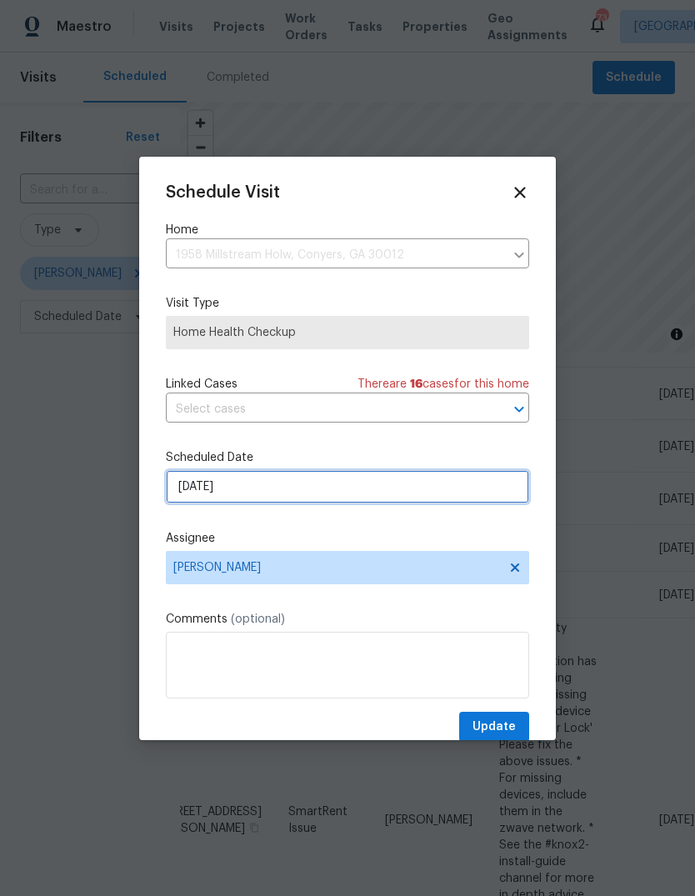
click at [489, 498] on input "10/15/2025" at bounding box center [347, 486] width 363 height 33
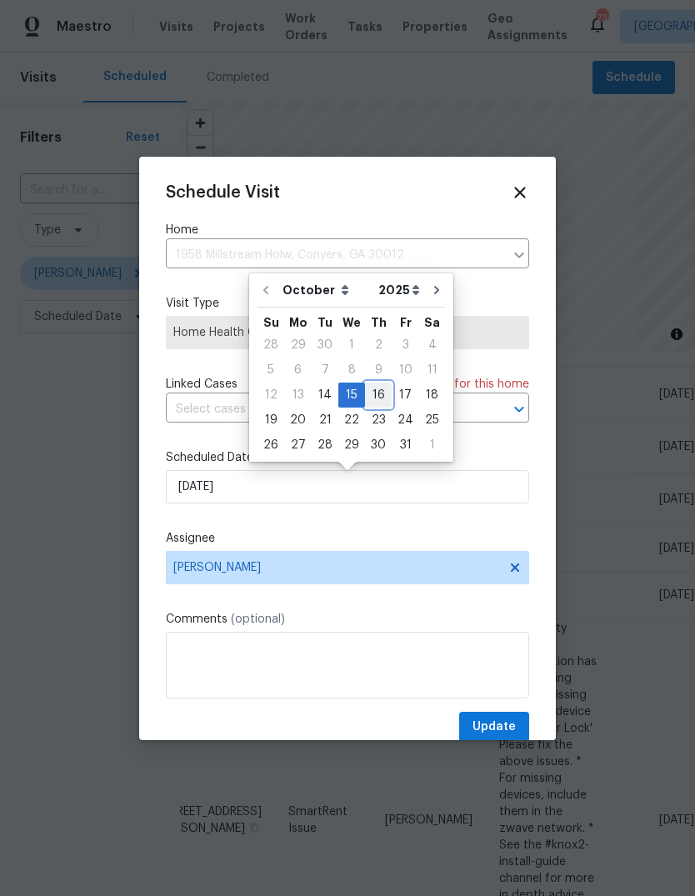
click at [378, 392] on div "16" at bounding box center [378, 394] width 27 height 23
type input "10/16/2025"
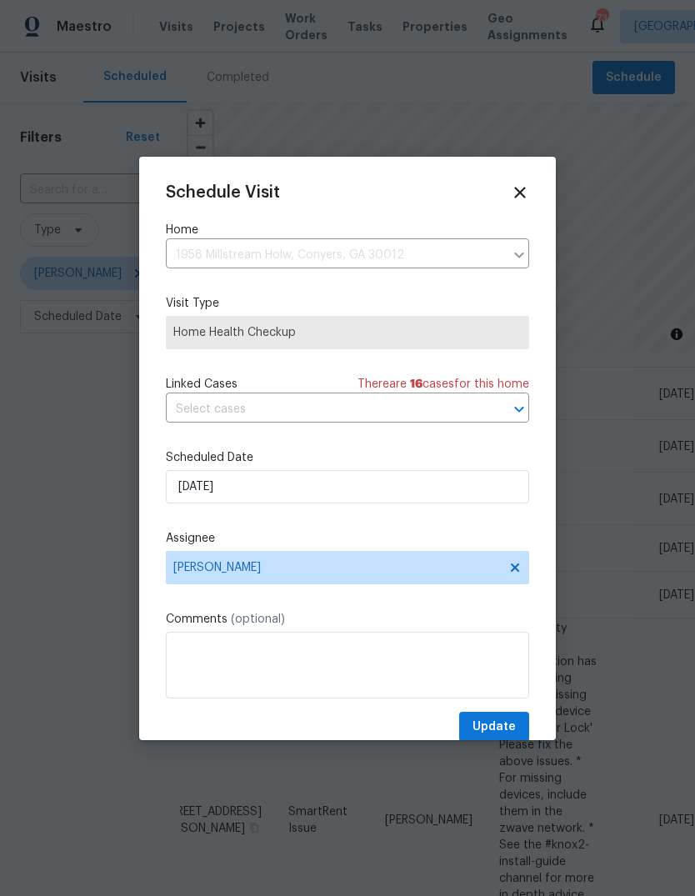
click at [521, 723] on button "Update" at bounding box center [494, 727] width 70 height 31
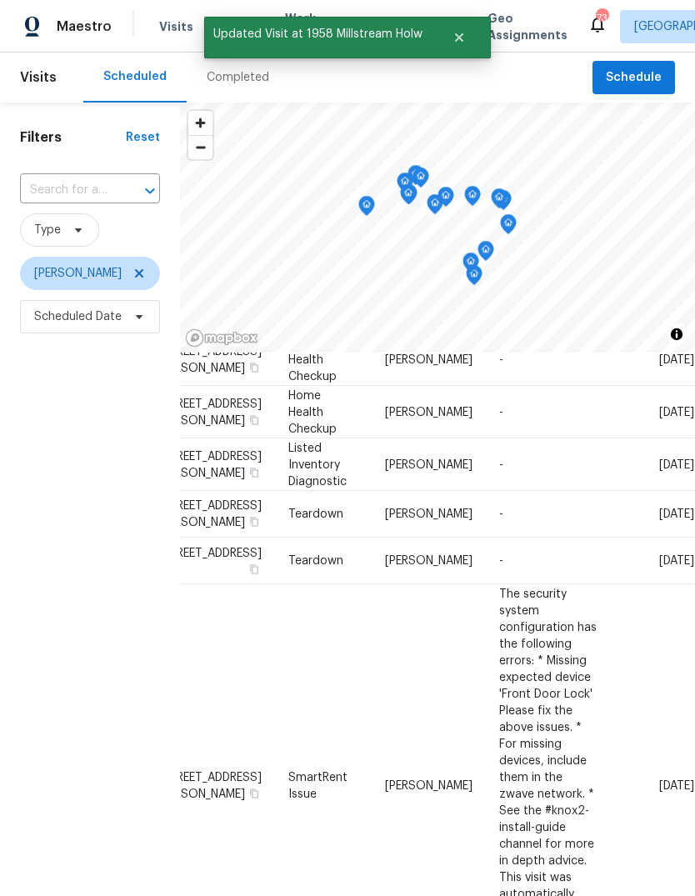
scroll to position [816, 132]
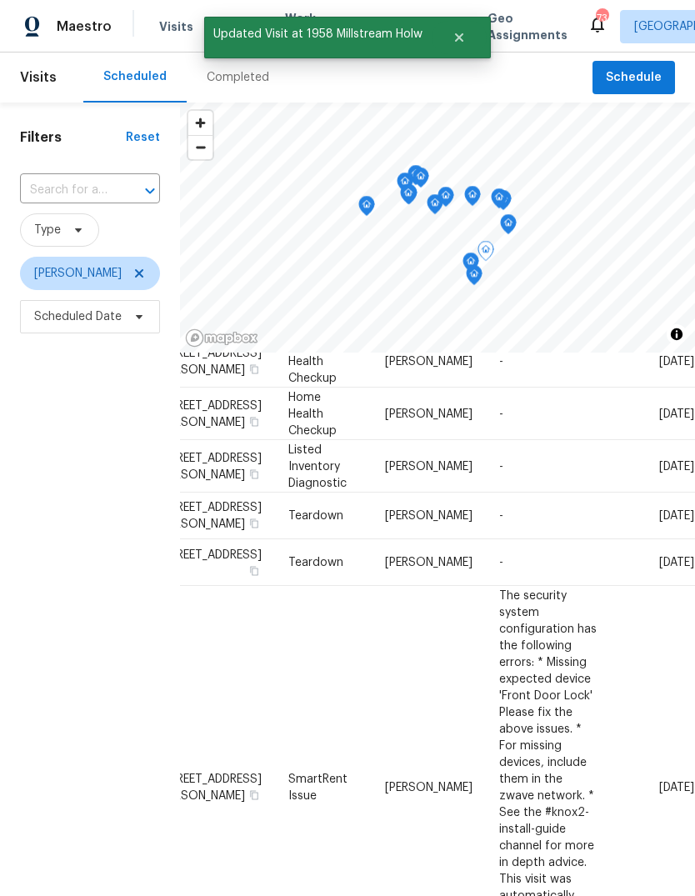
click at [0, 0] on icon at bounding box center [0, 0] width 0 height 0
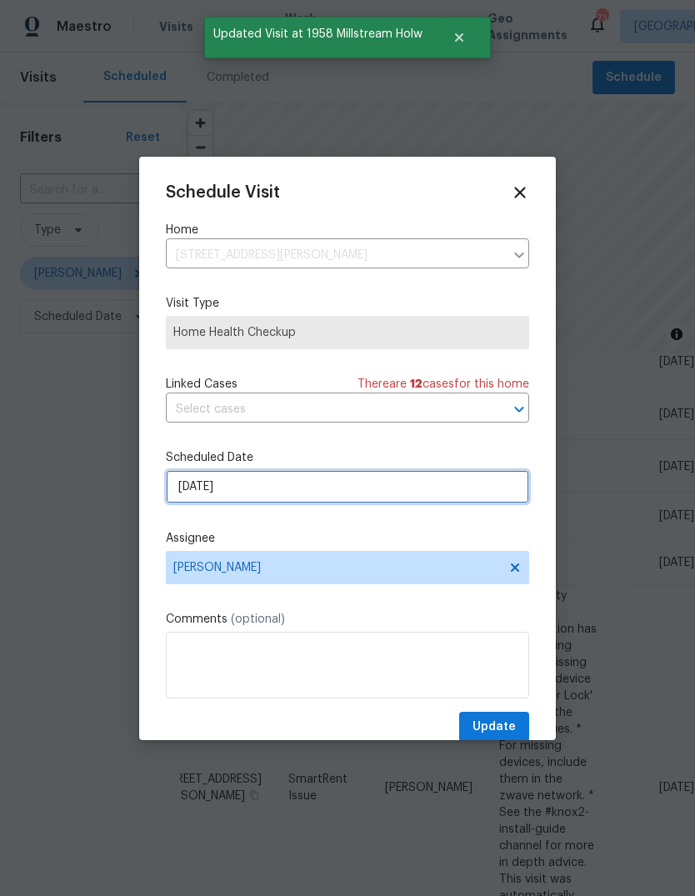
click at [470, 501] on input "10/15/2025" at bounding box center [347, 486] width 363 height 33
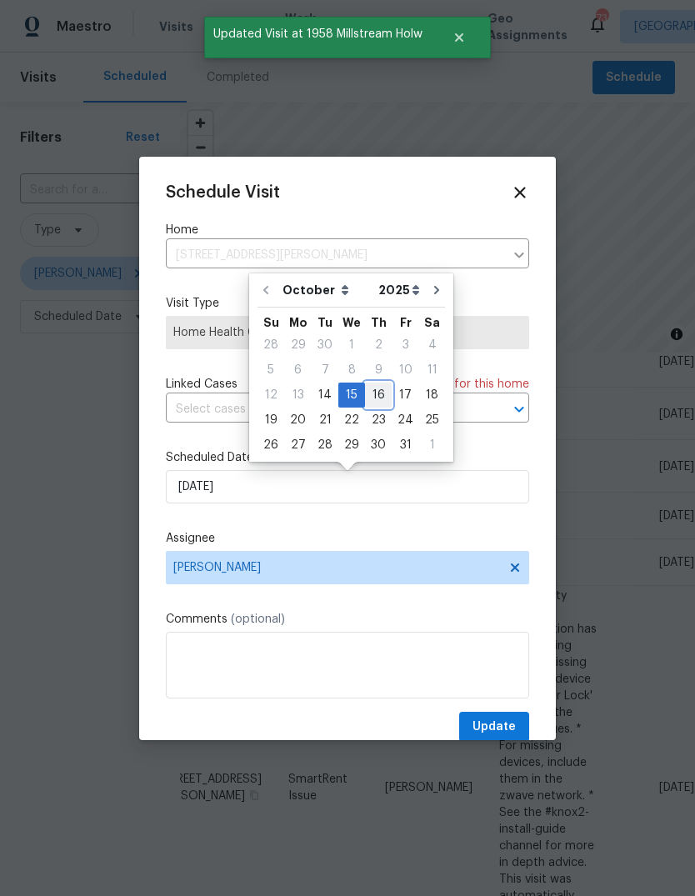
click at [379, 393] on div "16" at bounding box center [378, 394] width 27 height 23
type input "10/16/2025"
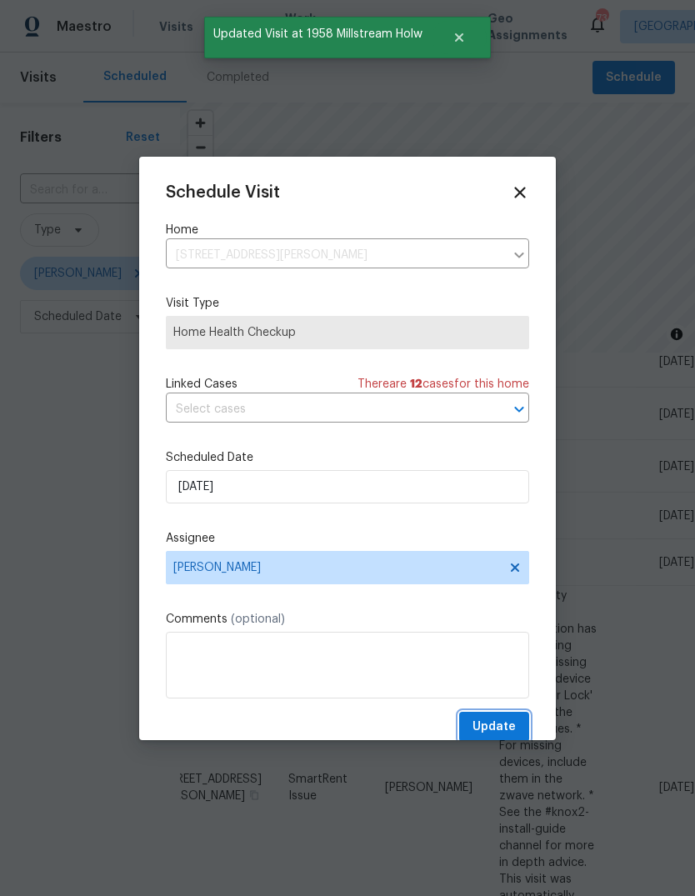
click at [523, 729] on button "Update" at bounding box center [494, 727] width 70 height 31
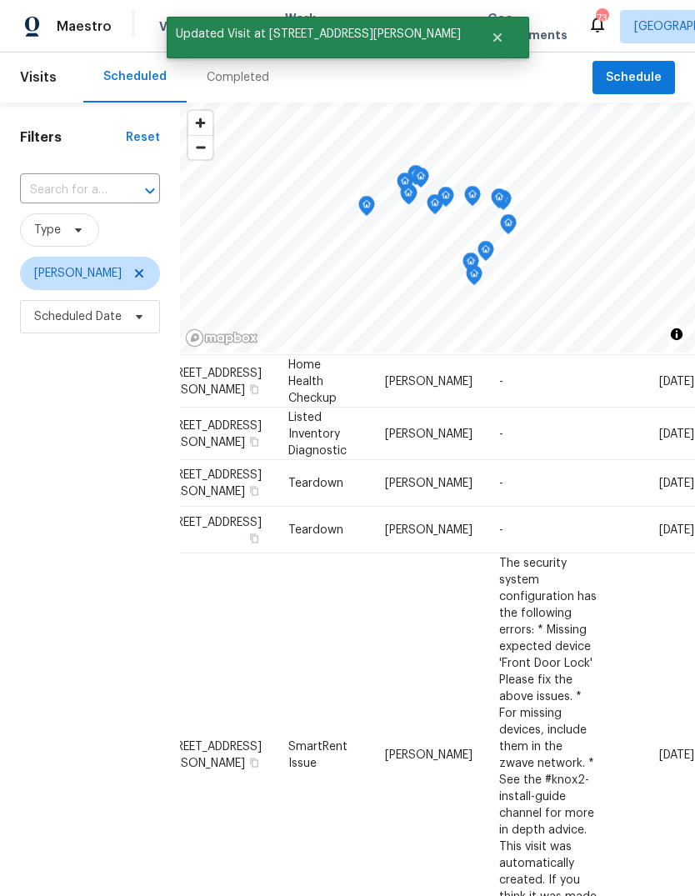
scroll to position [796, 132]
click at [0, 0] on icon at bounding box center [0, 0] width 0 height 0
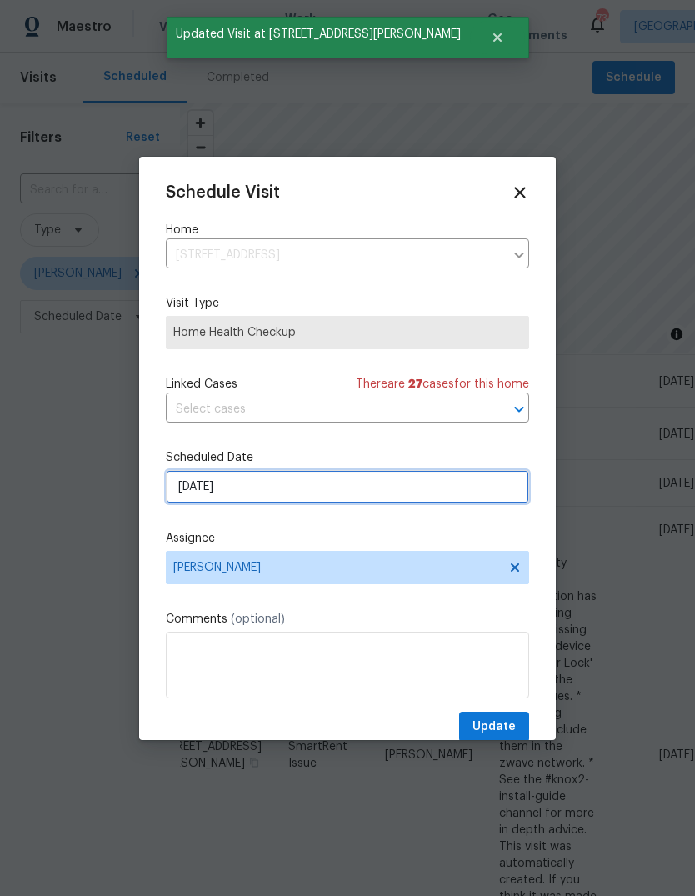
click at [478, 500] on input "10/15/2025" at bounding box center [347, 486] width 363 height 33
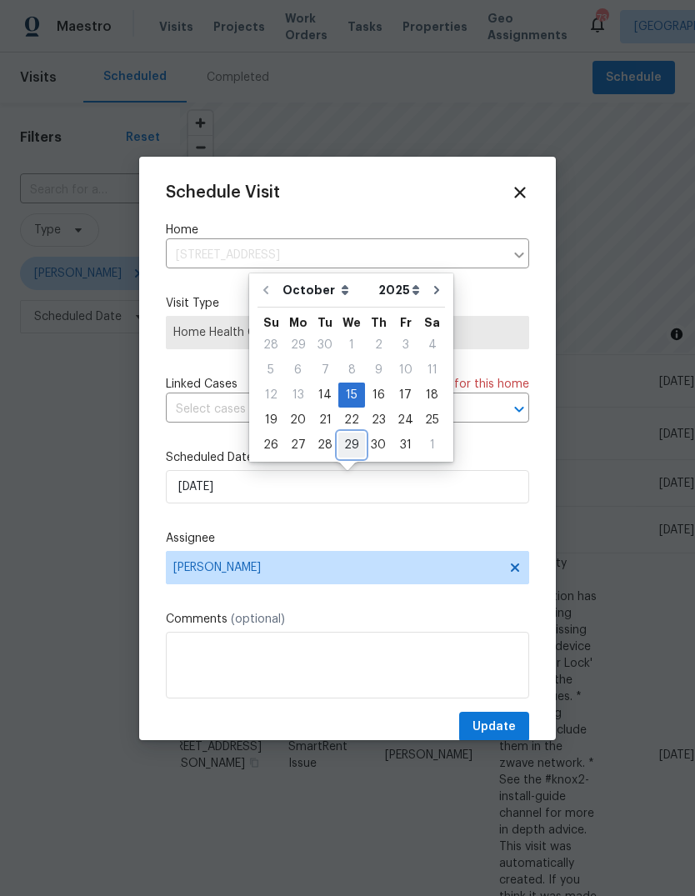
click at [353, 438] on div "29" at bounding box center [351, 444] width 27 height 23
type input "10/29/2025"
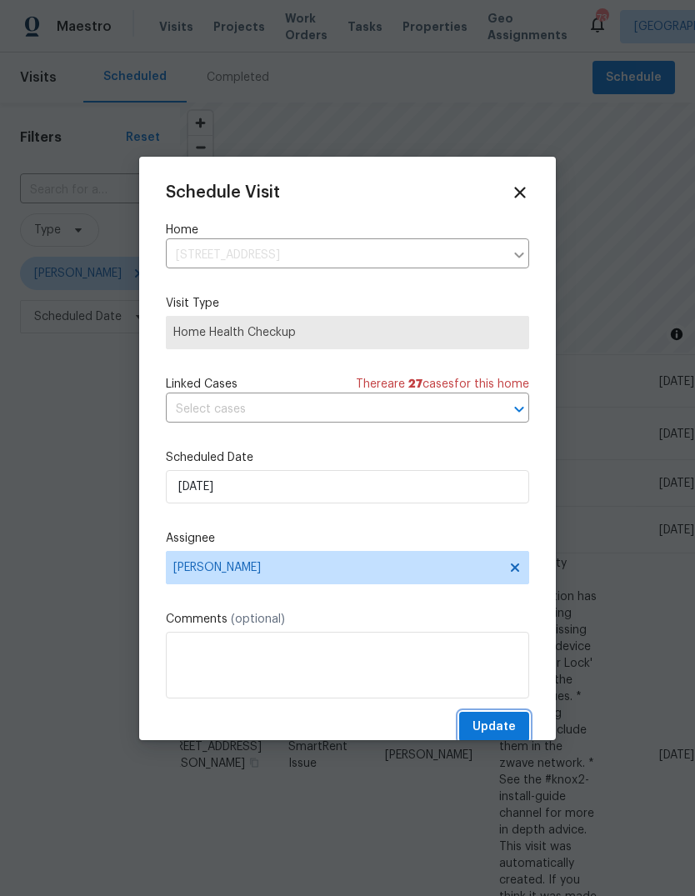
click at [517, 728] on button "Update" at bounding box center [494, 727] width 70 height 31
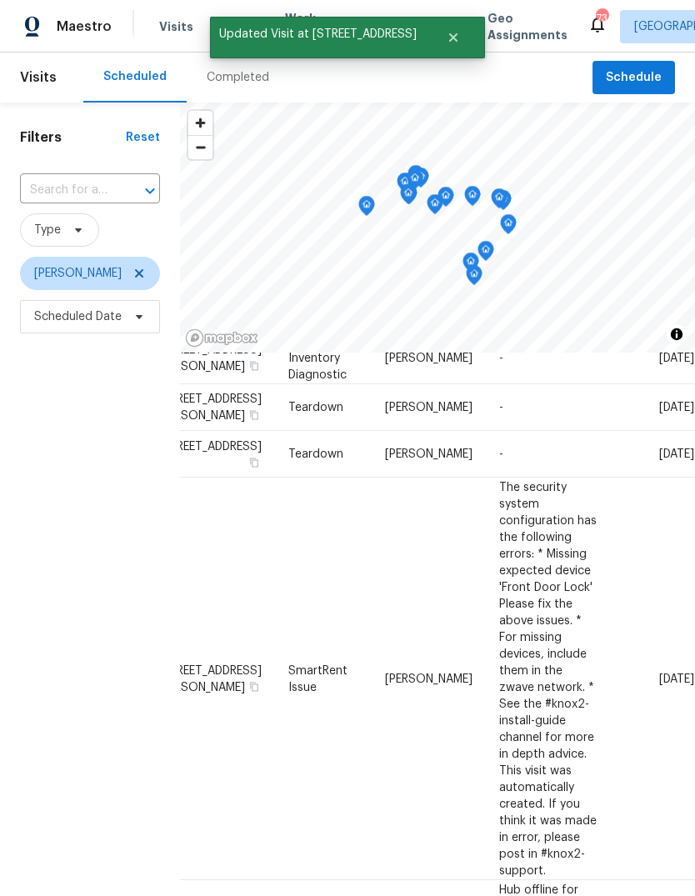
scroll to position [819, 133]
click at [0, 0] on icon at bounding box center [0, 0] width 0 height 0
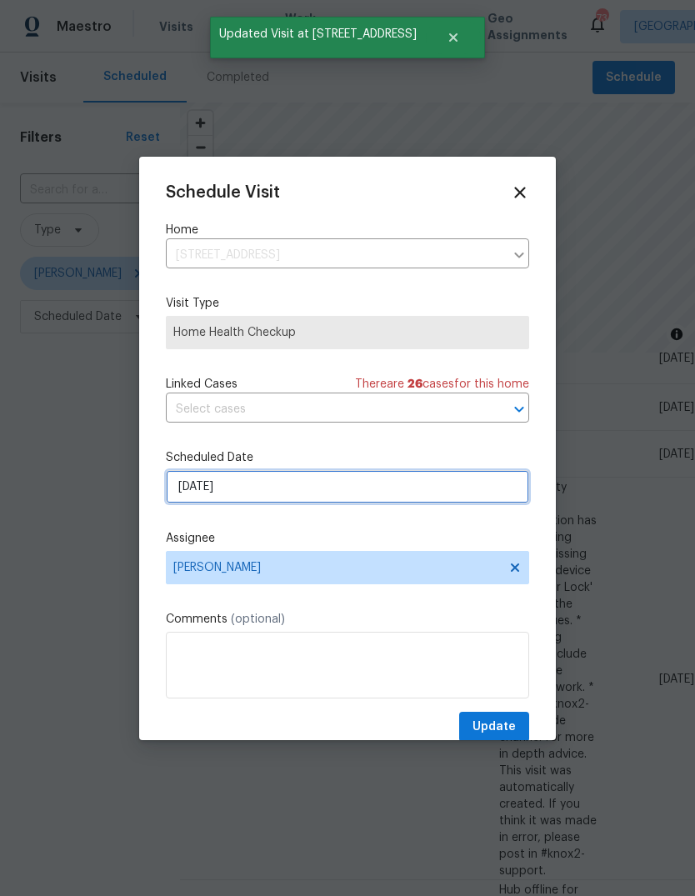
click at [483, 483] on input "10/15/2025" at bounding box center [347, 486] width 363 height 33
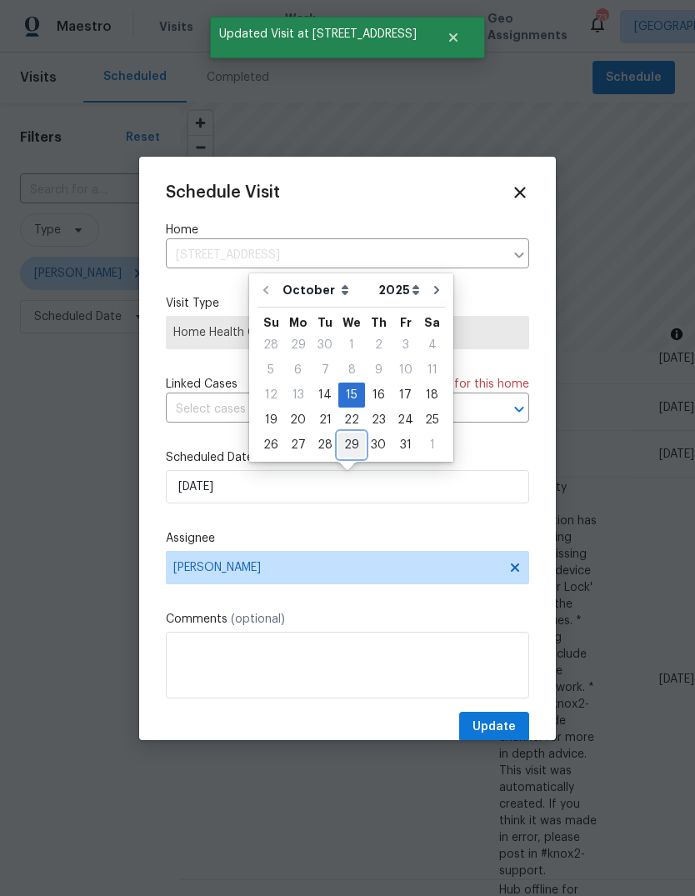
click at [358, 445] on div "29" at bounding box center [351, 444] width 27 height 23
type input "10/29/2025"
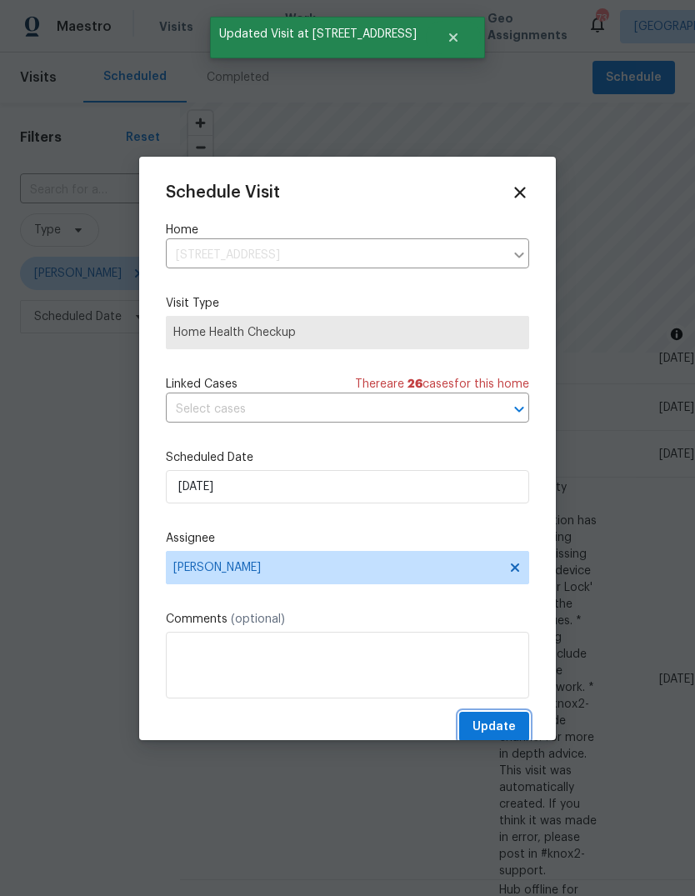
click at [514, 724] on span "Update" at bounding box center [494, 727] width 43 height 21
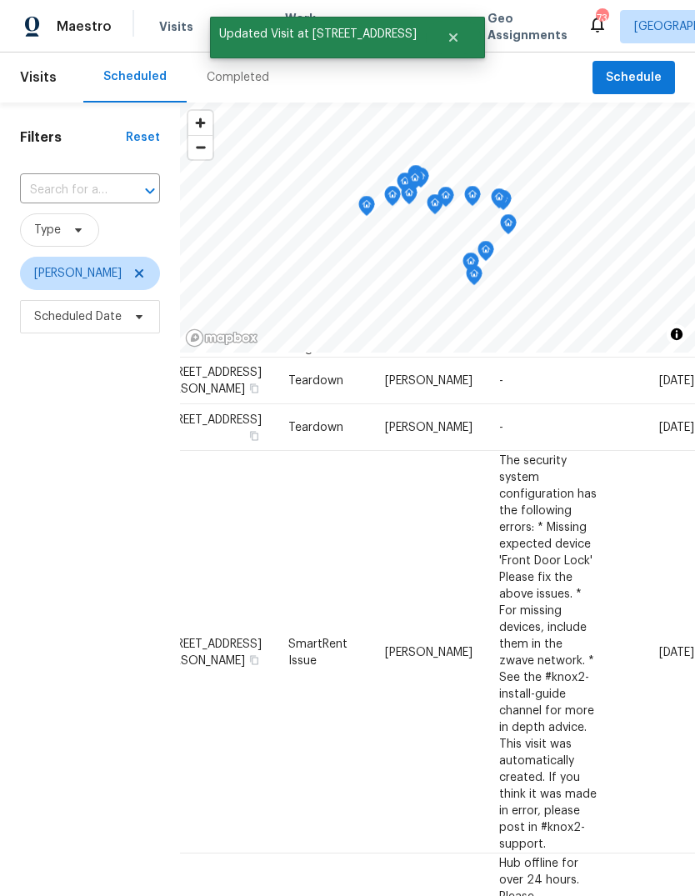
scroll to position [794, 133]
click at [0, 0] on icon at bounding box center [0, 0] width 0 height 0
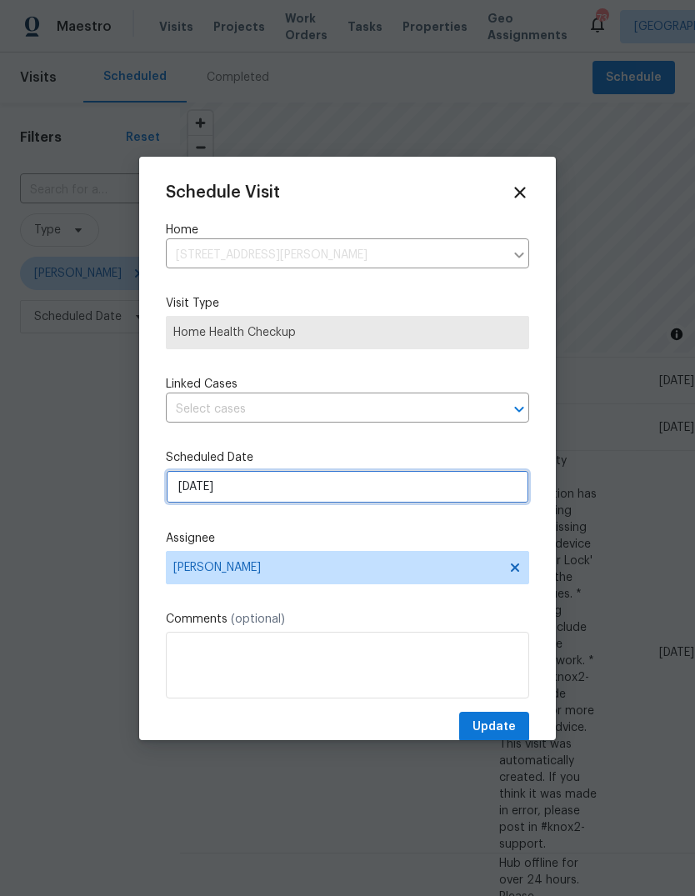
click at [489, 497] on input "10/15/2025" at bounding box center [347, 486] width 363 height 33
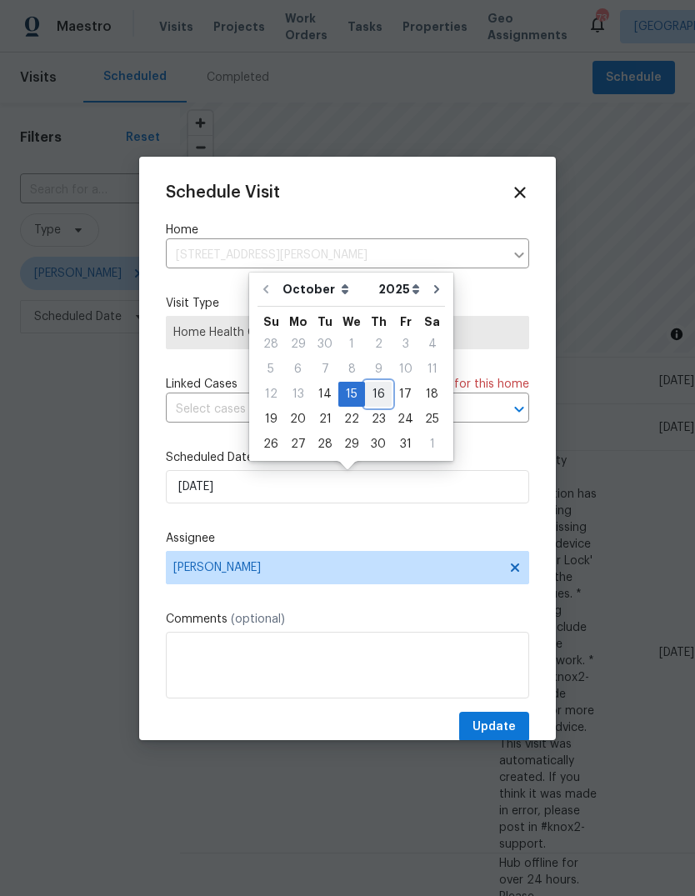
click at [379, 398] on div "16" at bounding box center [378, 394] width 27 height 23
type input "10/16/2025"
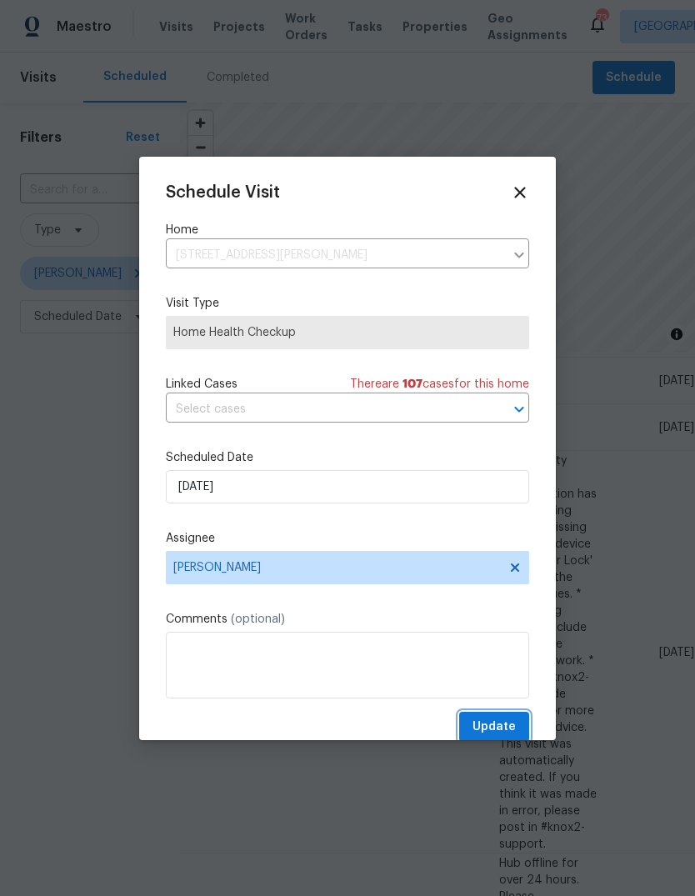
click at [517, 730] on button "Update" at bounding box center [494, 727] width 70 height 31
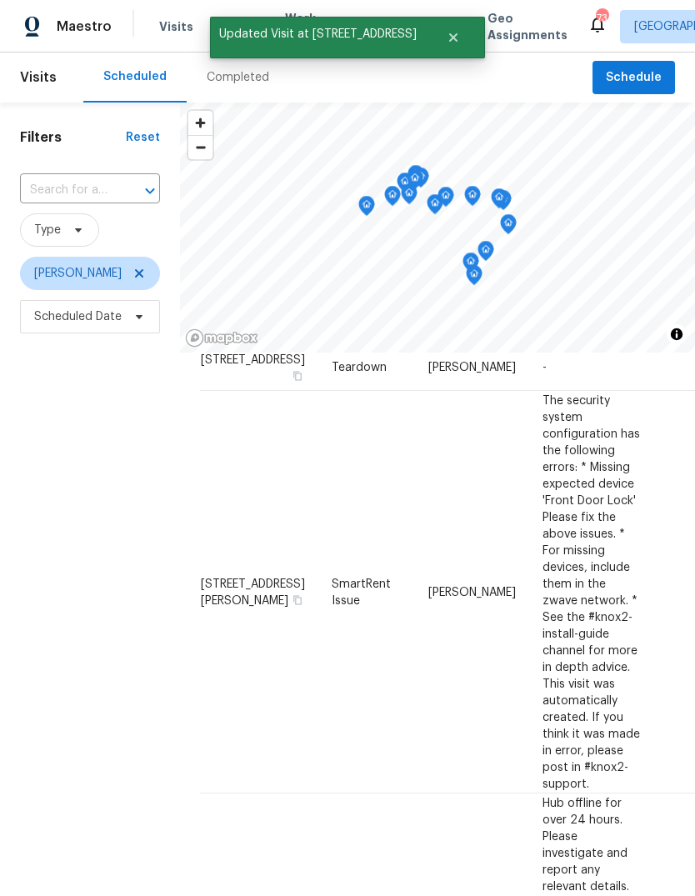
scroll to position [0, 0]
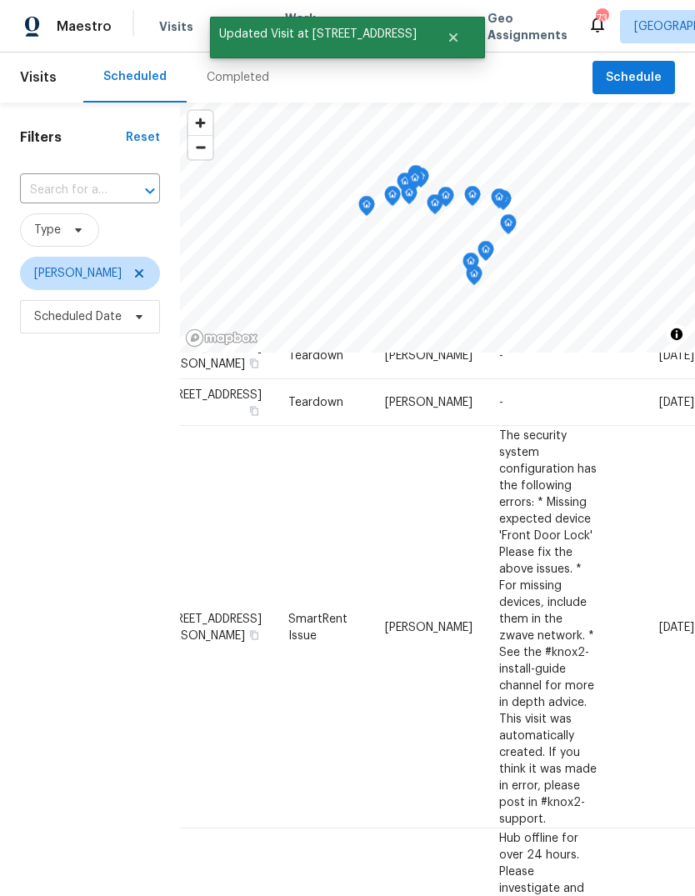
click at [0, 0] on icon at bounding box center [0, 0] width 0 height 0
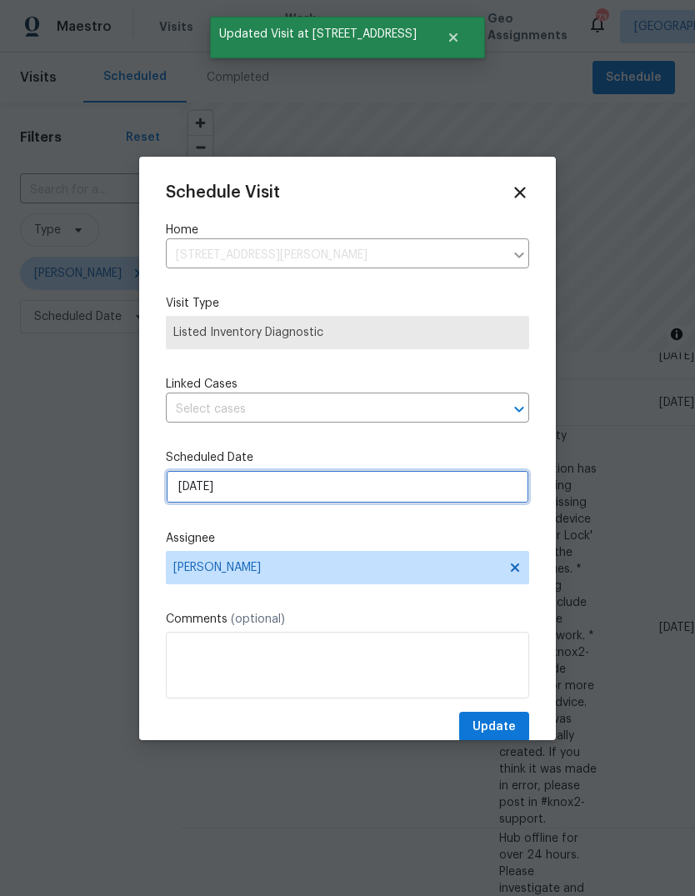
click at [484, 495] on input "10/15/2025" at bounding box center [347, 486] width 363 height 33
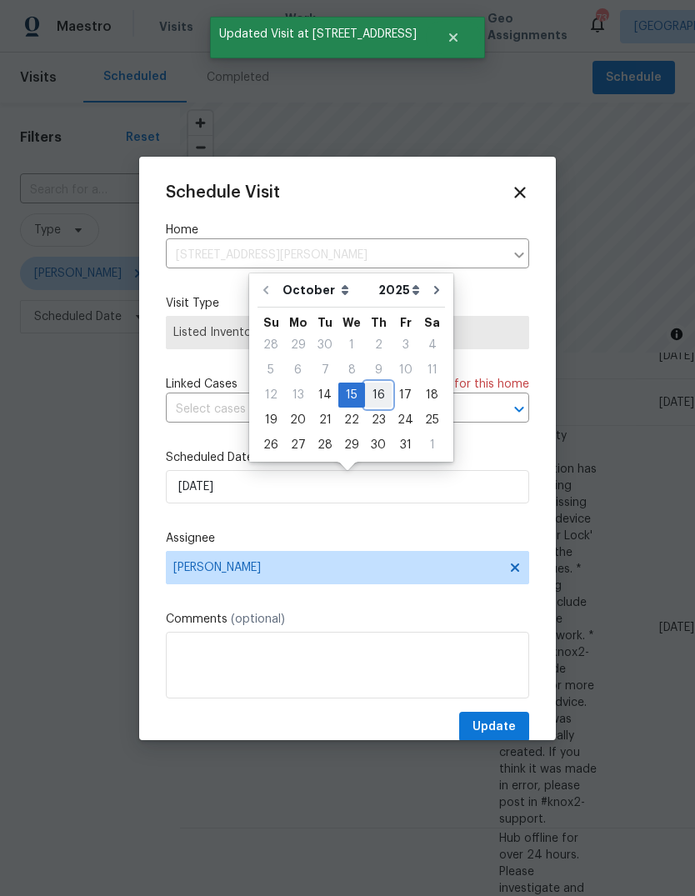
click at [378, 393] on div "16" at bounding box center [378, 394] width 27 height 23
type input "10/16/2025"
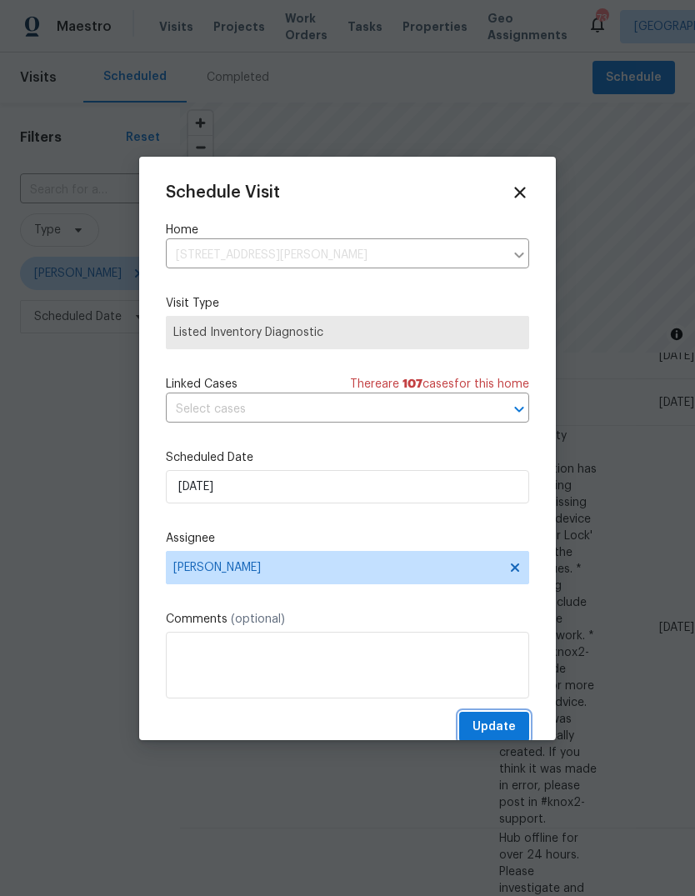
click at [517, 720] on button "Update" at bounding box center [494, 727] width 70 height 31
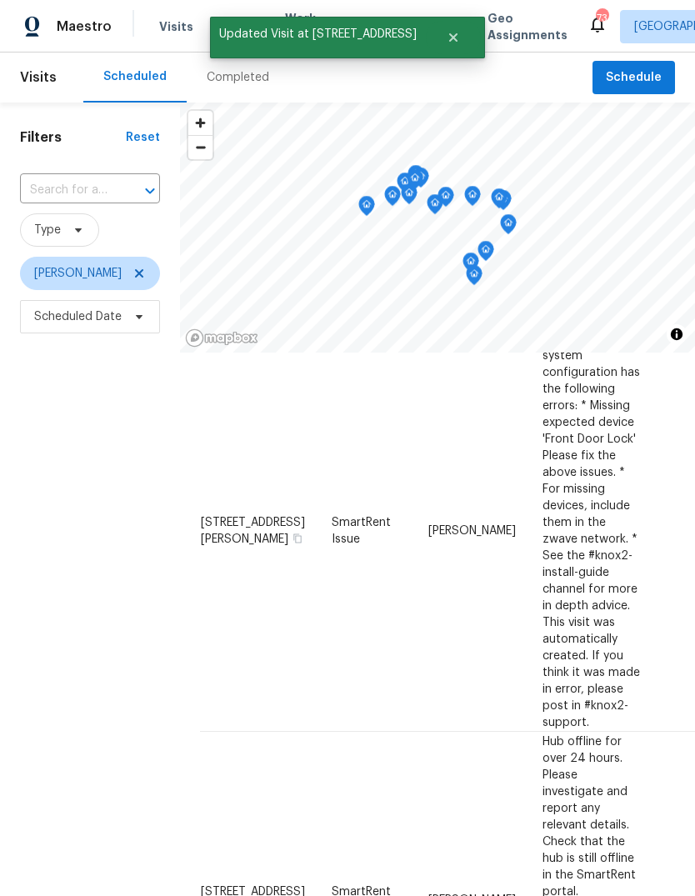
scroll to position [812, -4]
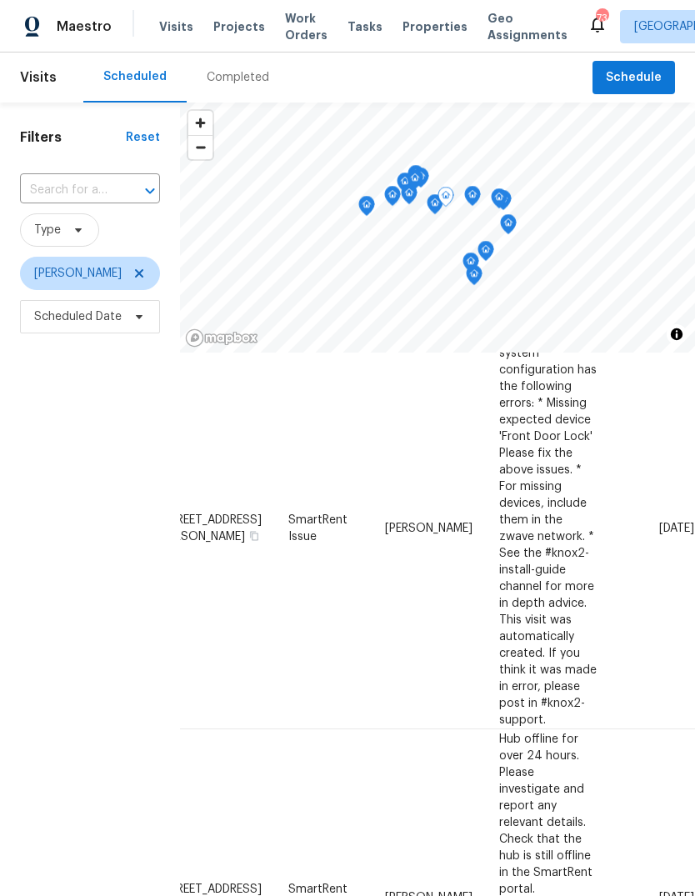
click at [0, 0] on icon at bounding box center [0, 0] width 0 height 0
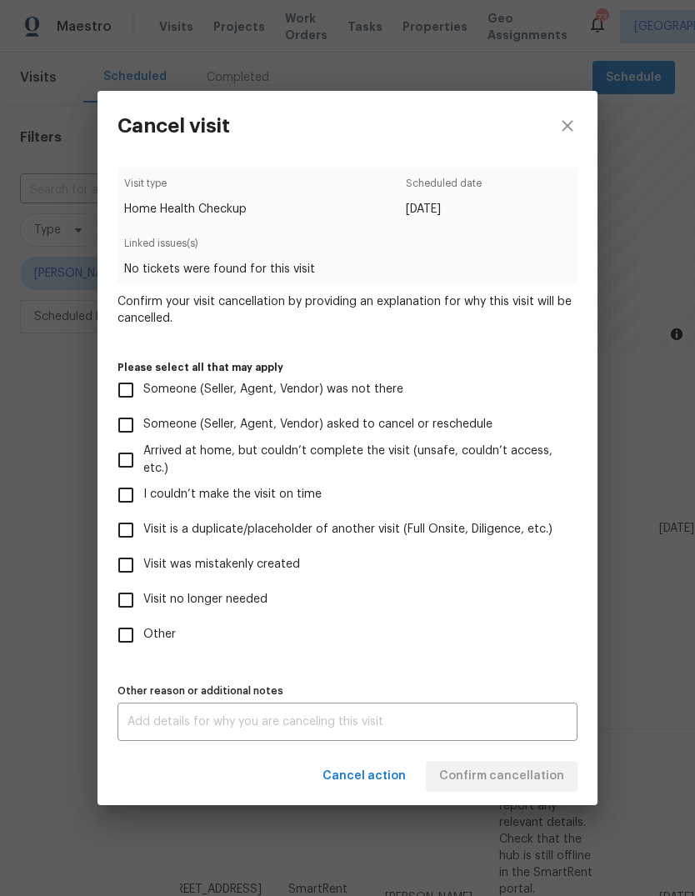
click at [135, 567] on input "Visit was mistakenly created" at bounding box center [125, 565] width 35 height 35
checkbox input "true"
click at [542, 770] on span "Confirm cancellation" at bounding box center [501, 776] width 125 height 21
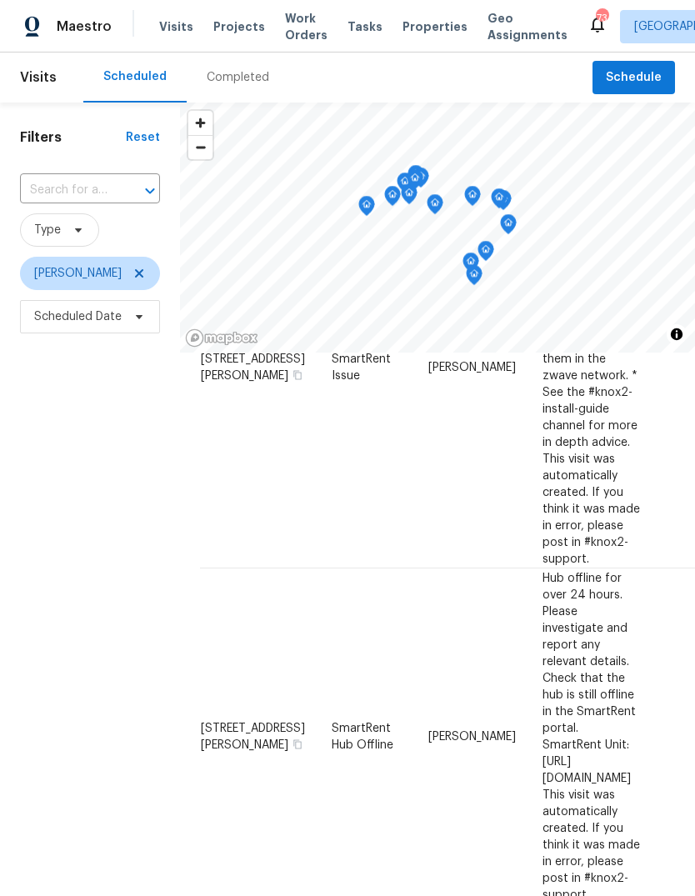
scroll to position [921, -2]
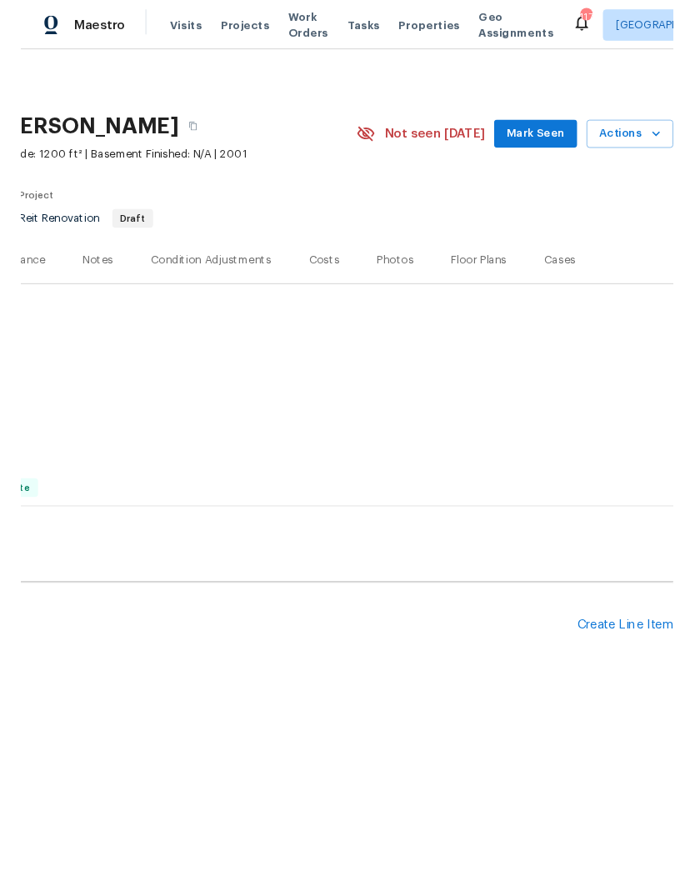
scroll to position [0, 247]
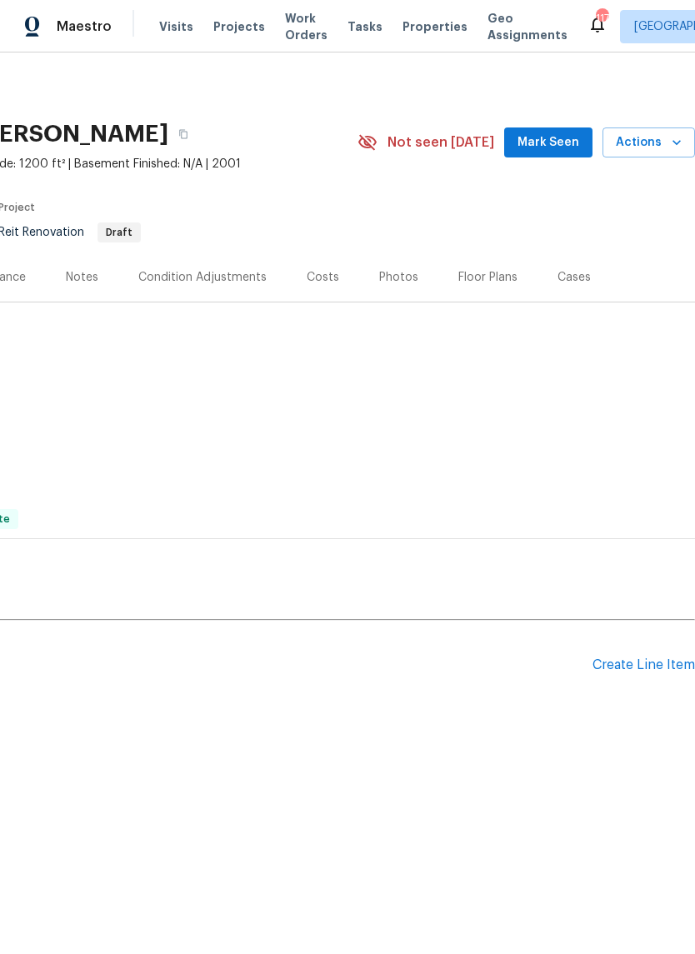
click at [651, 665] on div "Create Line Item" at bounding box center [644, 666] width 103 height 16
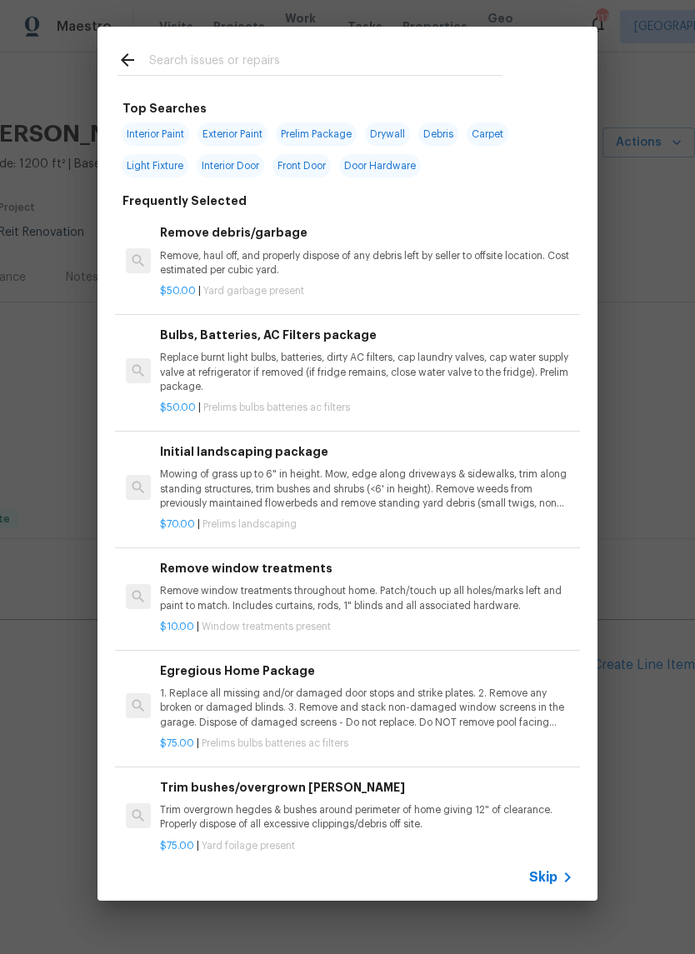
click at [428, 61] on input "text" at bounding box center [325, 62] width 353 height 25
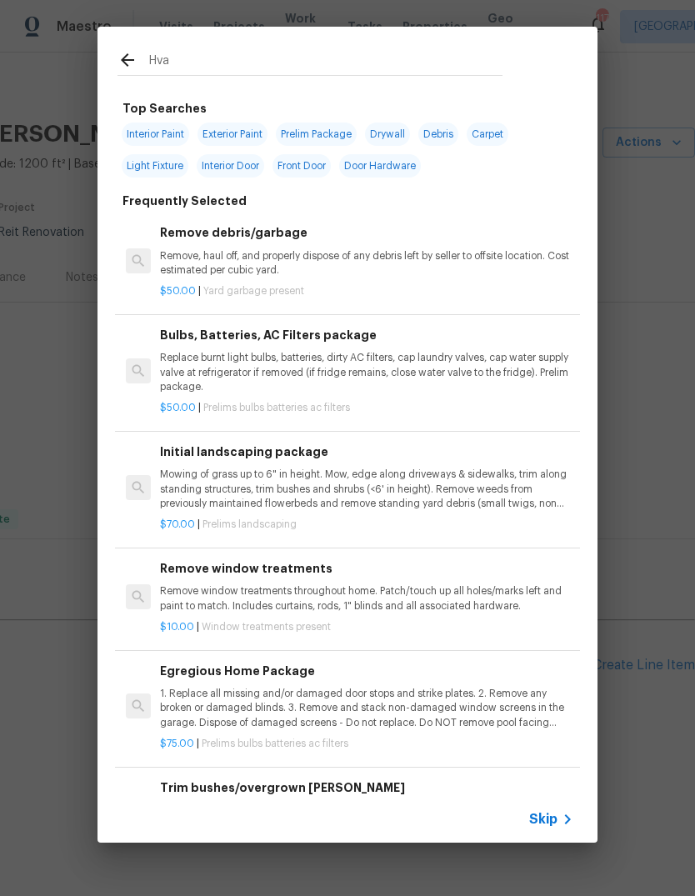
type input "Hvac"
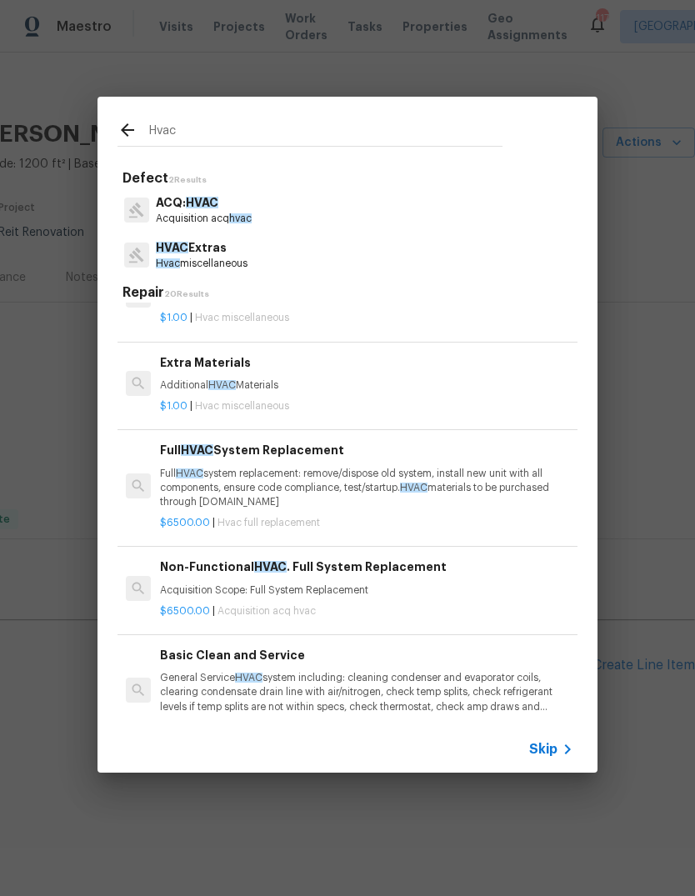
scroll to position [315, 0]
click at [229, 251] on p "HVAC Extras" at bounding box center [202, 248] width 92 height 18
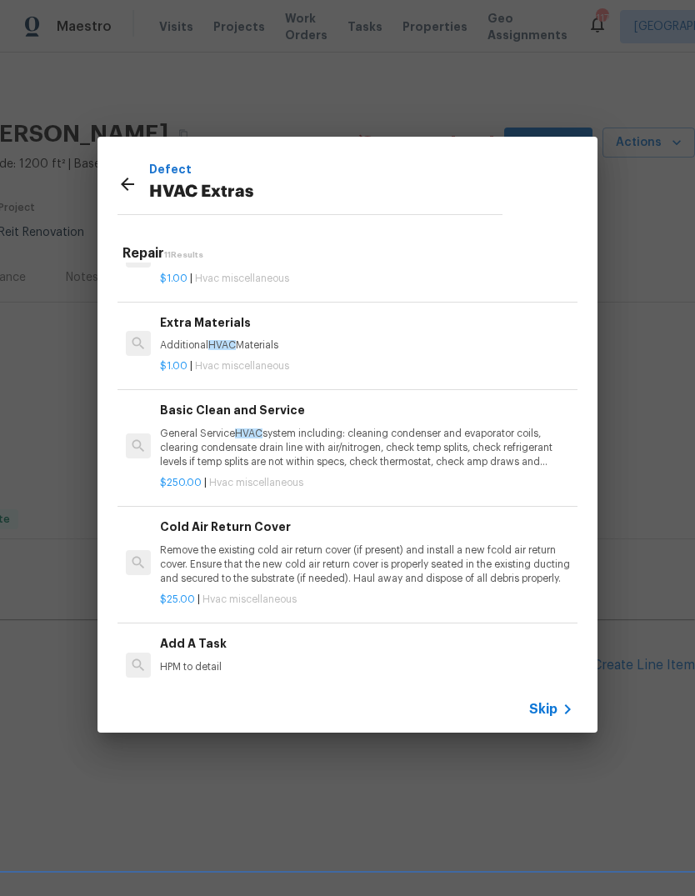
click at [328, 433] on p "General Service HVAC system including: cleaning condenser and evaporator coils,…" at bounding box center [366, 448] width 413 height 43
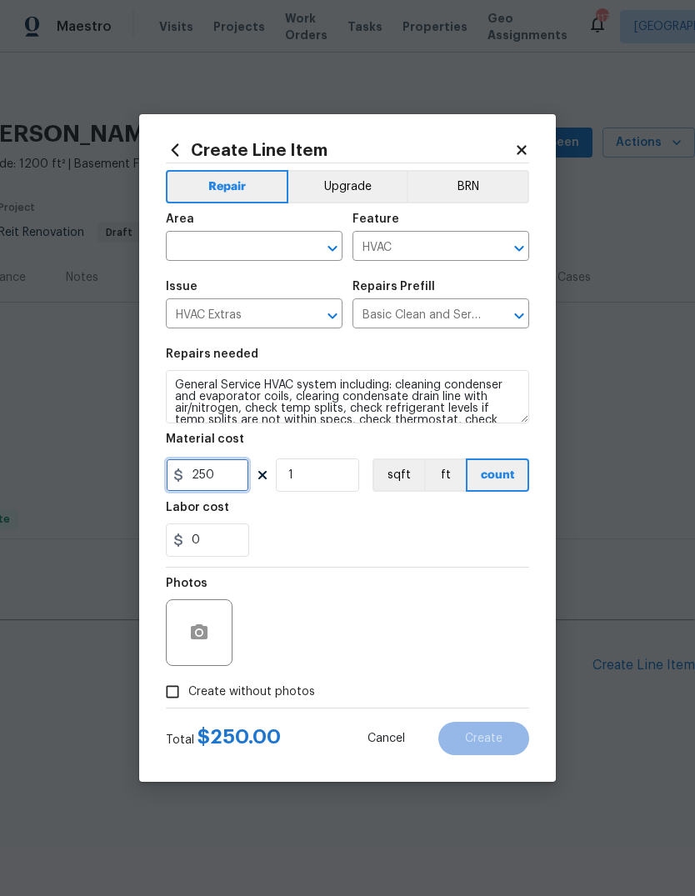
click at [218, 481] on input "250" at bounding box center [207, 474] width 83 height 33
type input "75"
click at [203, 249] on input "text" at bounding box center [231, 248] width 130 height 26
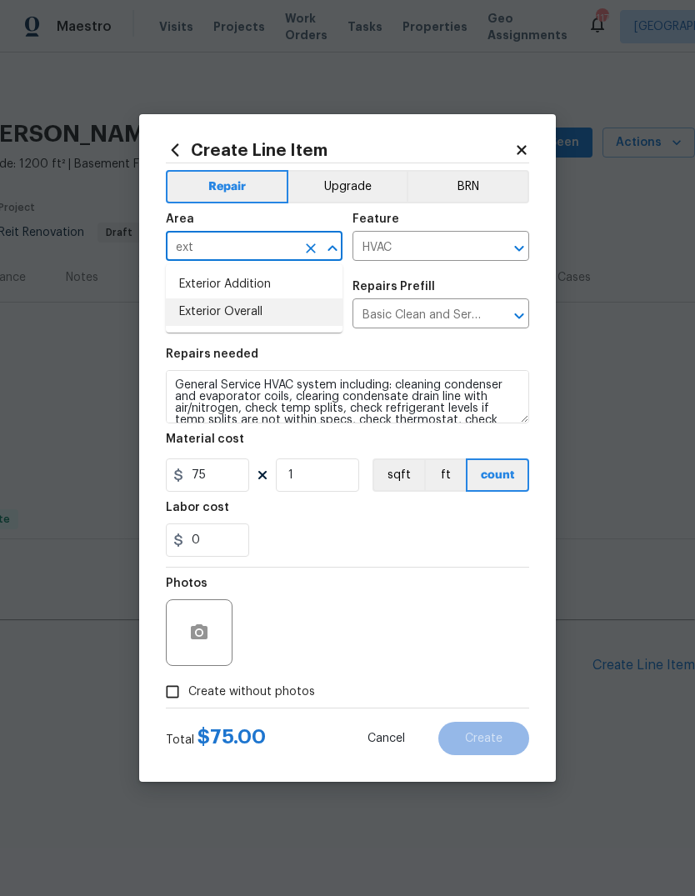
click at [203, 312] on li "Exterior Overall" at bounding box center [254, 312] width 177 height 28
type input "Exterior Overall"
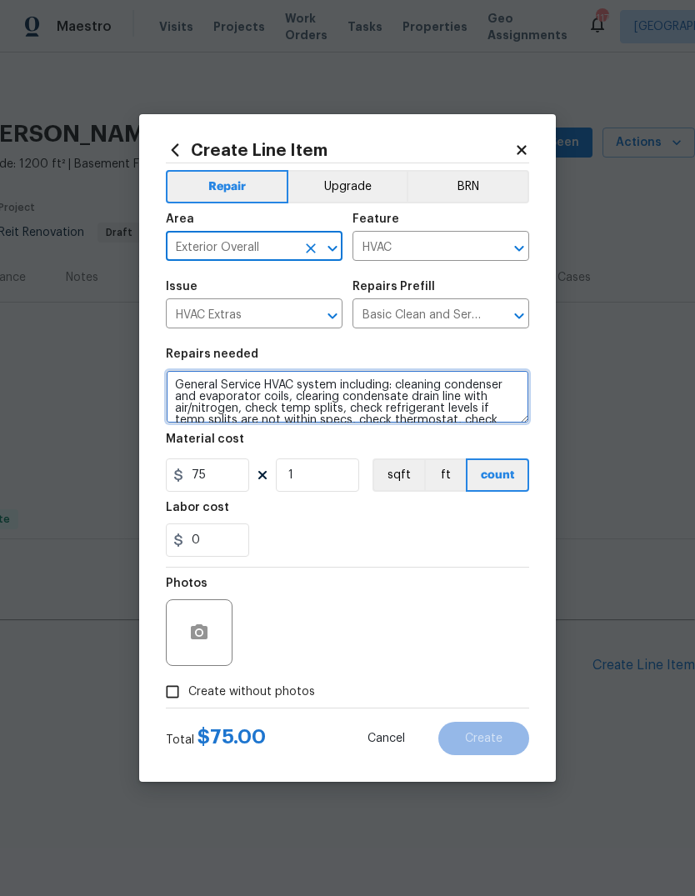
click at [180, 379] on textarea "General Service HVAC system including: cleaning condenser and evaporator coils,…" at bounding box center [347, 396] width 363 height 53
click at [178, 384] on textarea "General Service HVAC system including: cleaning condenser and evaporator coils,…" at bounding box center [347, 396] width 363 height 53
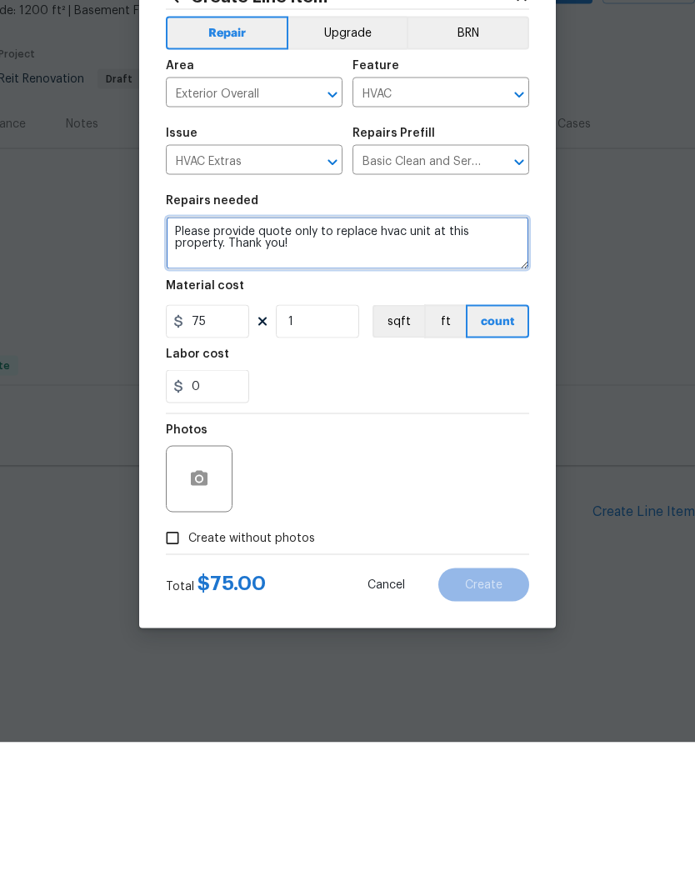
type textarea "Please provide quote only to replace hvac unit at this property. Thank you!"
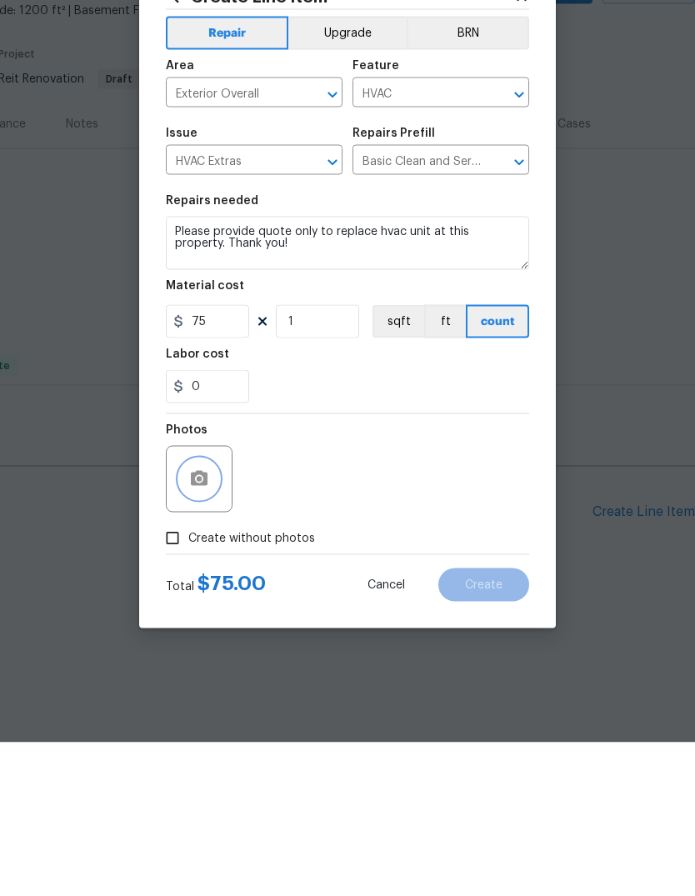
click at [209, 613] on button "button" at bounding box center [199, 633] width 40 height 40
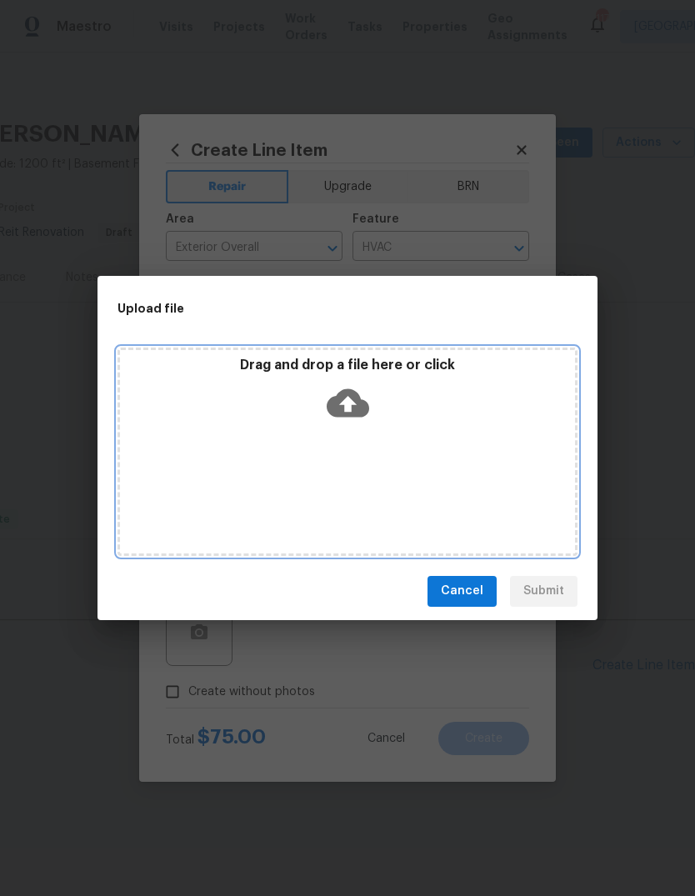
click at [363, 408] on icon at bounding box center [348, 402] width 43 height 28
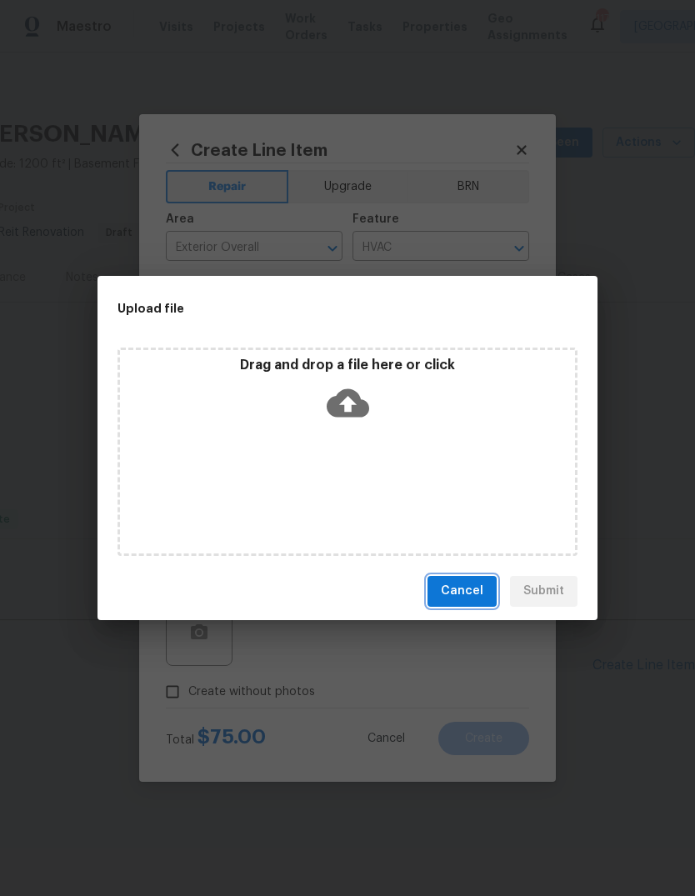
click at [468, 580] on button "Cancel" at bounding box center [462, 591] width 69 height 31
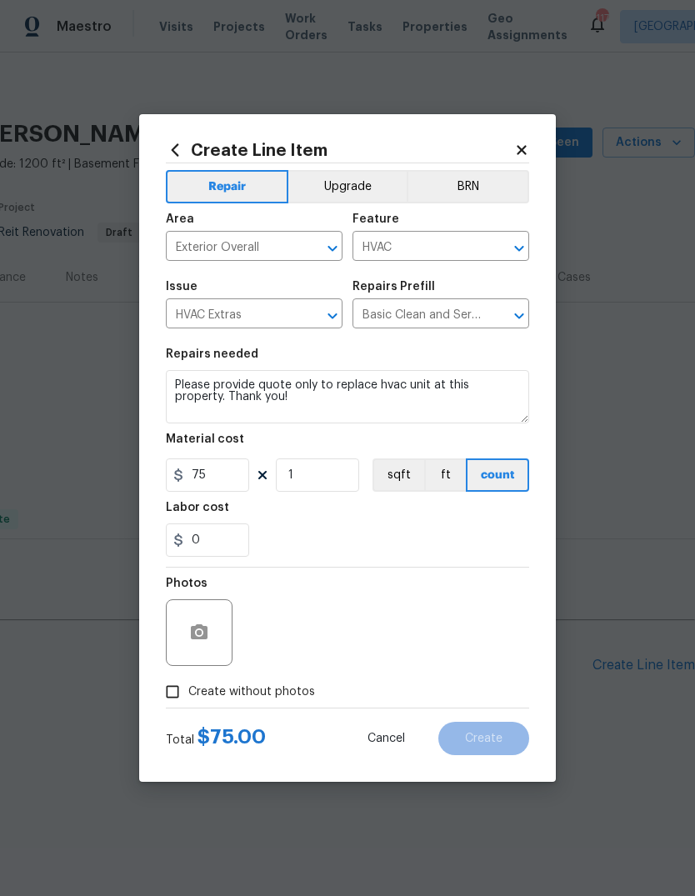
click at [179, 694] on input "Create without photos" at bounding box center [173, 692] width 32 height 32
checkbox input "true"
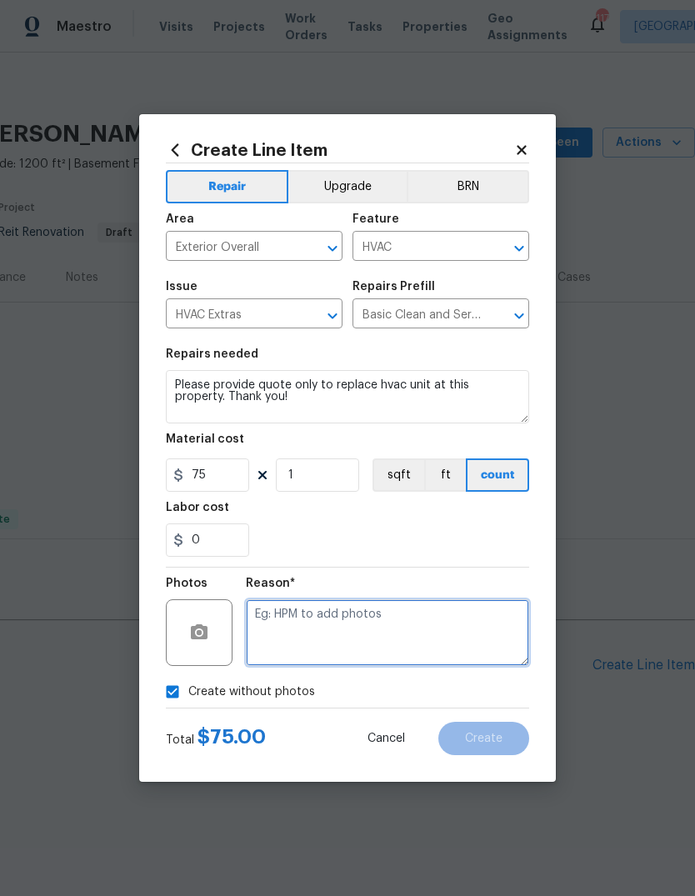
click at [461, 636] on textarea at bounding box center [387, 632] width 283 height 67
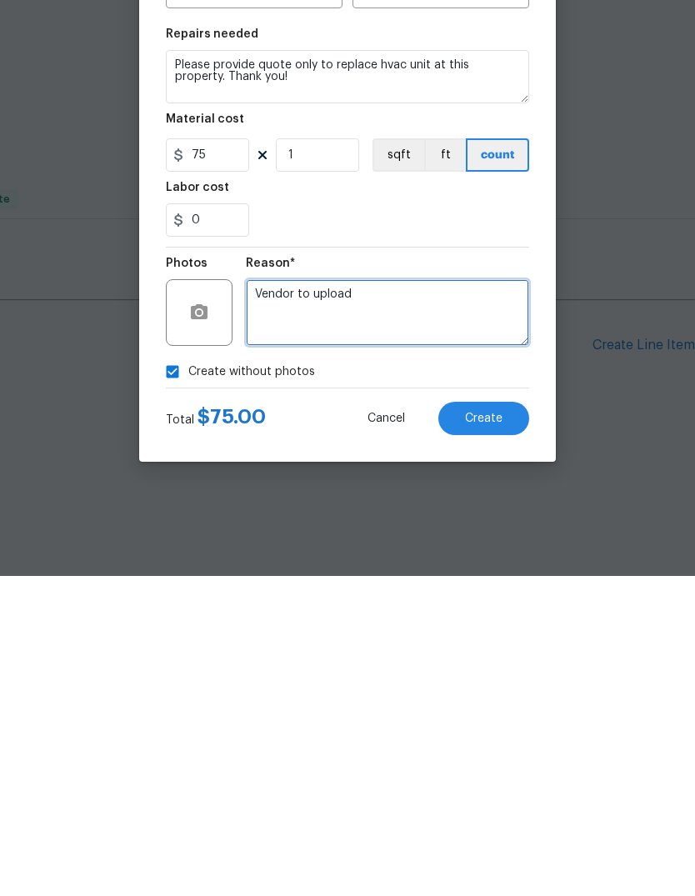
type textarea "Vendor to upload"
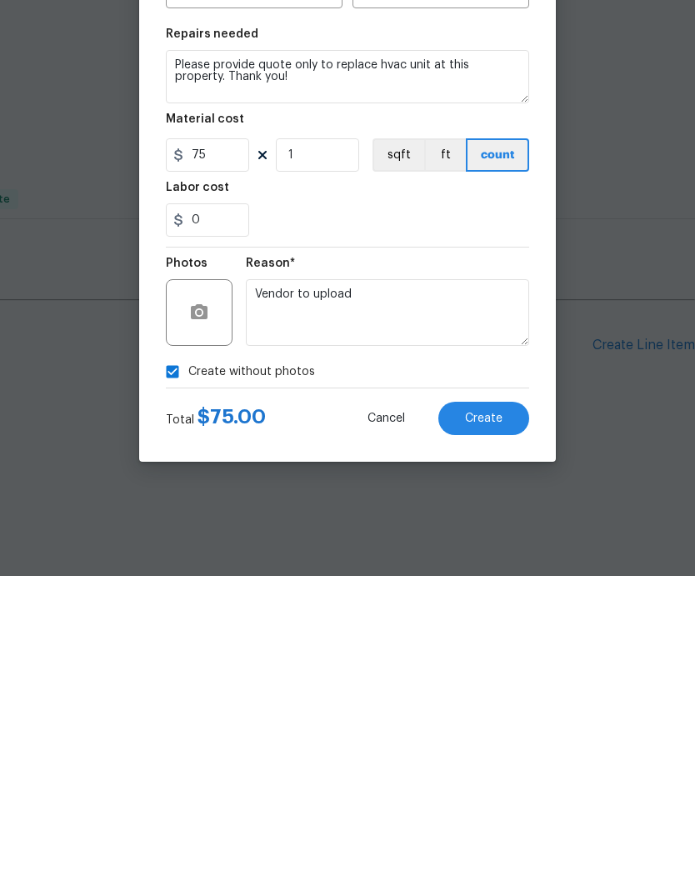
click at [502, 733] on span "Create" at bounding box center [484, 739] width 38 height 13
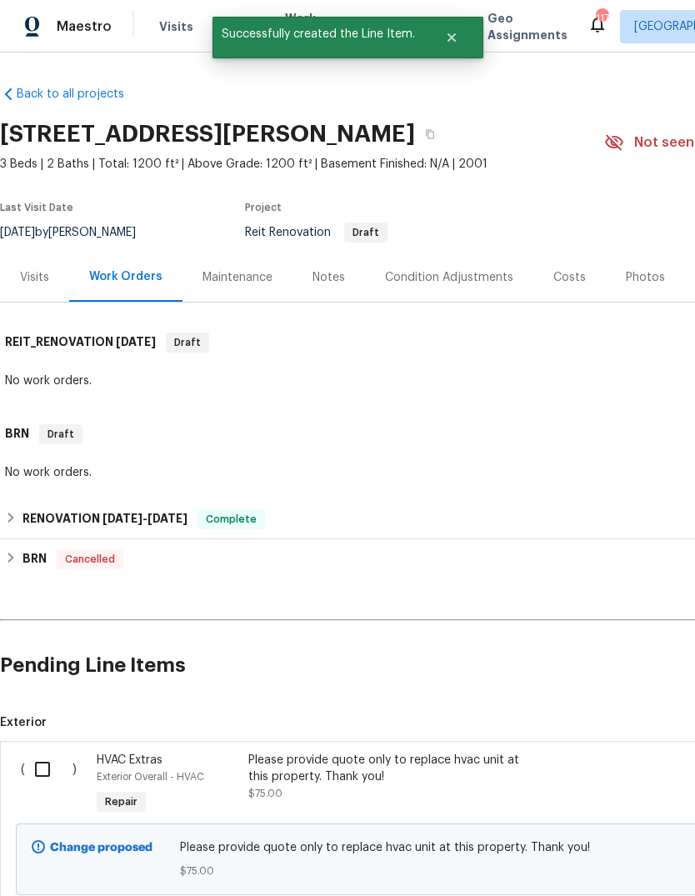
scroll to position [0, 0]
click at [43, 762] on input "checkbox" at bounding box center [49, 769] width 48 height 35
checkbox input "true"
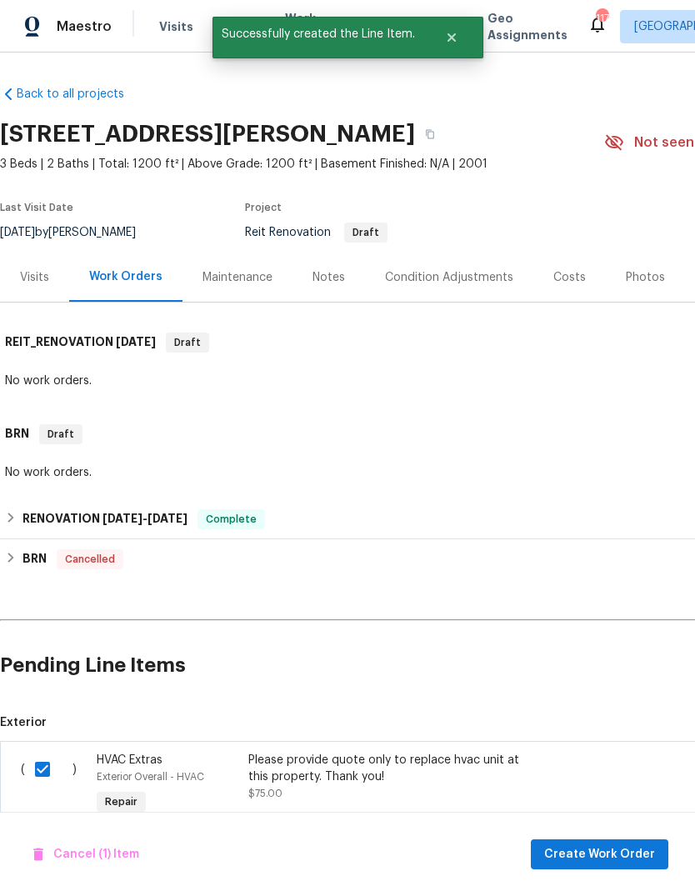
click at [628, 847] on span "Create Work Order" at bounding box center [599, 854] width 111 height 21
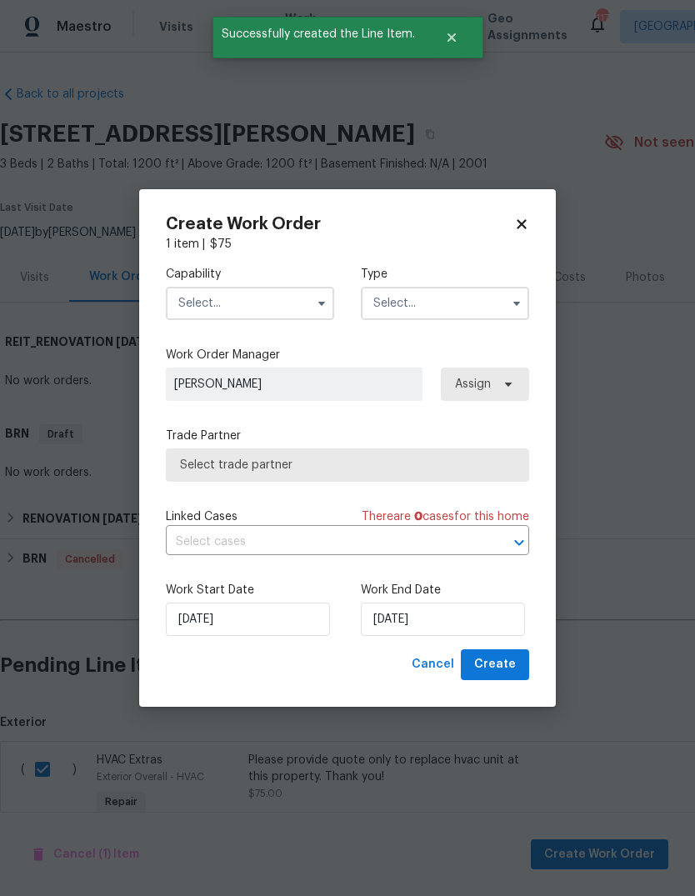
click at [299, 318] on input "text" at bounding box center [250, 303] width 168 height 33
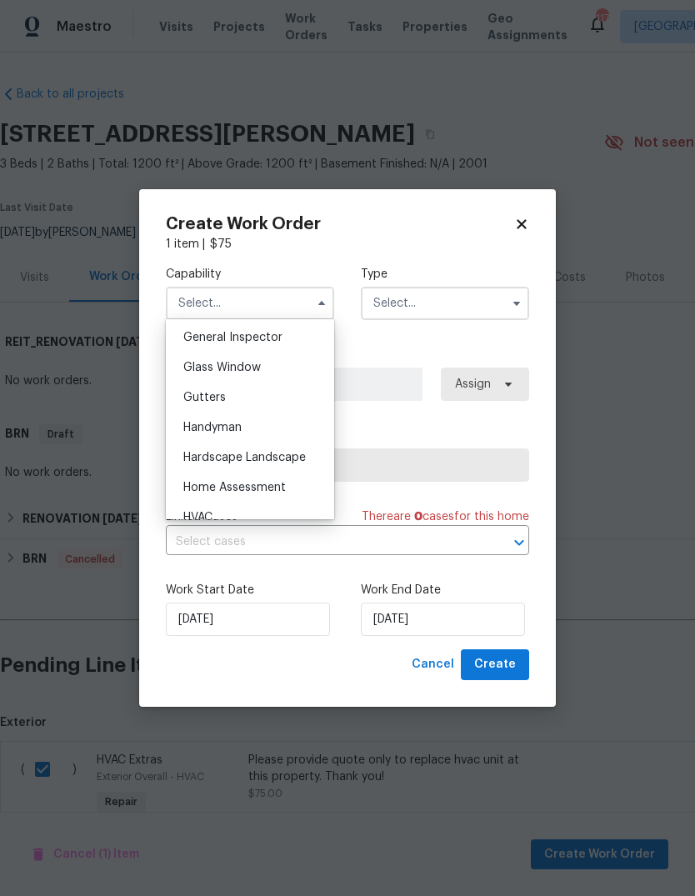
scroll to position [889, 0]
click at [280, 451] on div "HVAC" at bounding box center [250, 456] width 160 height 30
type input "HVAC"
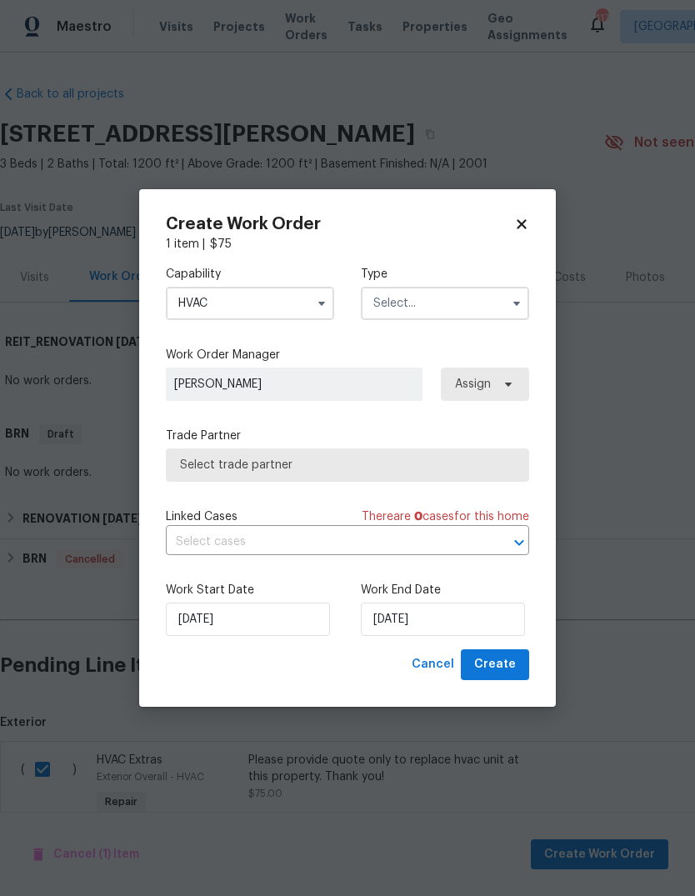
click at [476, 308] on input "text" at bounding box center [445, 303] width 168 height 33
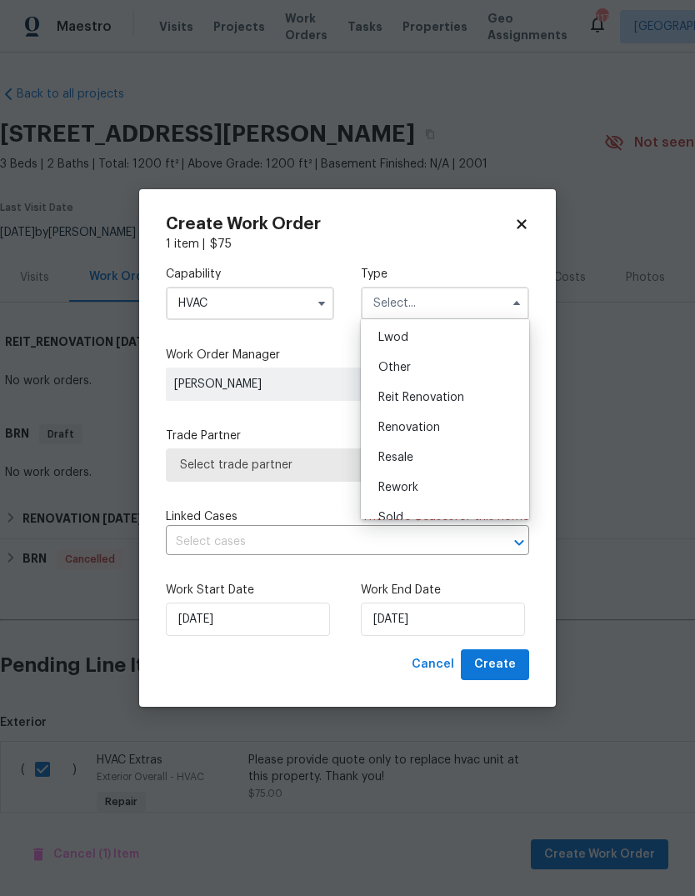
scroll to position [193, 0]
click at [471, 386] on div "Reit Renovation" at bounding box center [445, 386] width 160 height 30
type input "Reit Renovation"
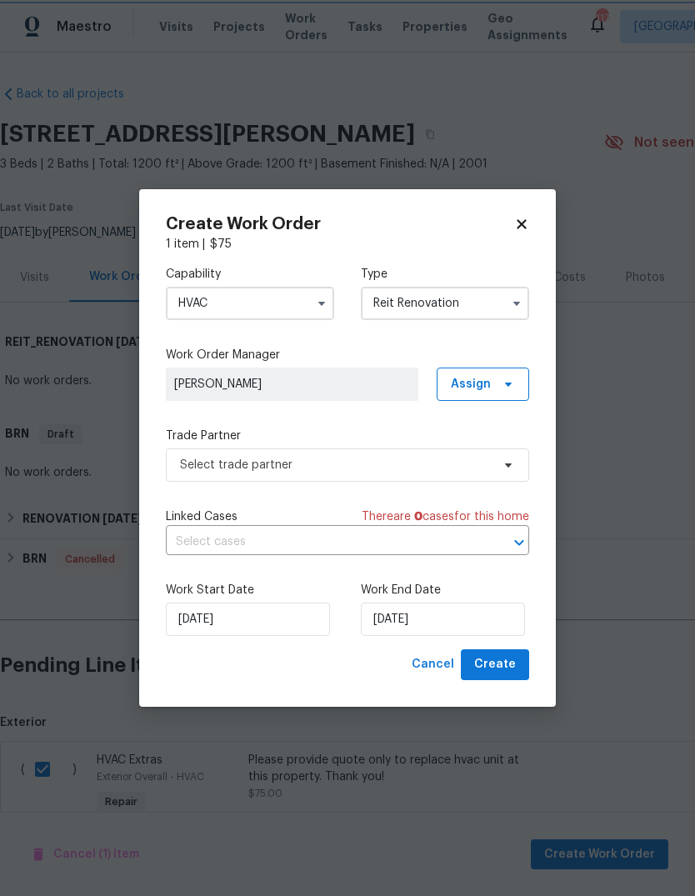
scroll to position [0, 0]
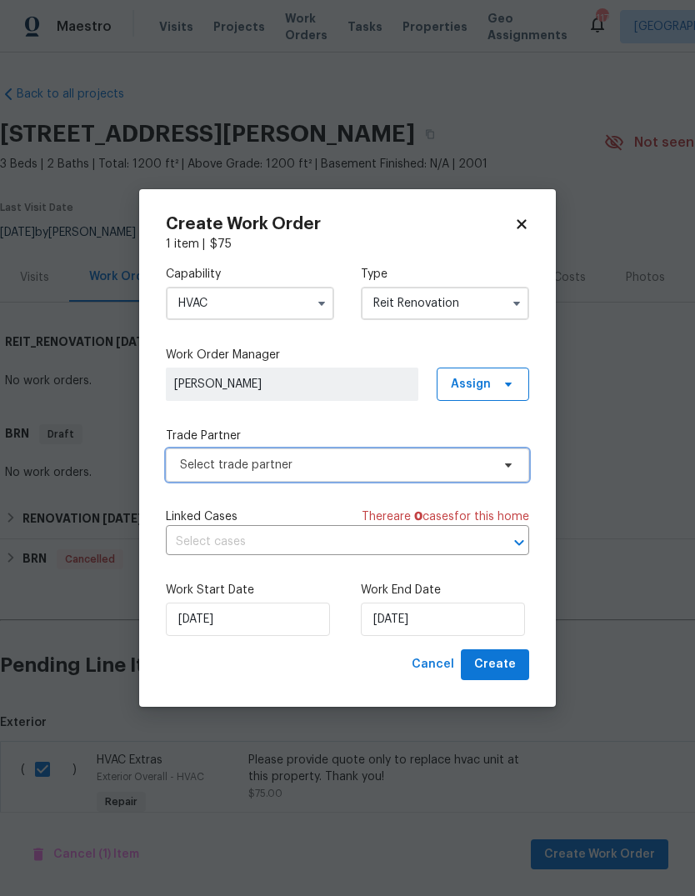
click at [495, 463] on span "Select trade partner" at bounding box center [347, 464] width 363 height 33
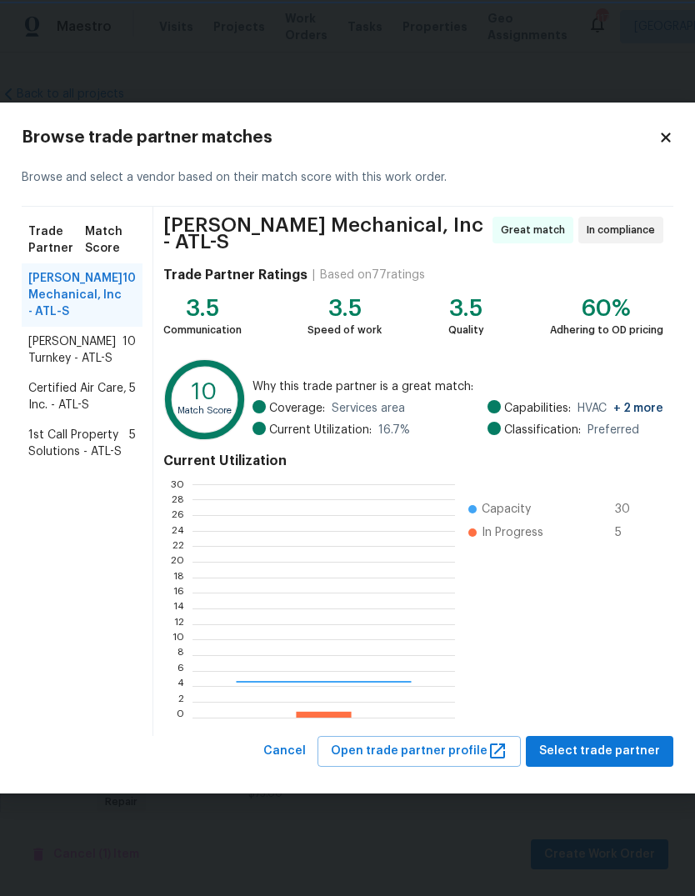
scroll to position [233, 262]
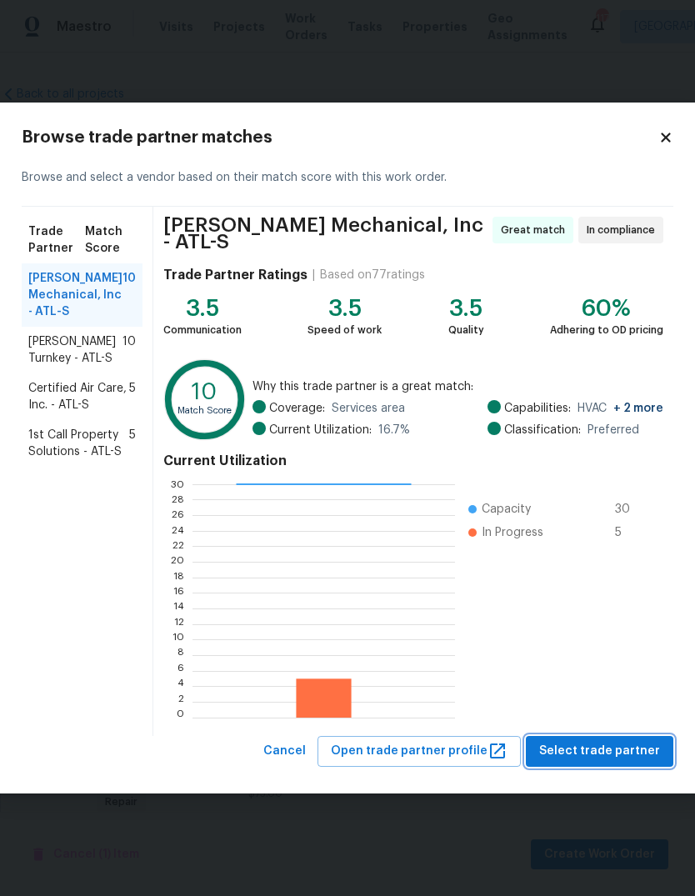
click at [615, 741] on span "Select trade partner" at bounding box center [599, 751] width 121 height 21
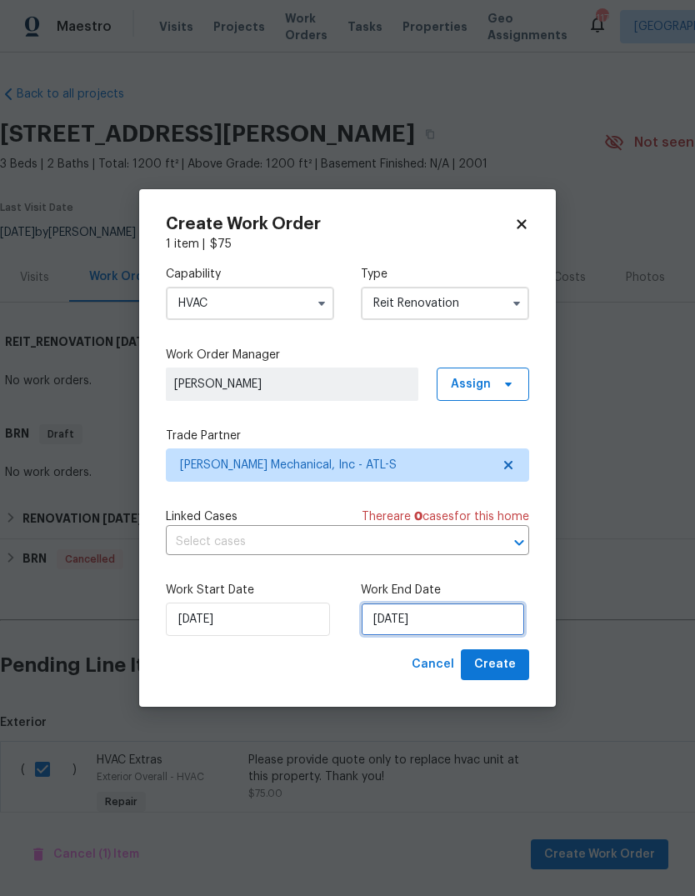
click at [488, 624] on input "10/14/2025" at bounding box center [443, 619] width 164 height 33
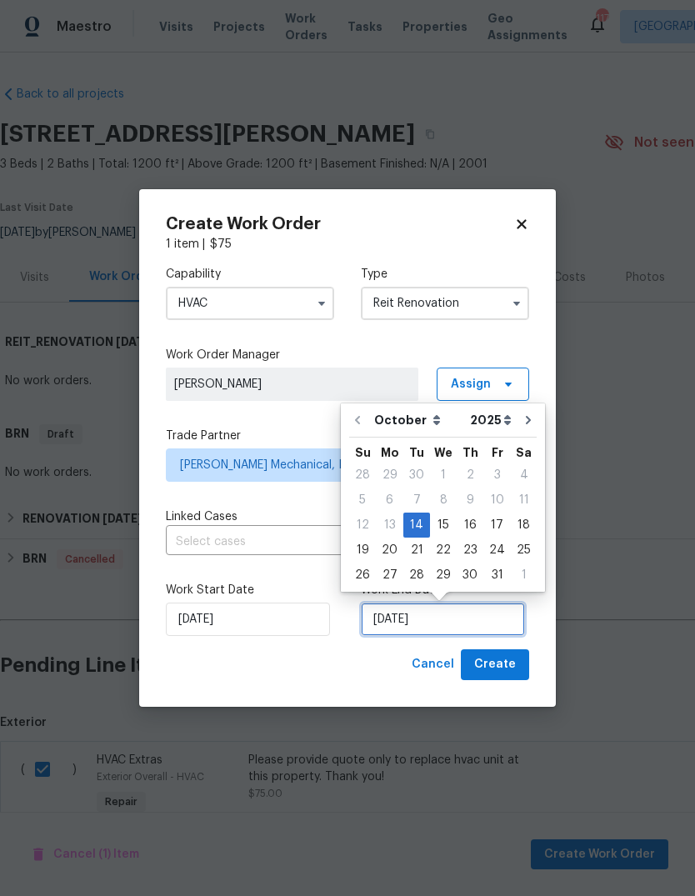
scroll to position [13, 0]
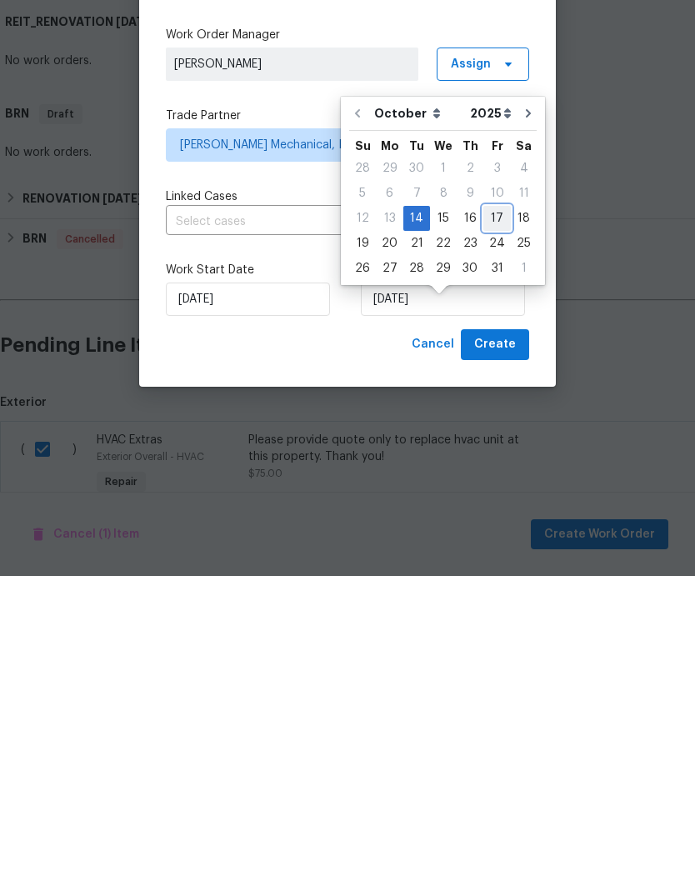
click at [493, 527] on div "17" at bounding box center [497, 538] width 28 height 23
type input "10/17/2025"
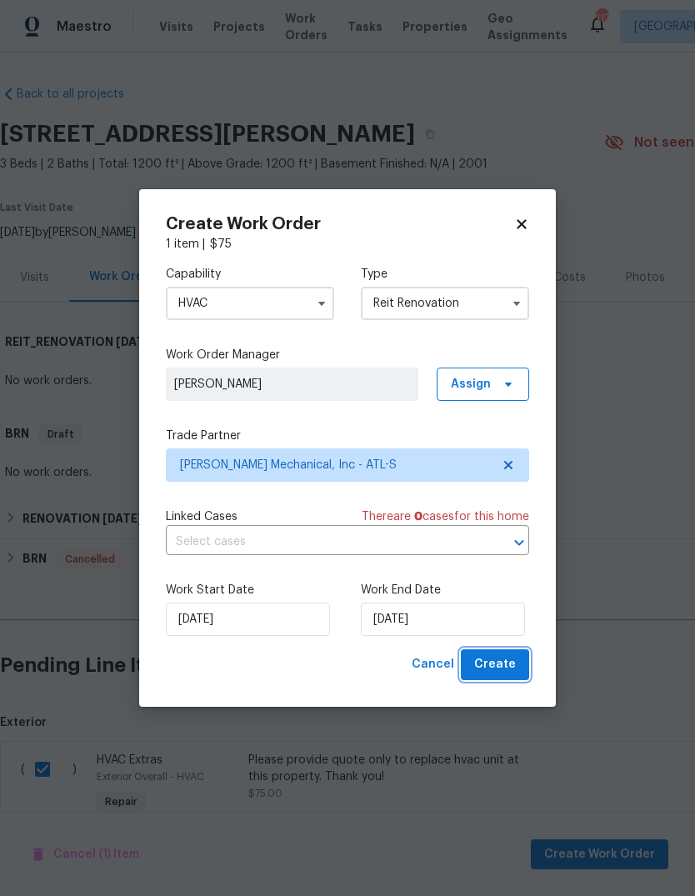
click at [522, 663] on button "Create" at bounding box center [495, 664] width 68 height 31
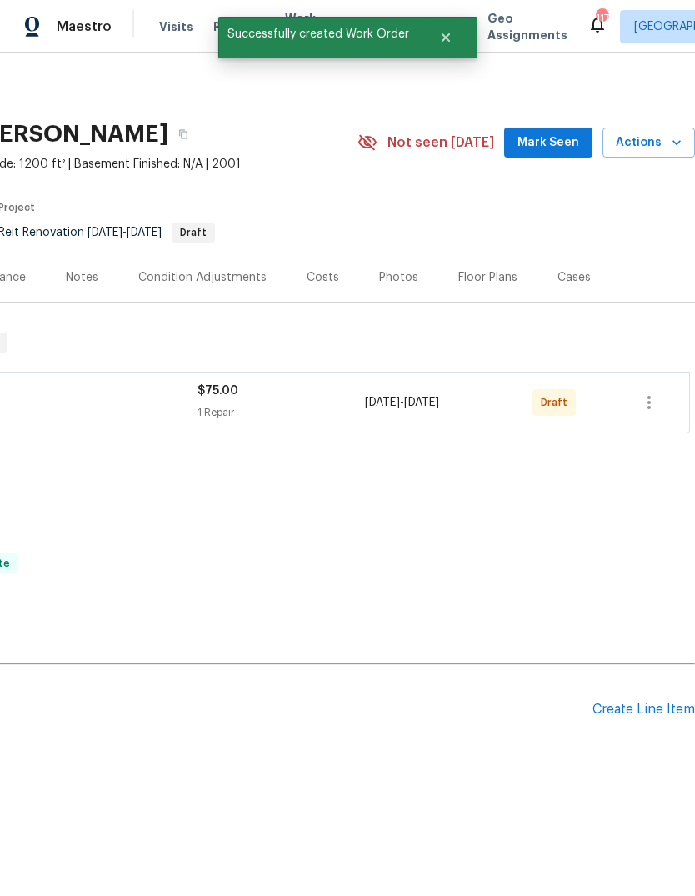
scroll to position [0, 247]
click at [652, 409] on icon "button" at bounding box center [649, 403] width 20 height 20
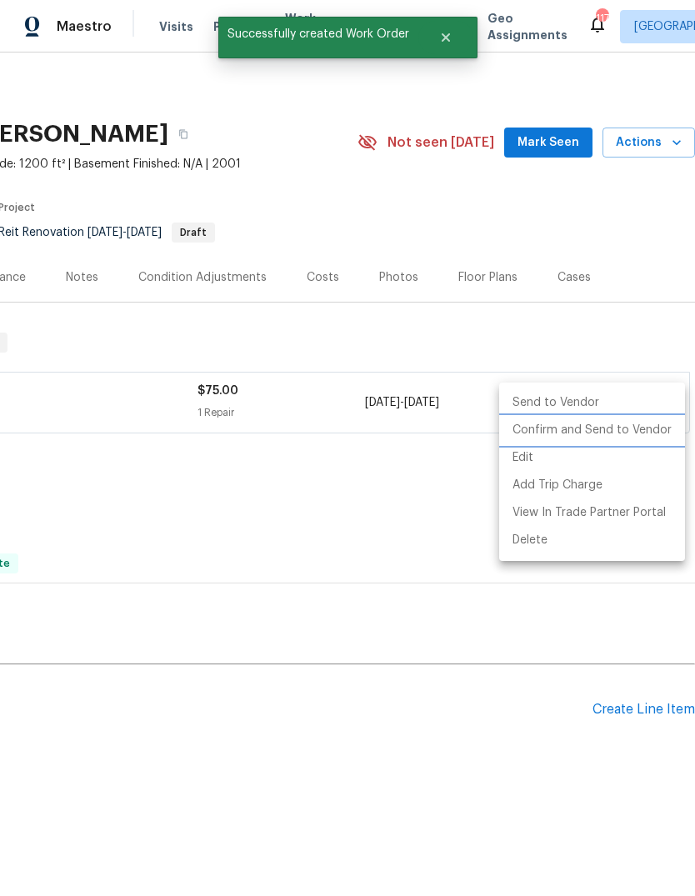
click at [634, 432] on li "Confirm and Send to Vendor" at bounding box center [592, 431] width 186 height 28
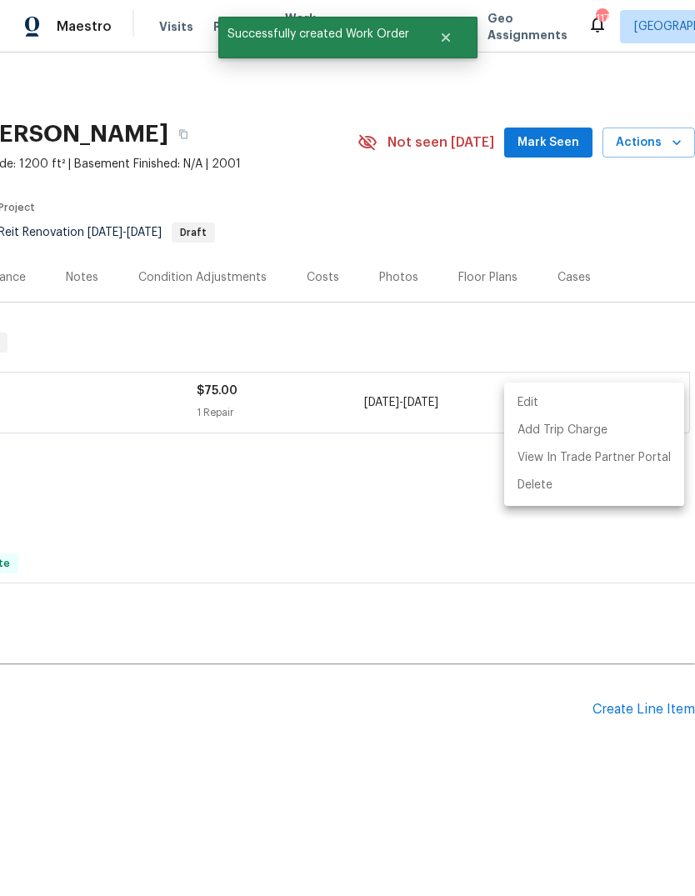
click at [586, 343] on div at bounding box center [347, 448] width 695 height 896
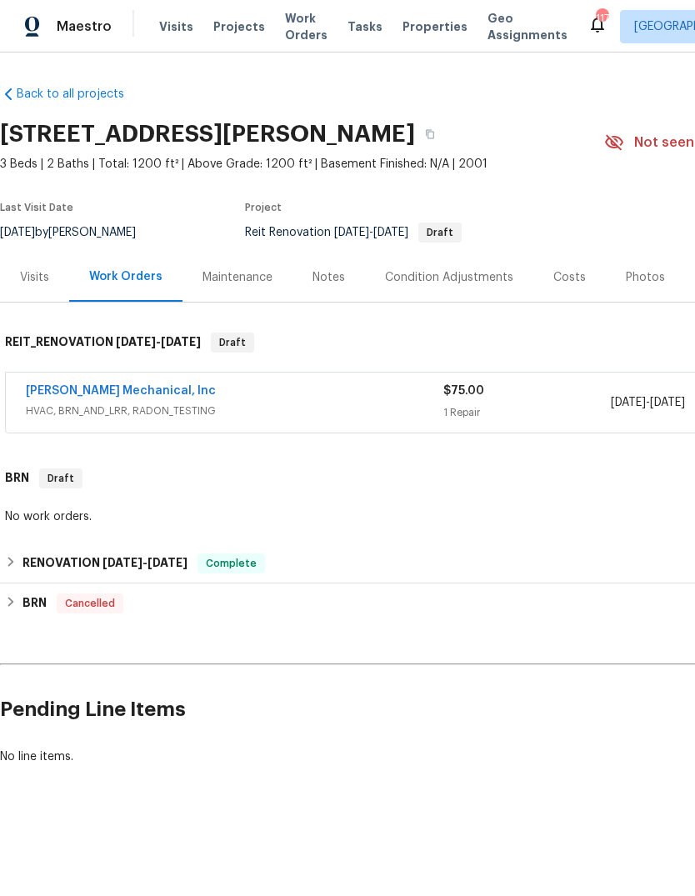
scroll to position [0, 0]
click at [74, 393] on link "JH Martin Mechanical, Inc" at bounding box center [121, 391] width 190 height 12
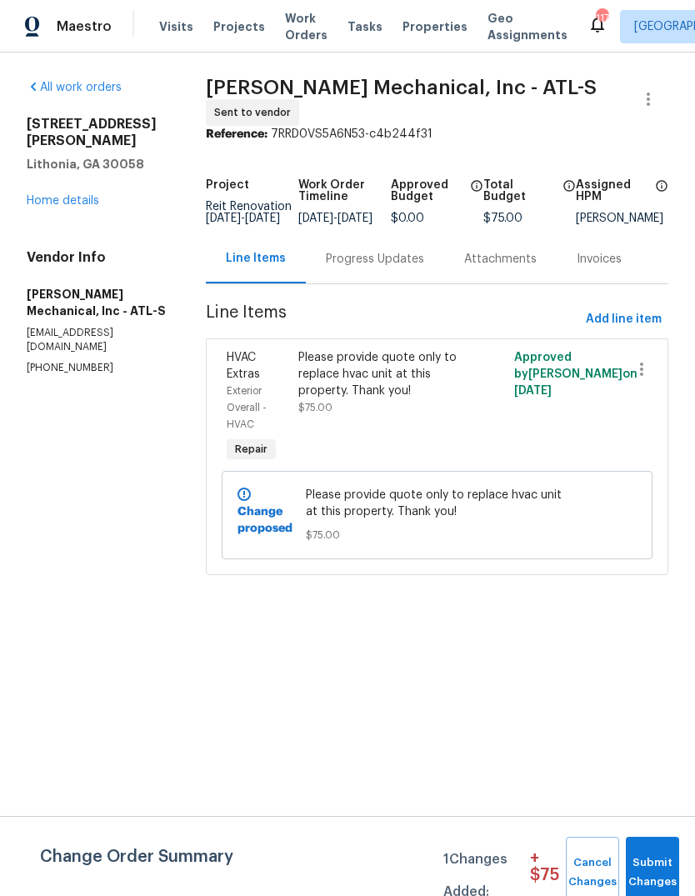
click at [399, 268] on div "Progress Updates" at bounding box center [375, 259] width 98 height 17
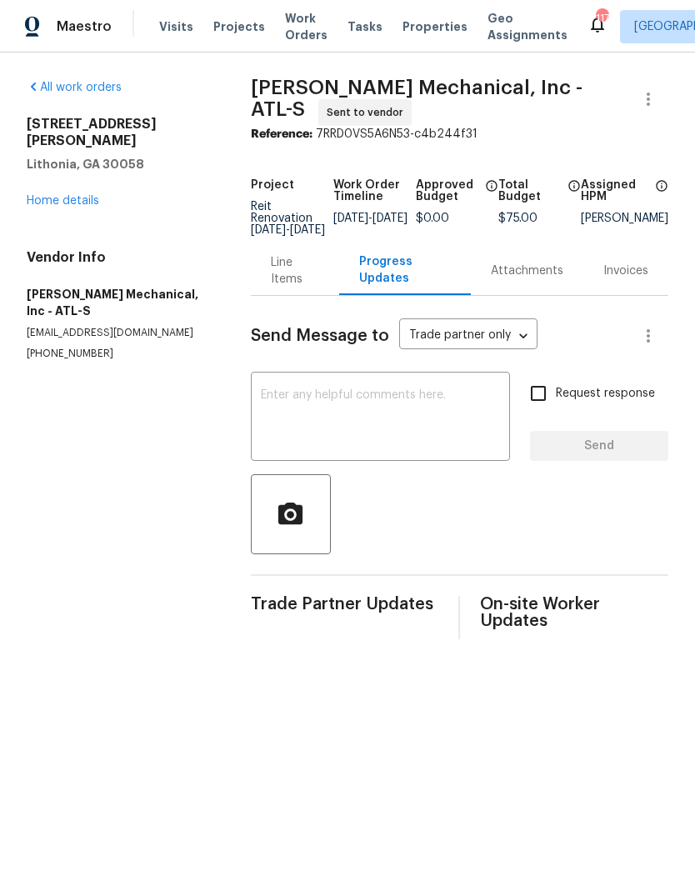
click at [444, 416] on textarea at bounding box center [380, 418] width 239 height 58
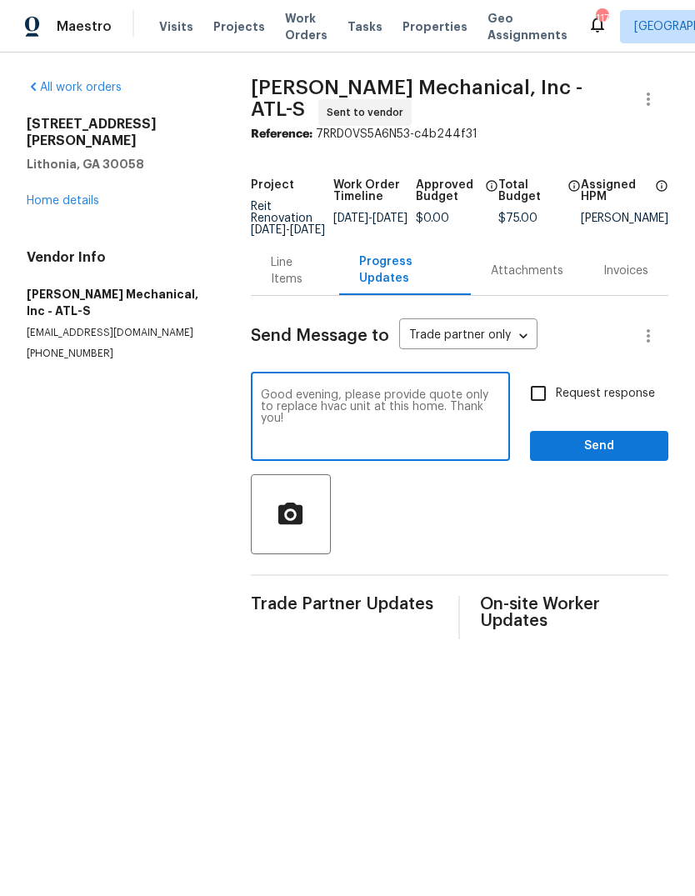
type textarea "Good evening, please provide quote only to replace hvac unit at this home. Than…"
click at [610, 448] on span "Send" at bounding box center [599, 446] width 112 height 21
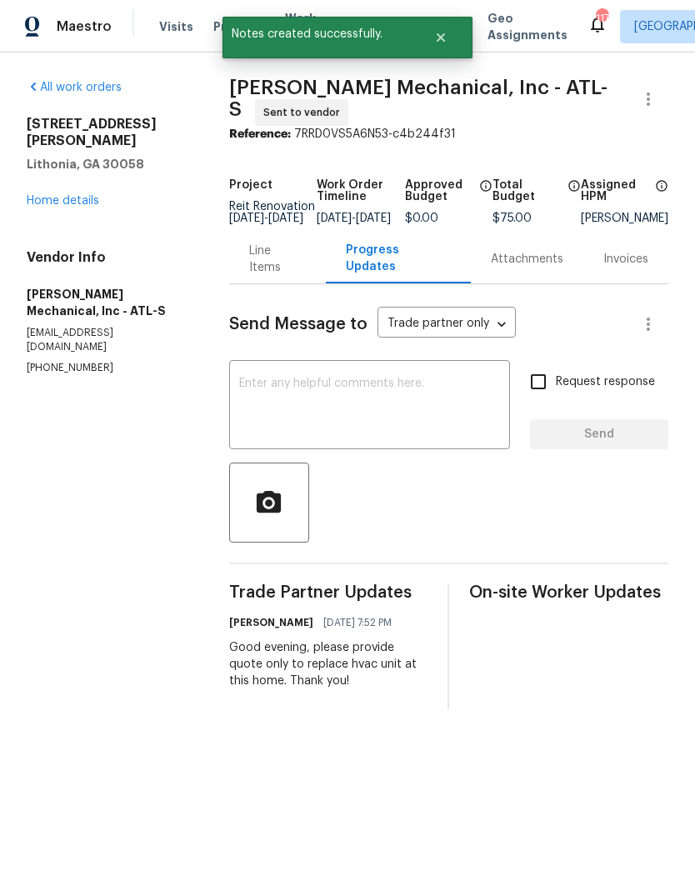
click at [57, 195] on link "Home details" at bounding box center [63, 201] width 73 height 12
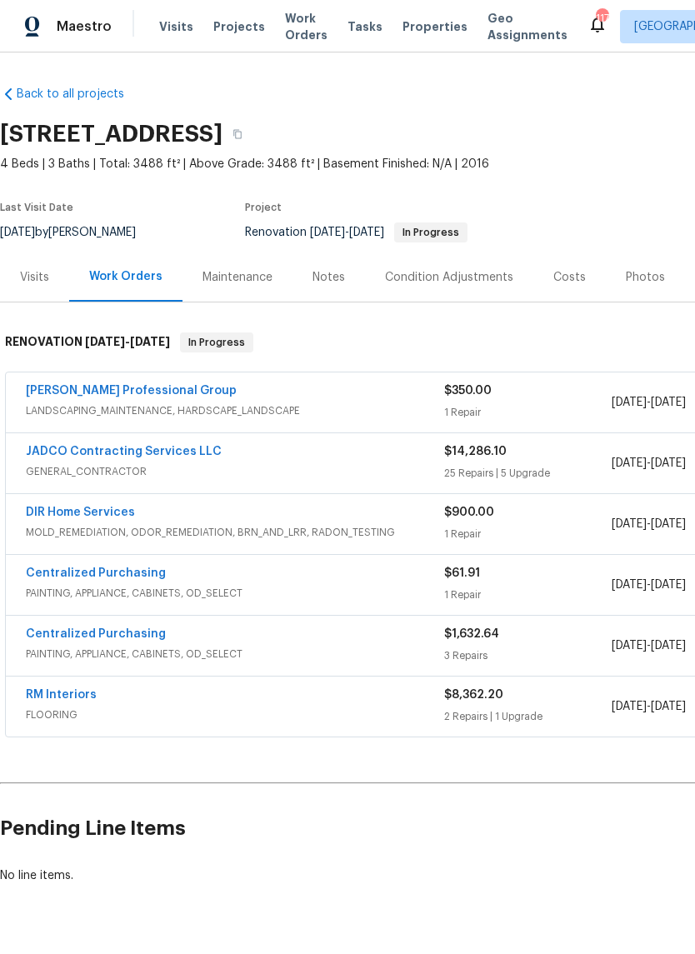
click at [63, 393] on link "[PERSON_NAME] Professional Group" at bounding box center [131, 391] width 211 height 12
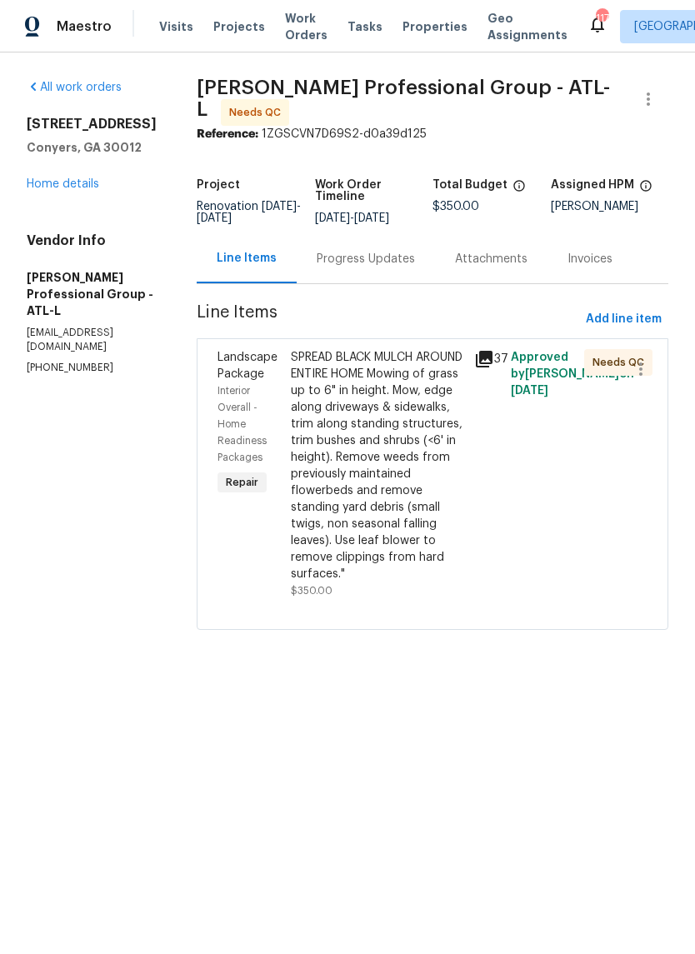
click at [398, 439] on div "SPREAD BLACK MULCH AROUND ENTIRE HOME Mowing of grass up to 6" in height. Mow, …" at bounding box center [377, 465] width 173 height 233
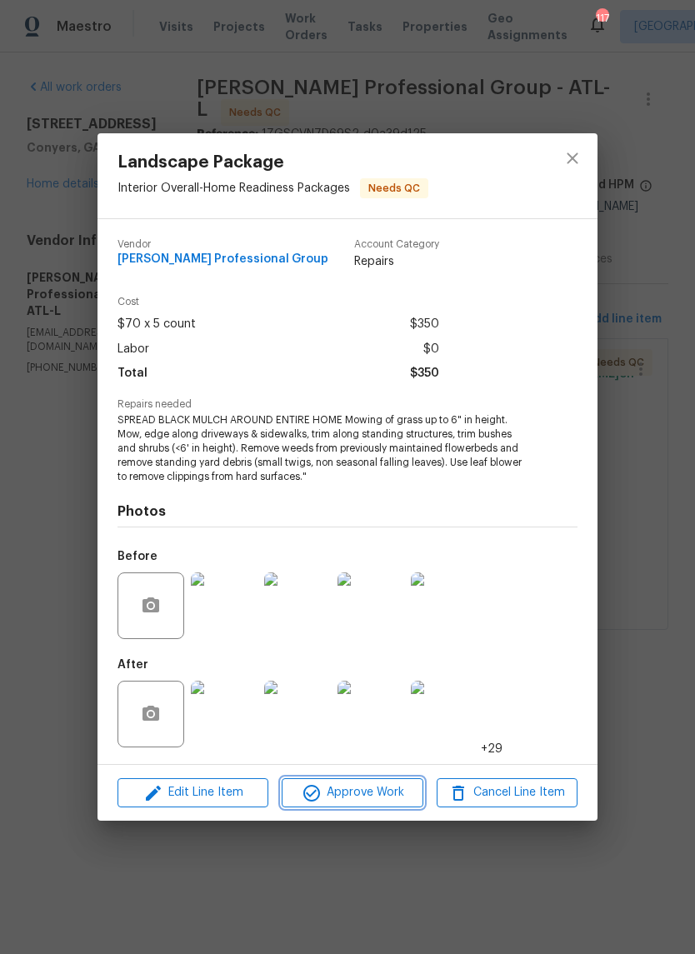
click at [398, 791] on span "Approve Work" at bounding box center [352, 793] width 131 height 21
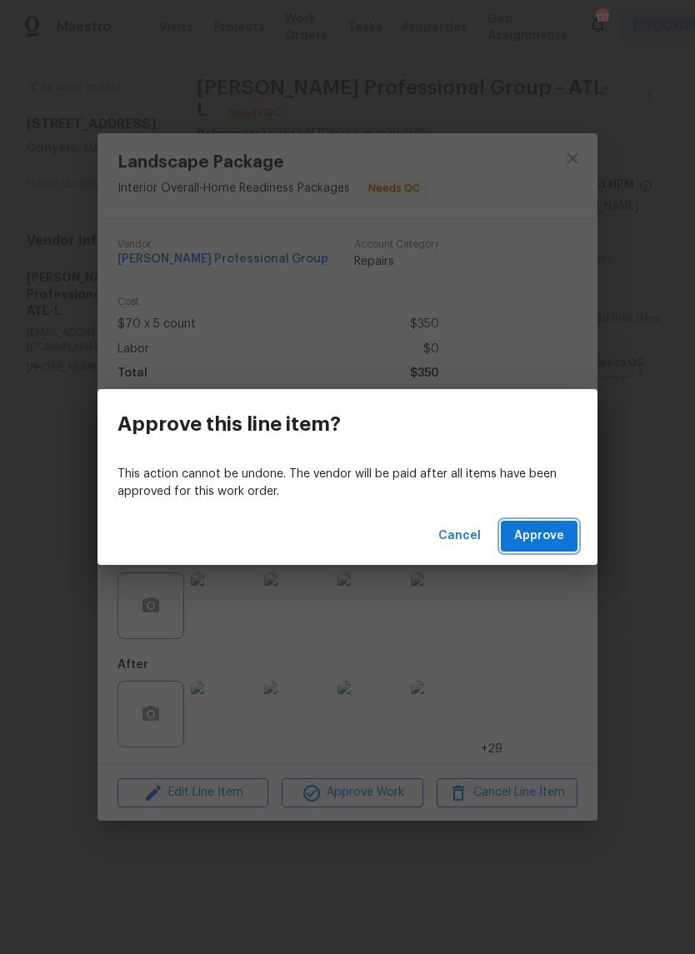
click at [562, 543] on span "Approve" at bounding box center [539, 536] width 50 height 21
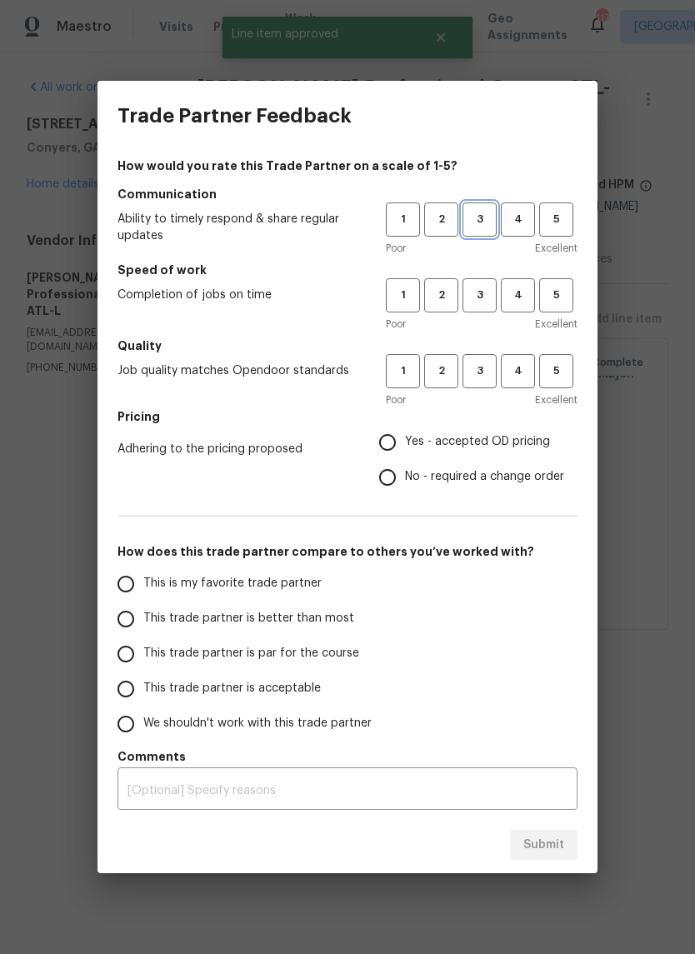
click at [489, 223] on span "3" at bounding box center [479, 219] width 31 height 19
click at [484, 292] on span "3" at bounding box center [479, 295] width 31 height 19
click at [488, 378] on span "3" at bounding box center [479, 371] width 31 height 19
click at [503, 433] on span "Yes - accepted OD pricing" at bounding box center [477, 442] width 145 height 18
click at [405, 433] on input "Yes - accepted OD pricing" at bounding box center [387, 442] width 35 height 35
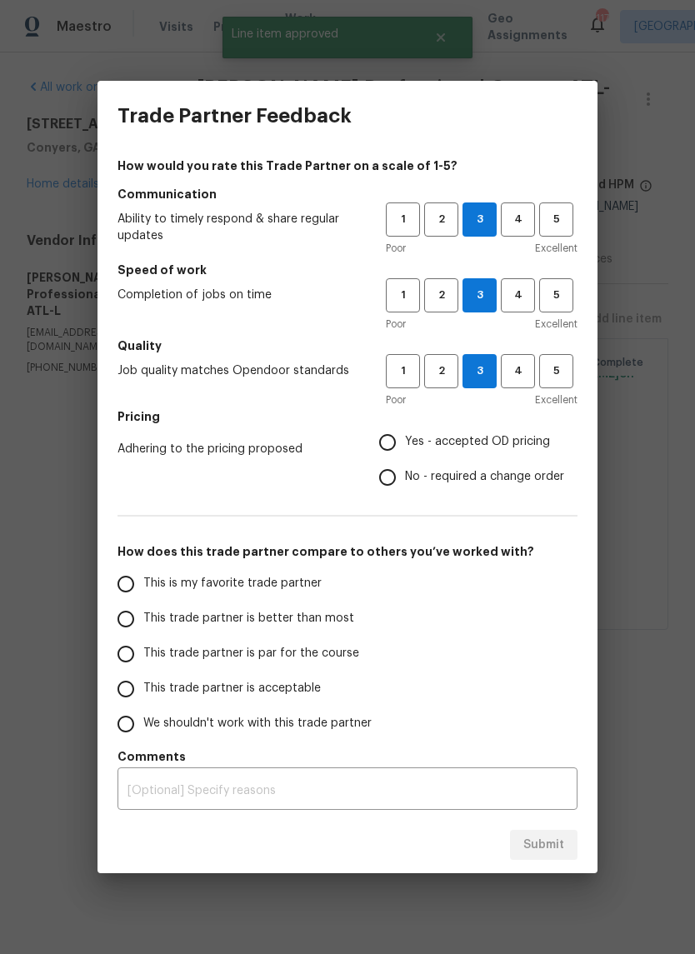
radio input "true"
click at [136, 578] on input "This is my favorite trade partner" at bounding box center [125, 584] width 35 height 35
click at [571, 840] on button "Submit" at bounding box center [544, 845] width 68 height 31
radio input "true"
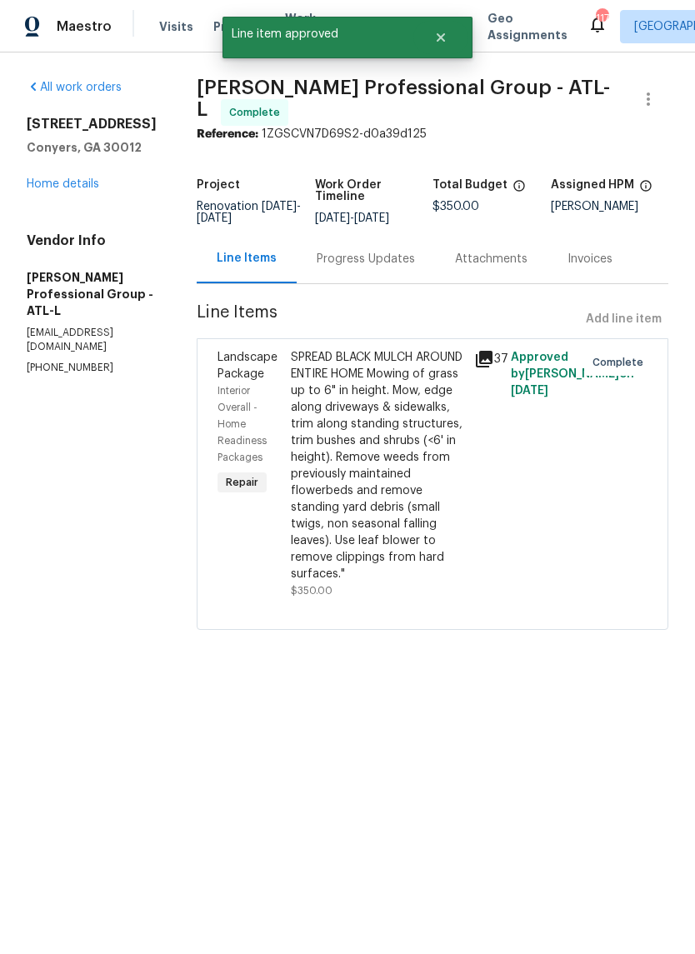
radio input "false"
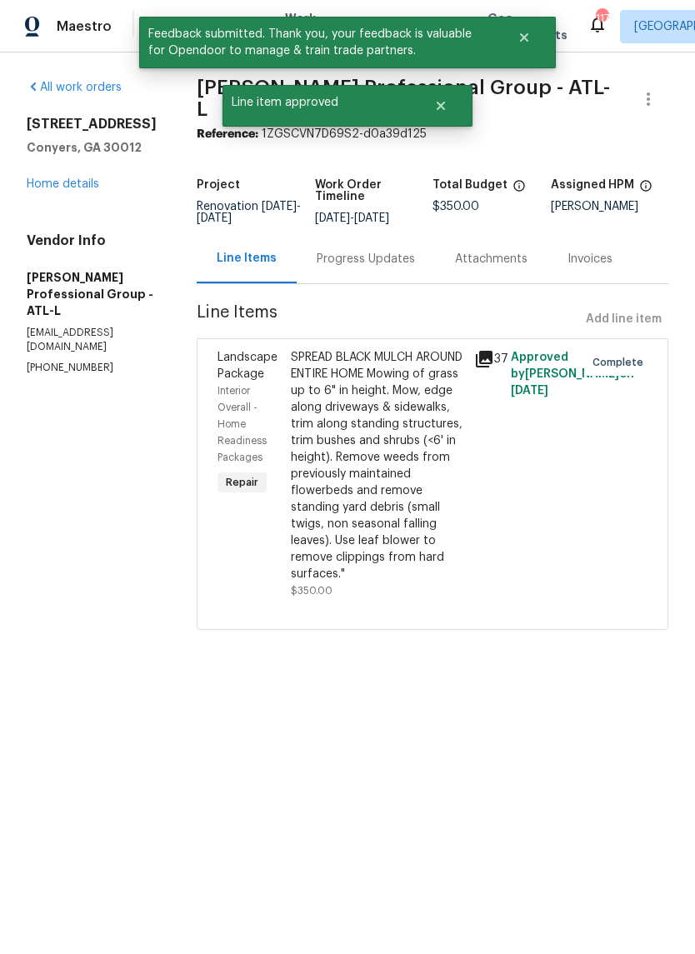
click at [51, 189] on link "Home details" at bounding box center [63, 184] width 73 height 12
